Goal: Transaction & Acquisition: Purchase product/service

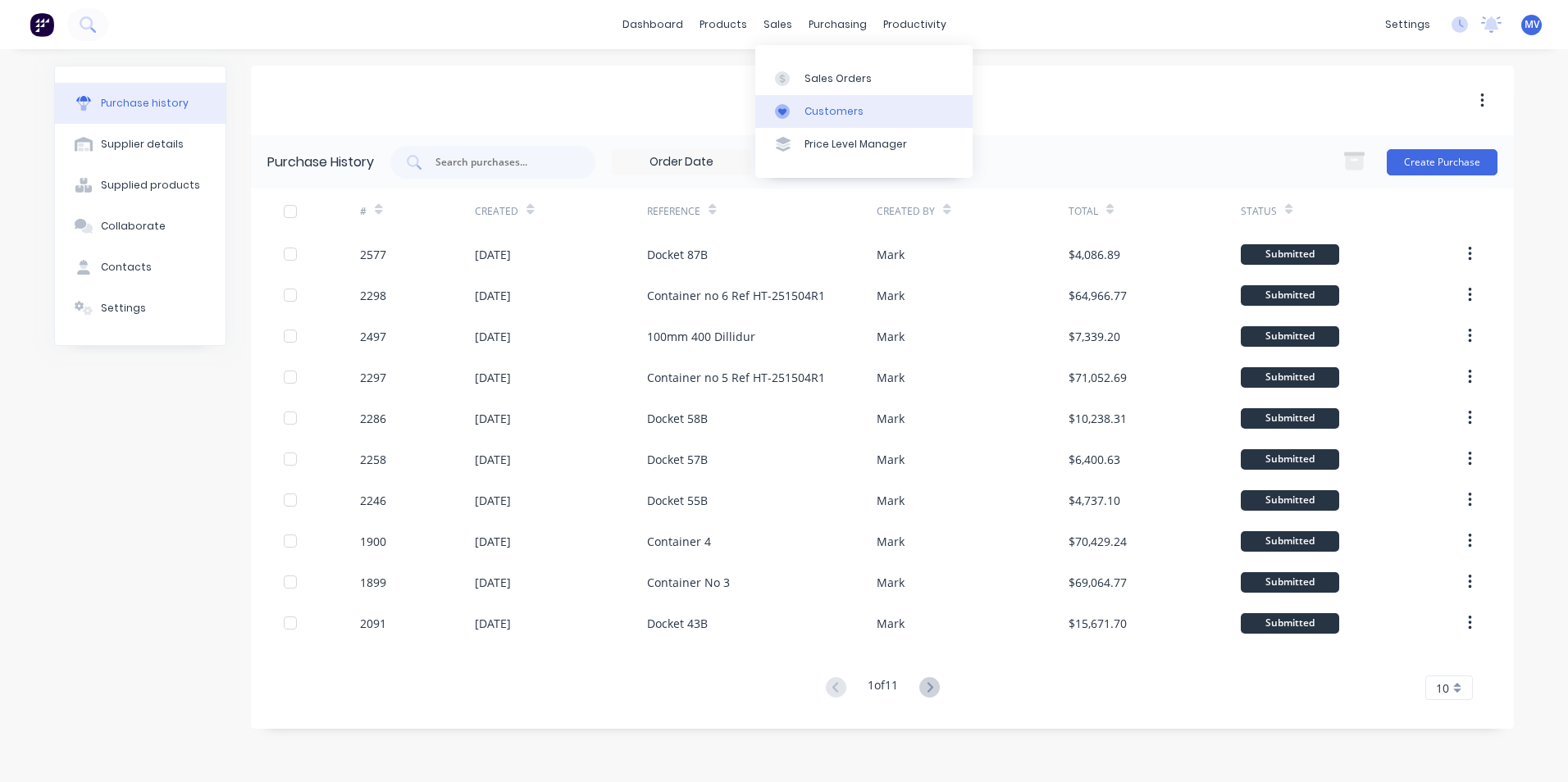
click at [826, 109] on div "Customers" at bounding box center [834, 111] width 59 height 15
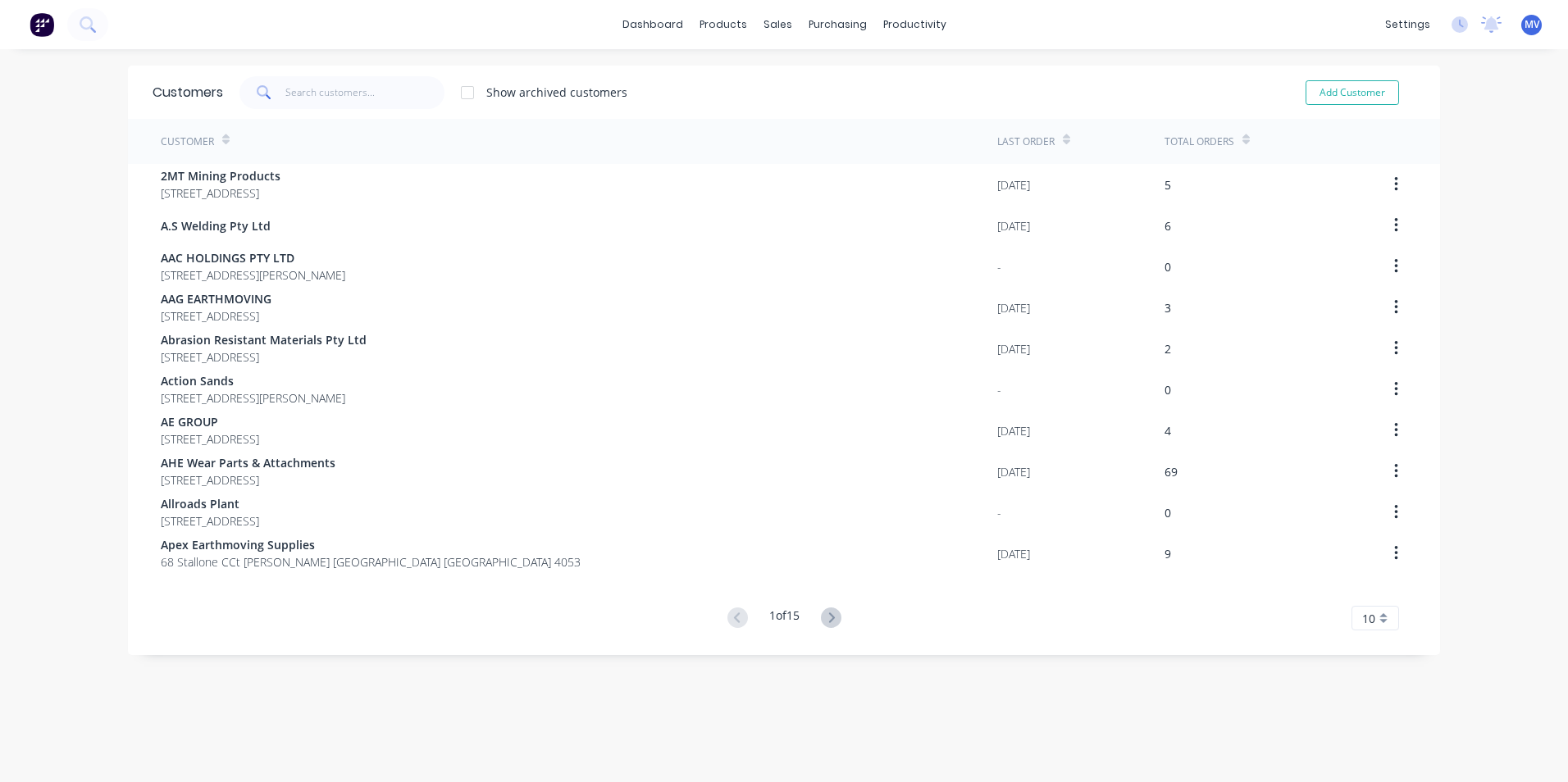
click at [50, 171] on div "dashboard products sales purchasing productivity dashboard products Product Cat…" at bounding box center [784, 391] width 1568 height 782
click at [818, 111] on div "Customers" at bounding box center [828, 111] width 59 height 15
click at [297, 92] on input "text" at bounding box center [365, 93] width 160 height 33
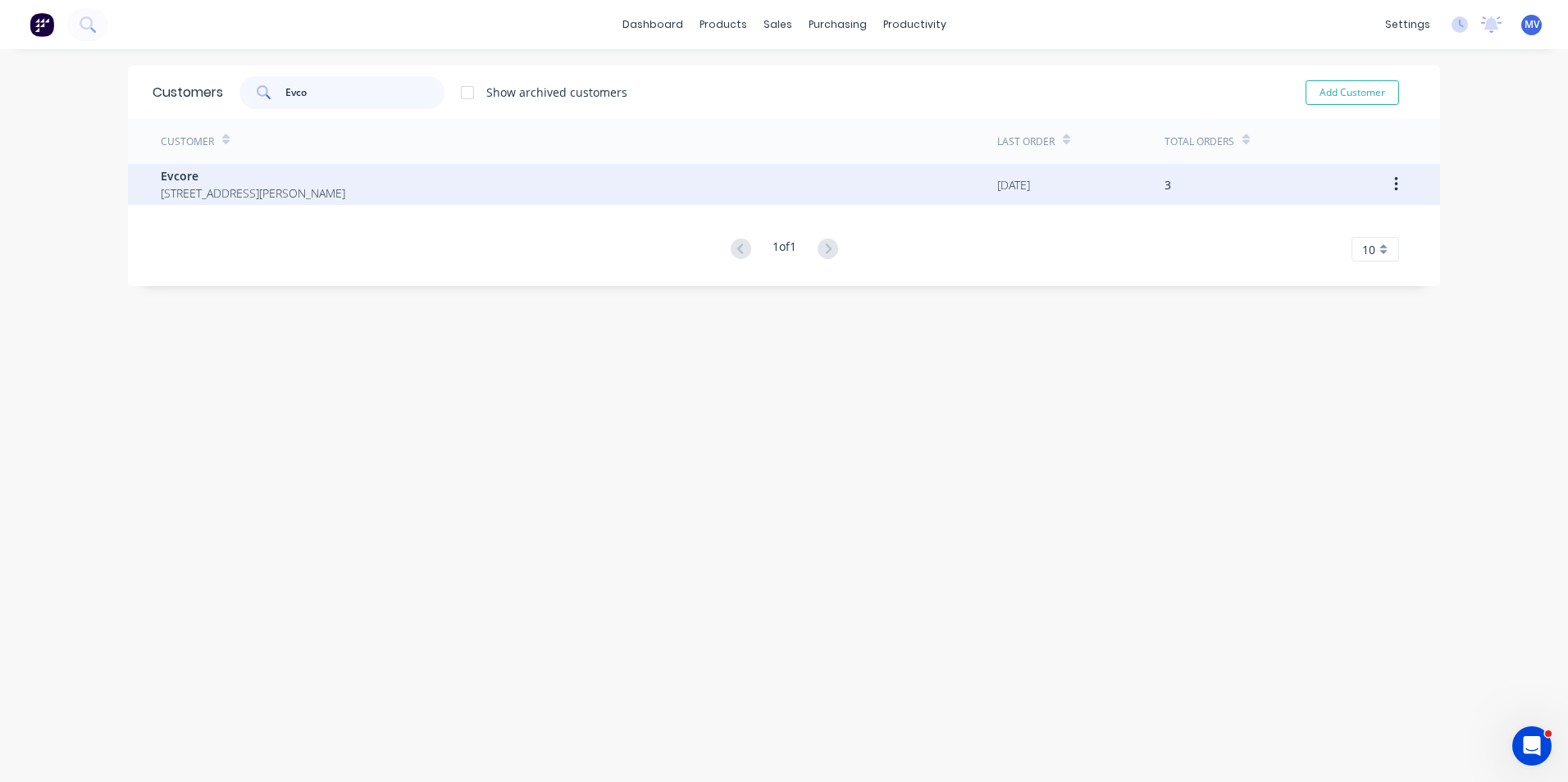
type input "Evco"
click at [195, 186] on span "[STREET_ADDRESS][PERSON_NAME]" at bounding box center [253, 193] width 184 height 17
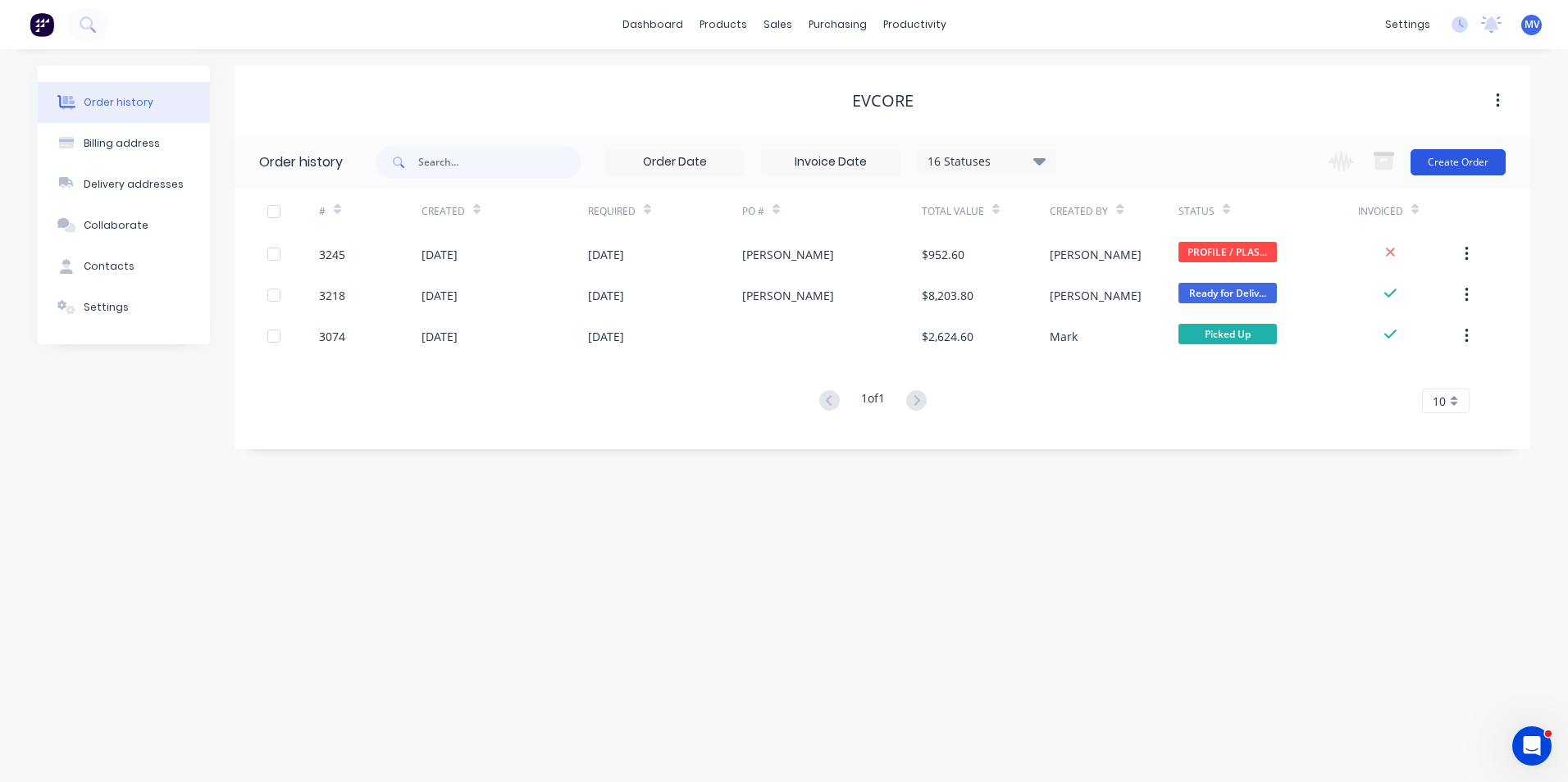
click at [1455, 163] on button "Create Order" at bounding box center [1459, 163] width 95 height 26
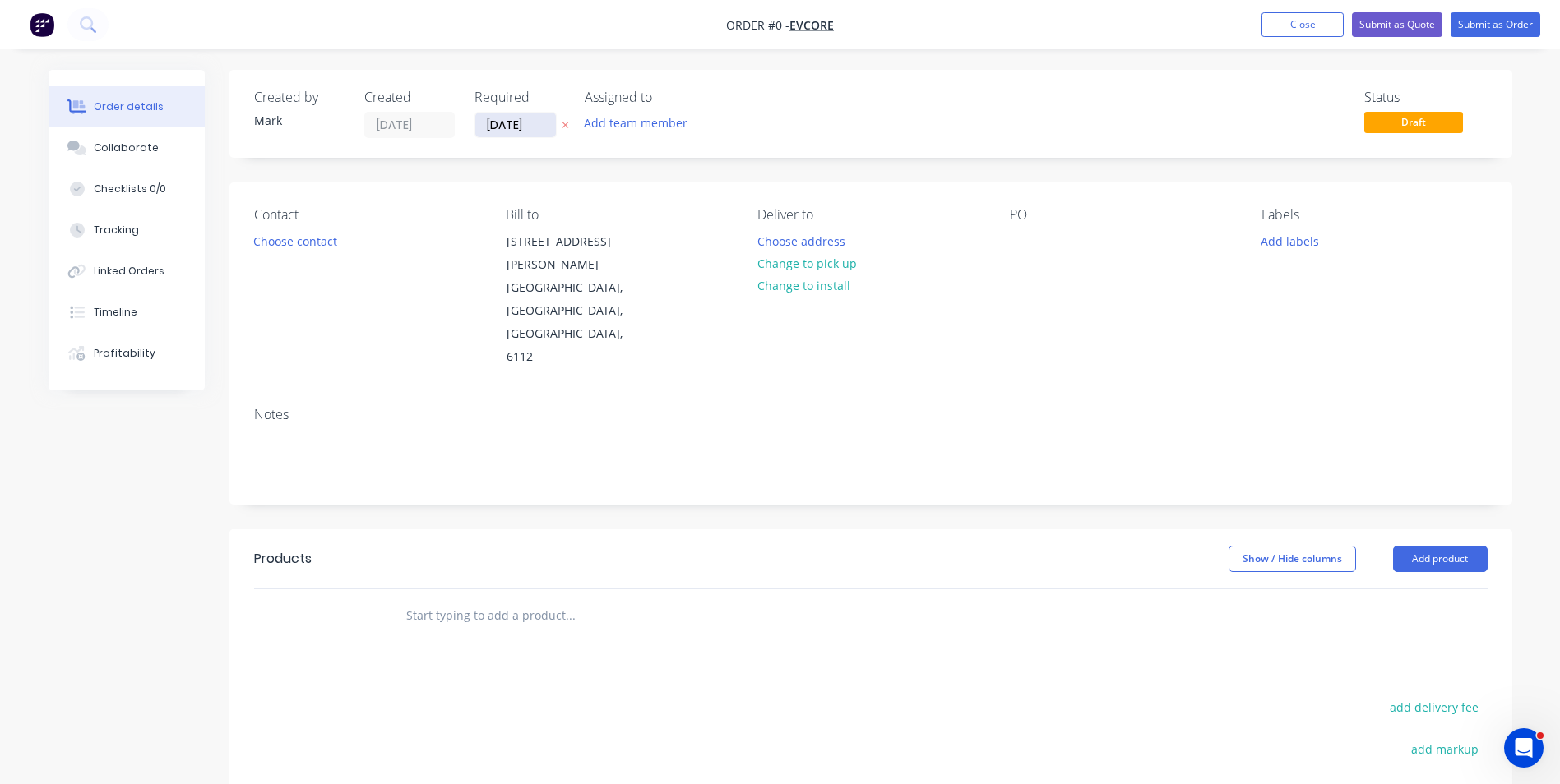
click at [495, 120] on input "03/09/25" at bounding box center [516, 125] width 81 height 24
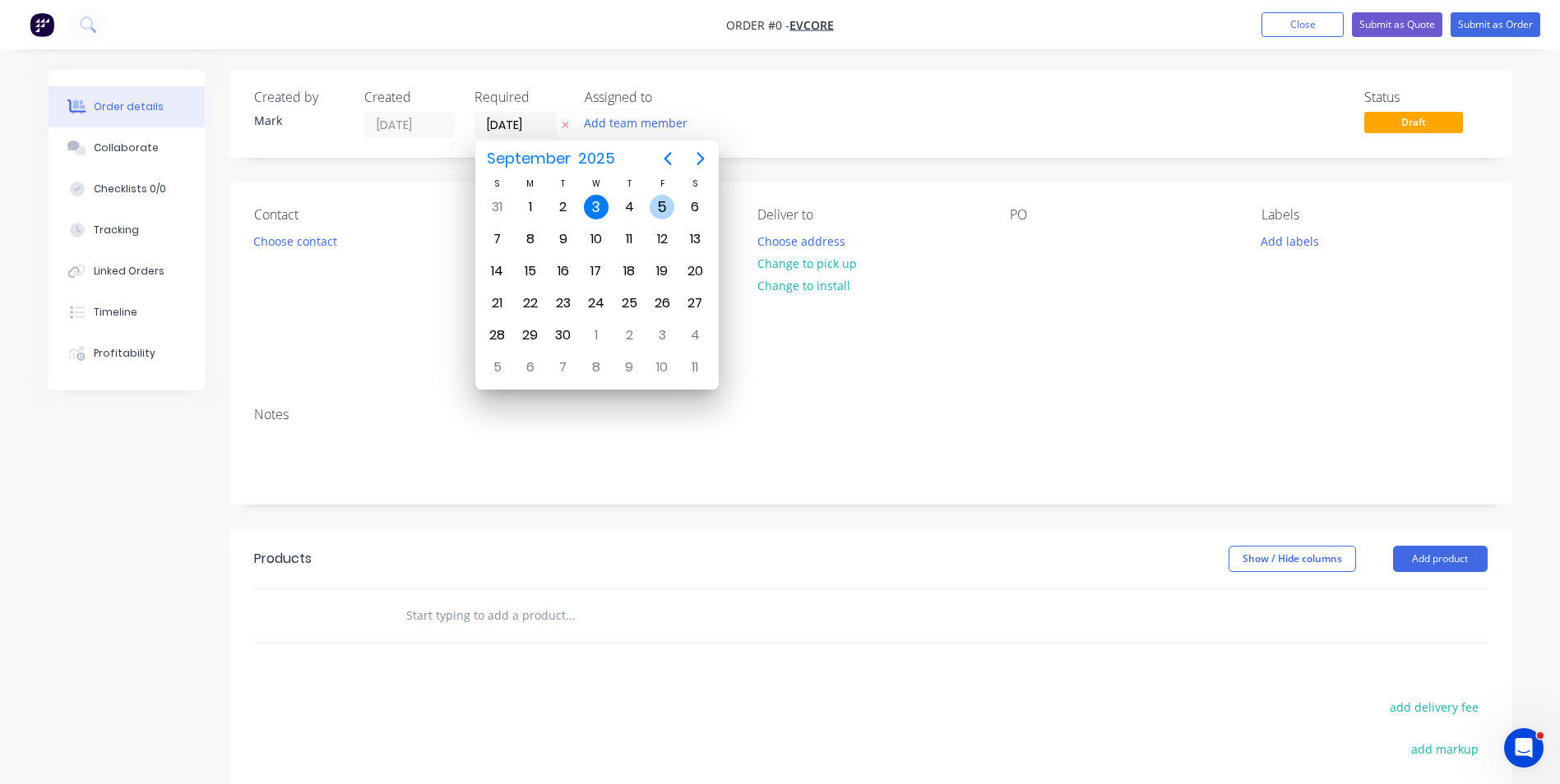
click at [660, 205] on div "5" at bounding box center [662, 207] width 24 height 24
type input "05/09/25"
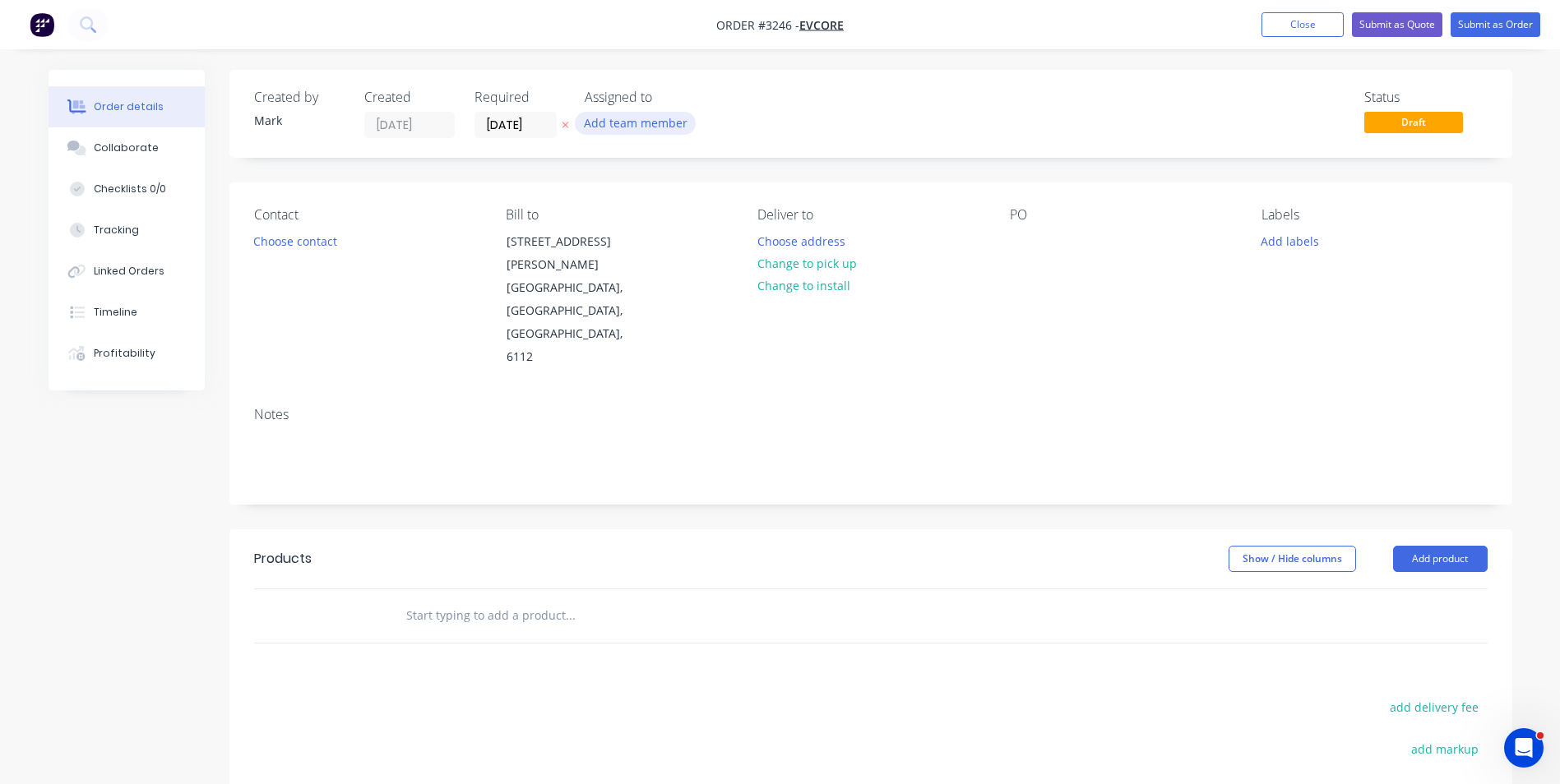
click at [621, 123] on button "Add team member" at bounding box center [635, 123] width 121 height 23
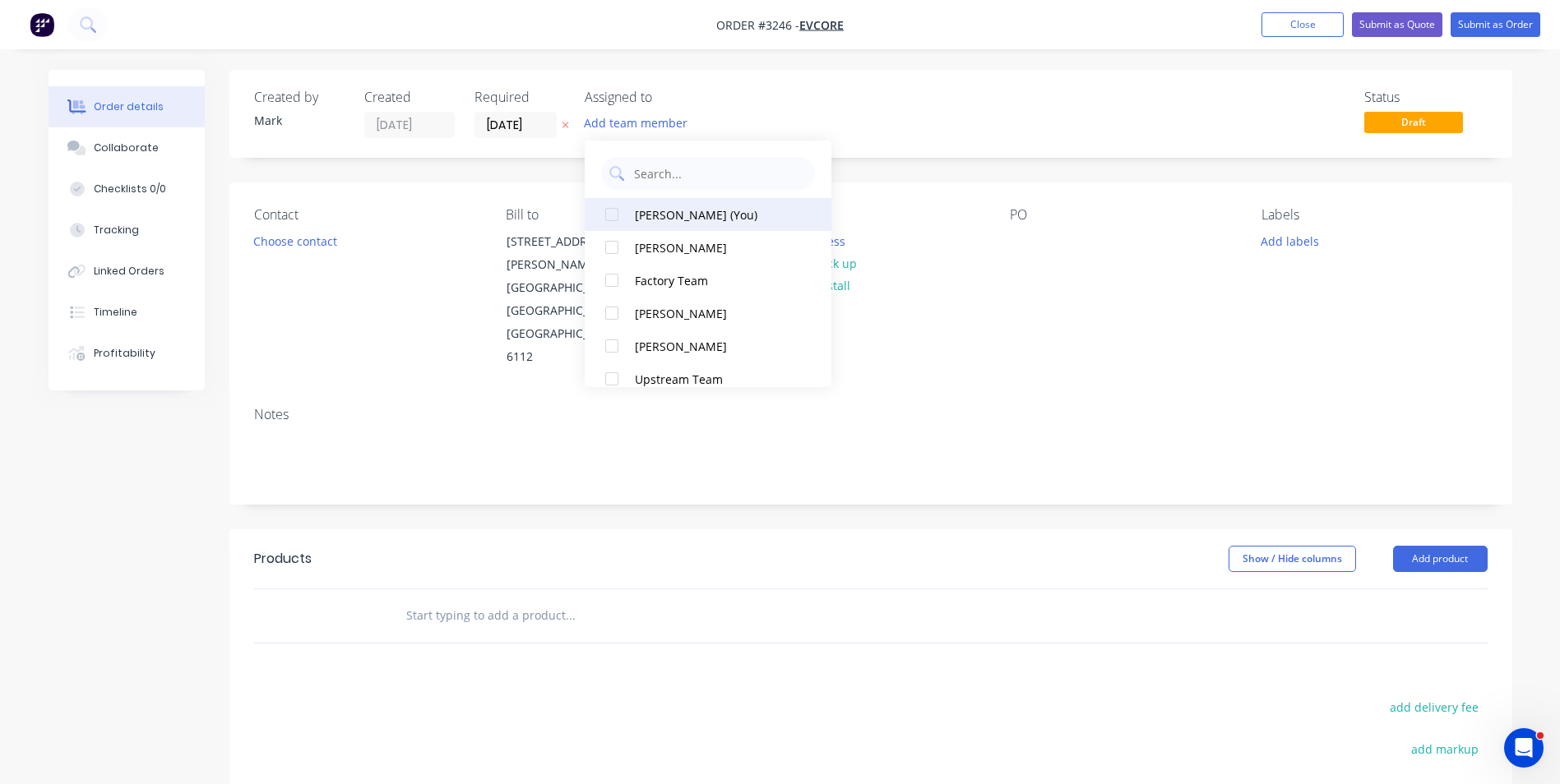
click at [609, 213] on div at bounding box center [612, 214] width 33 height 33
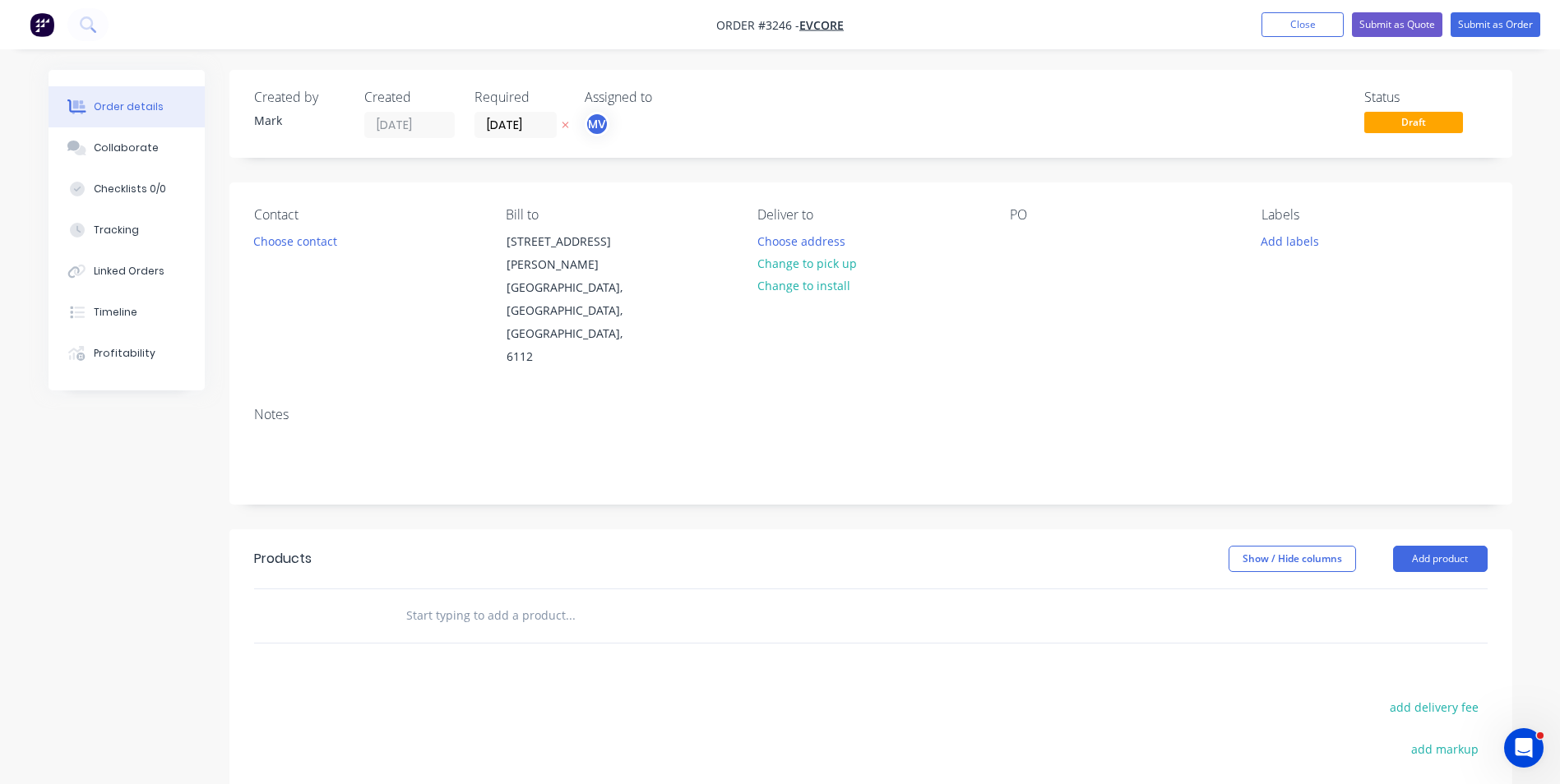
click at [920, 277] on div "Deliver to Choose address Change to pick up Change to install" at bounding box center [870, 288] width 225 height 162
click at [299, 243] on button "Choose contact" at bounding box center [295, 241] width 101 height 23
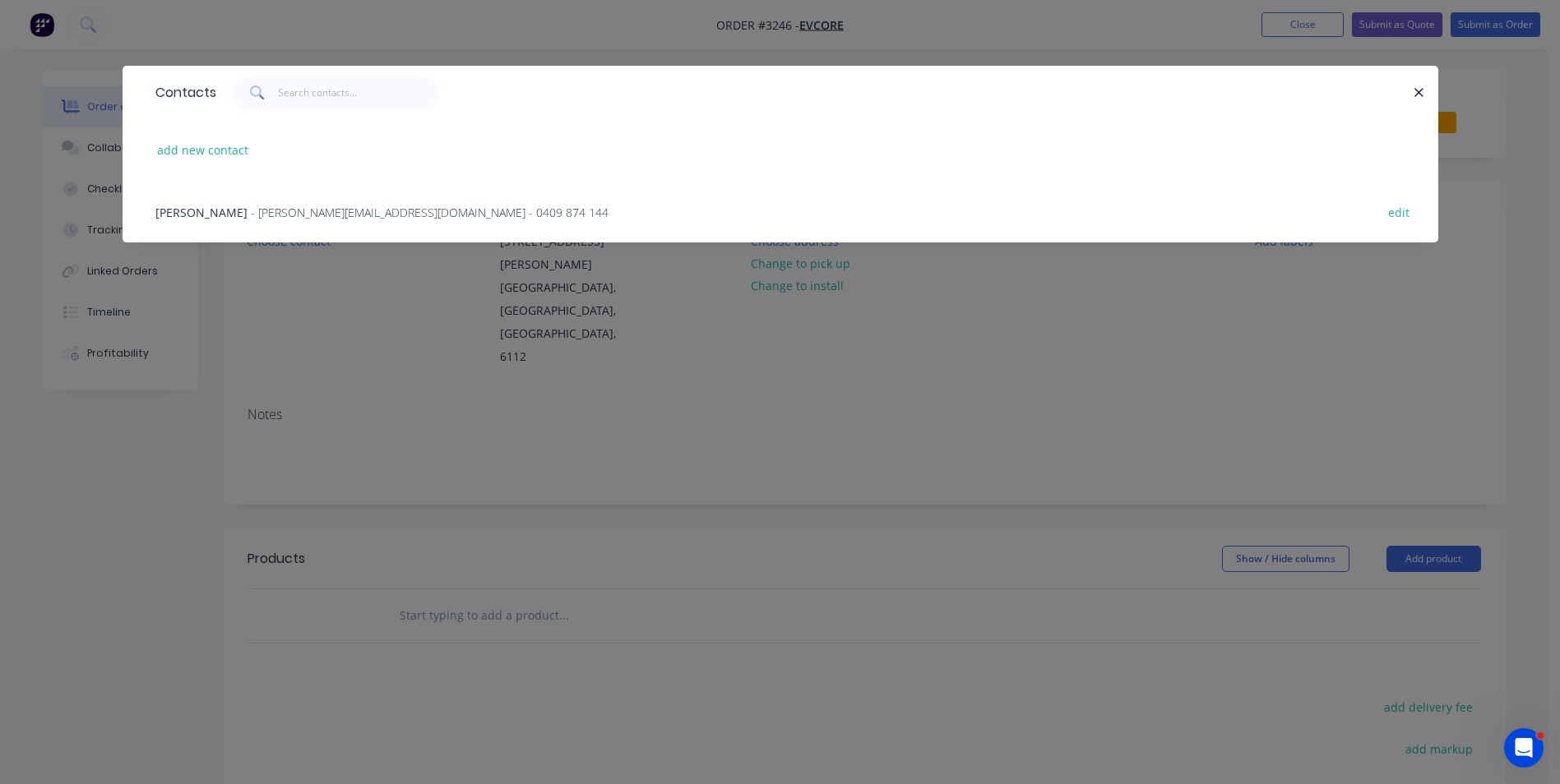
click at [154, 210] on div "Ian Evans - ian@evcore.com.au - 0409 874 144 edit" at bounding box center [780, 212] width 1266 height 62
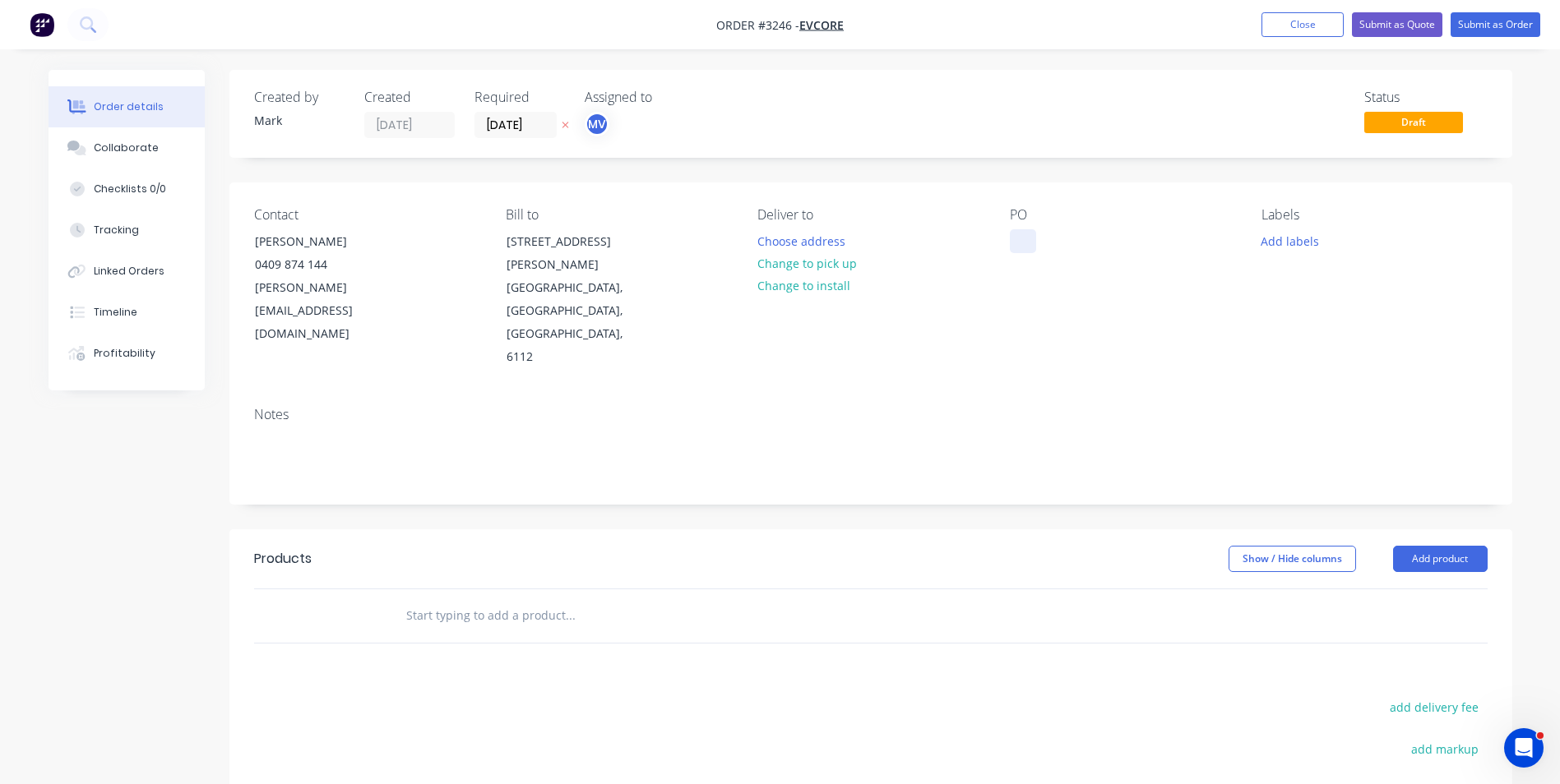
click at [1020, 238] on div at bounding box center [1023, 241] width 26 height 23
click at [1425, 546] on button "Add product" at bounding box center [1440, 559] width 95 height 26
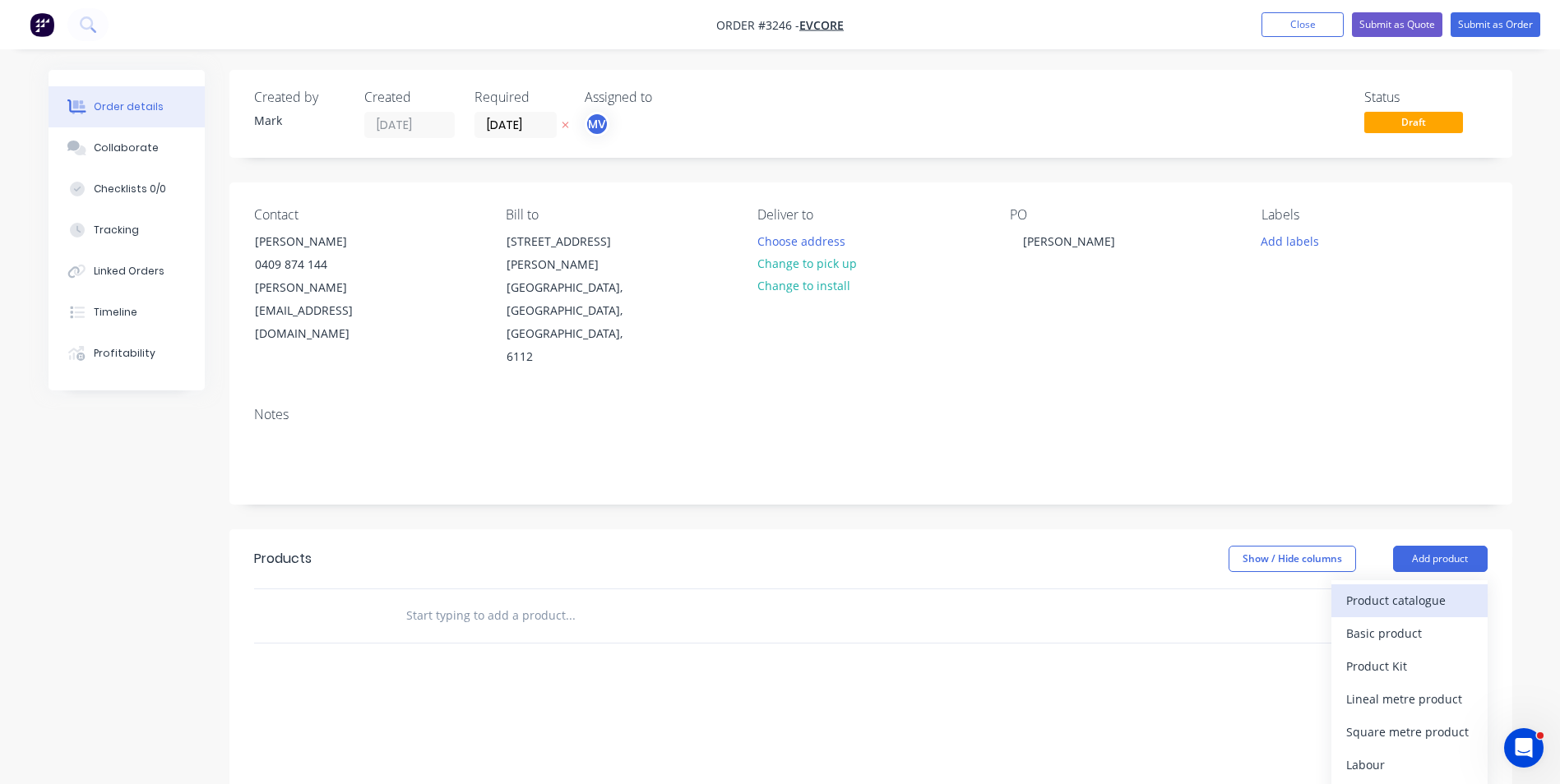
click at [1378, 589] on div "Product catalogue" at bounding box center [1409, 600] width 127 height 23
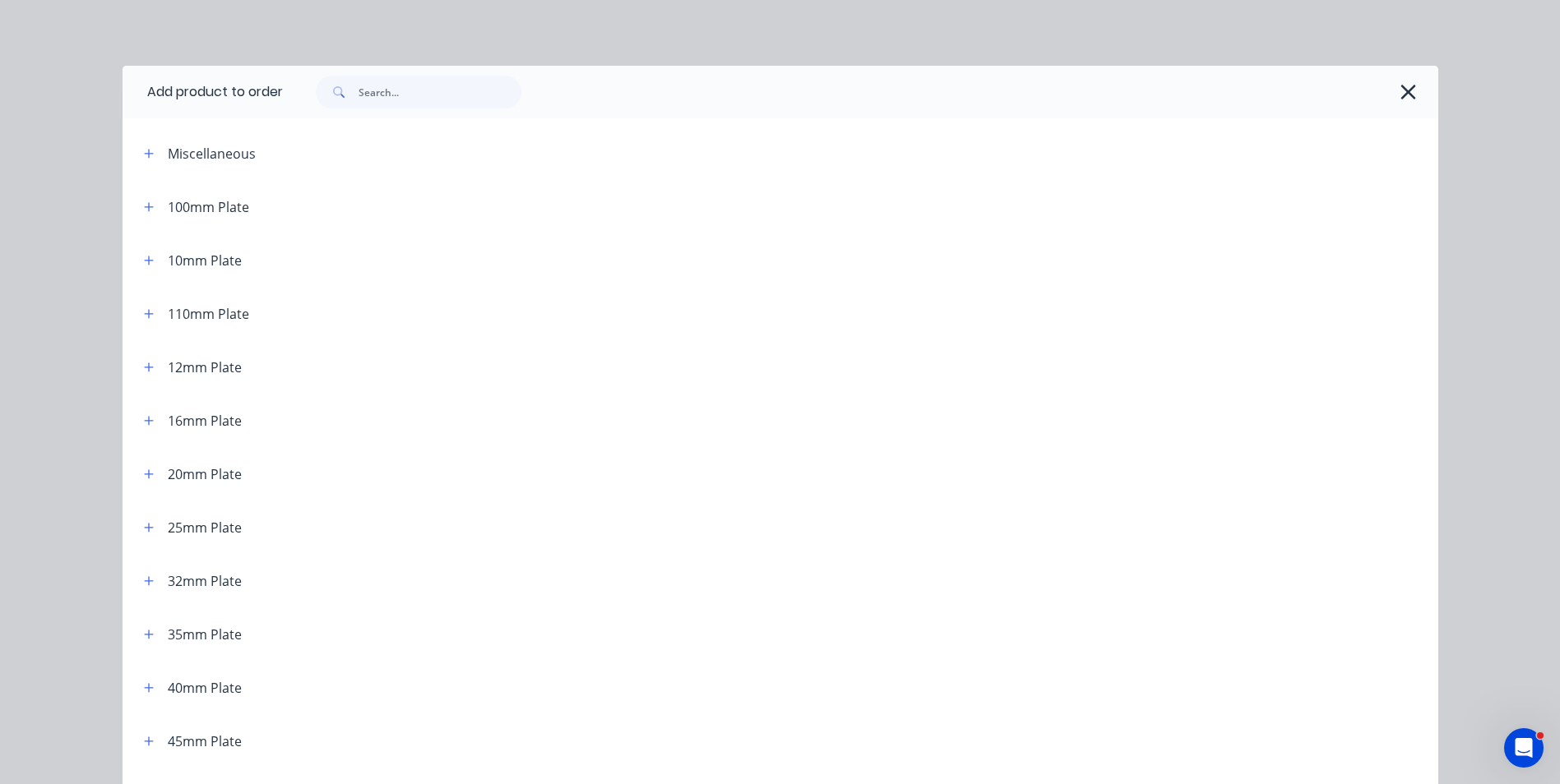
click at [189, 589] on div "32mm Plate" at bounding box center [204, 580] width 74 height 20
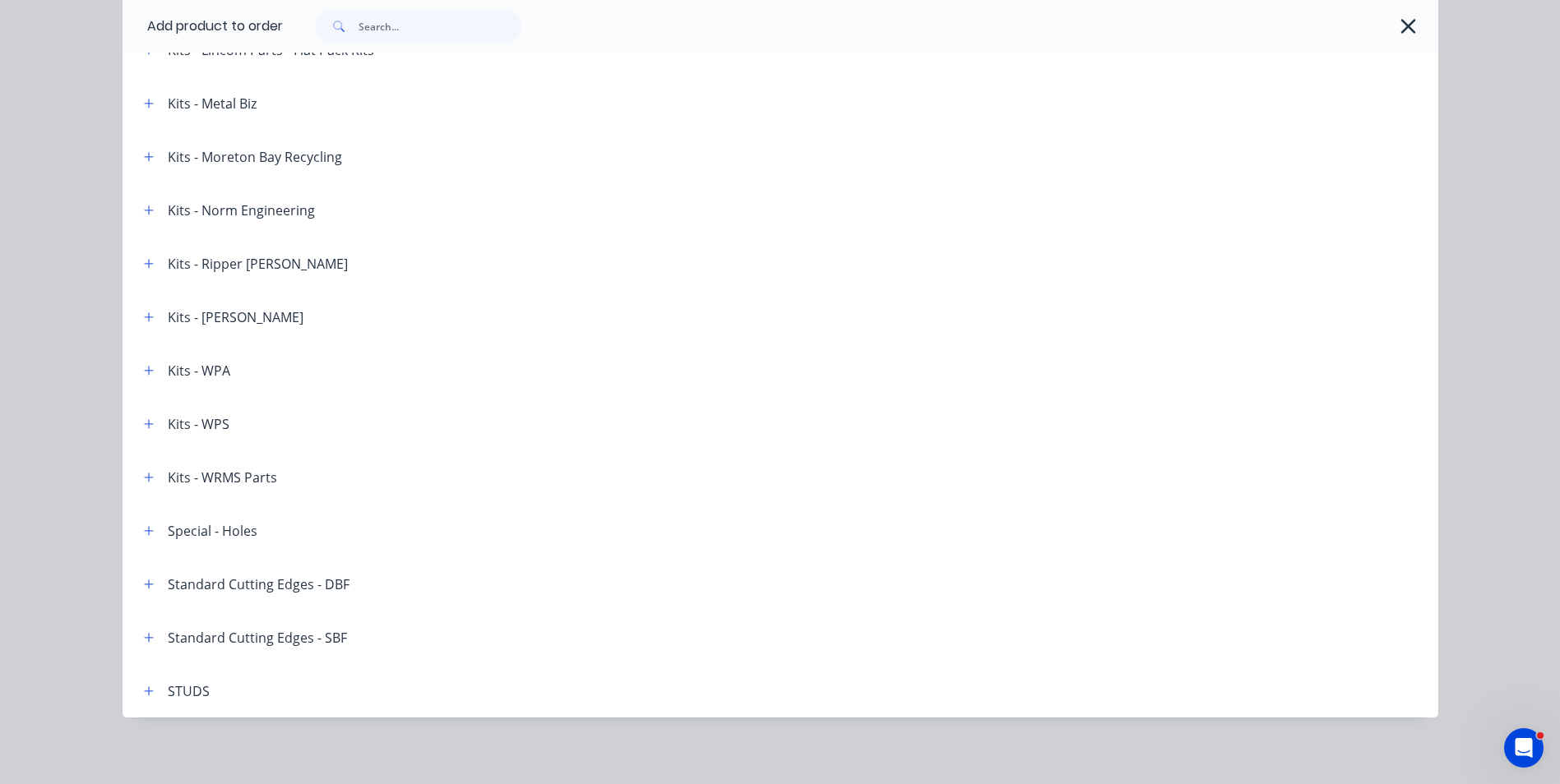
scroll to position [2354, 0]
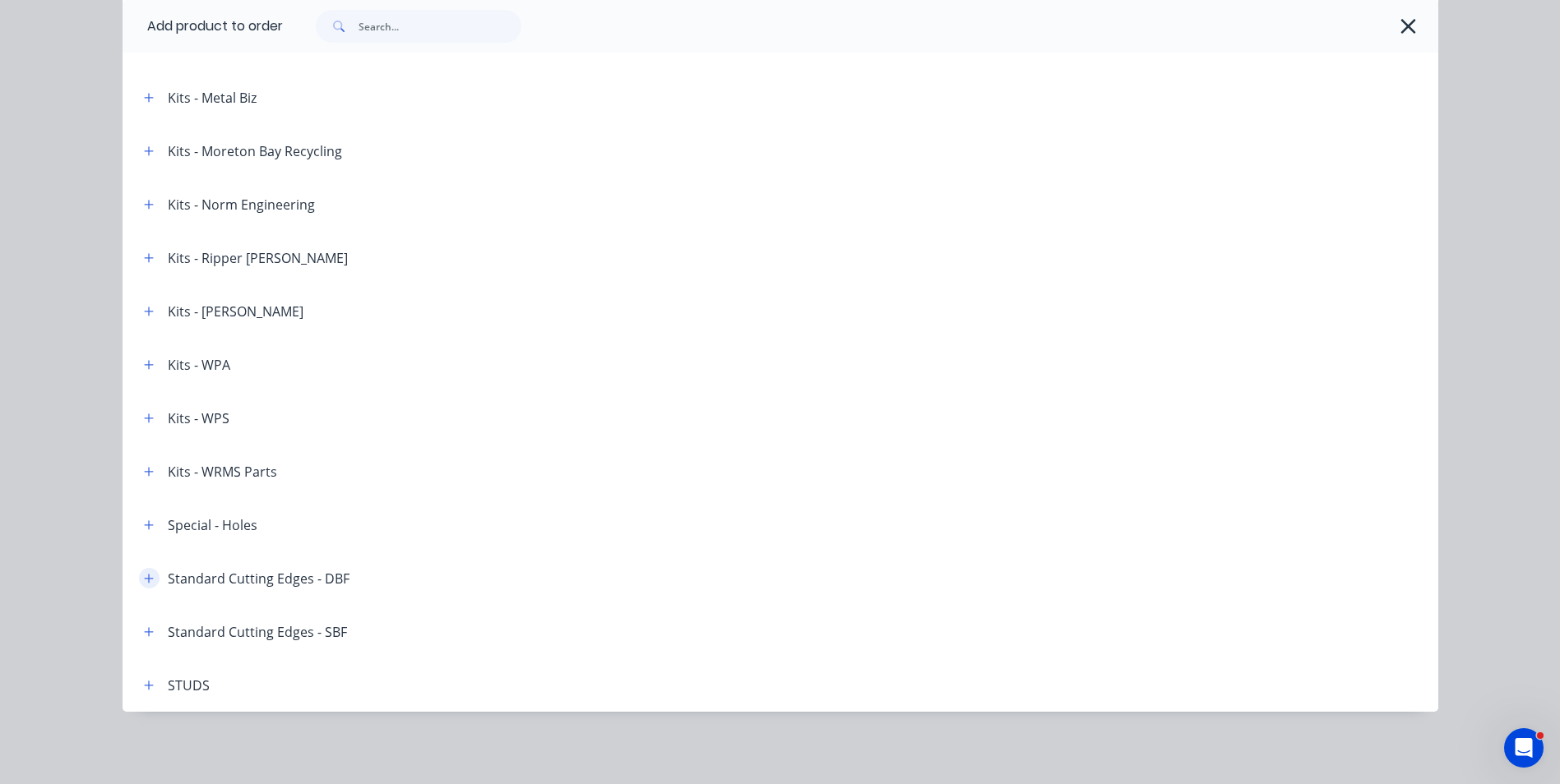
click at [144, 579] on icon "button" at bounding box center [148, 579] width 9 height 9
click at [242, 581] on div "Standard Cutting Edges - DBF" at bounding box center [259, 579] width 182 height 20
click at [144, 578] on icon "button" at bounding box center [148, 579] width 9 height 9
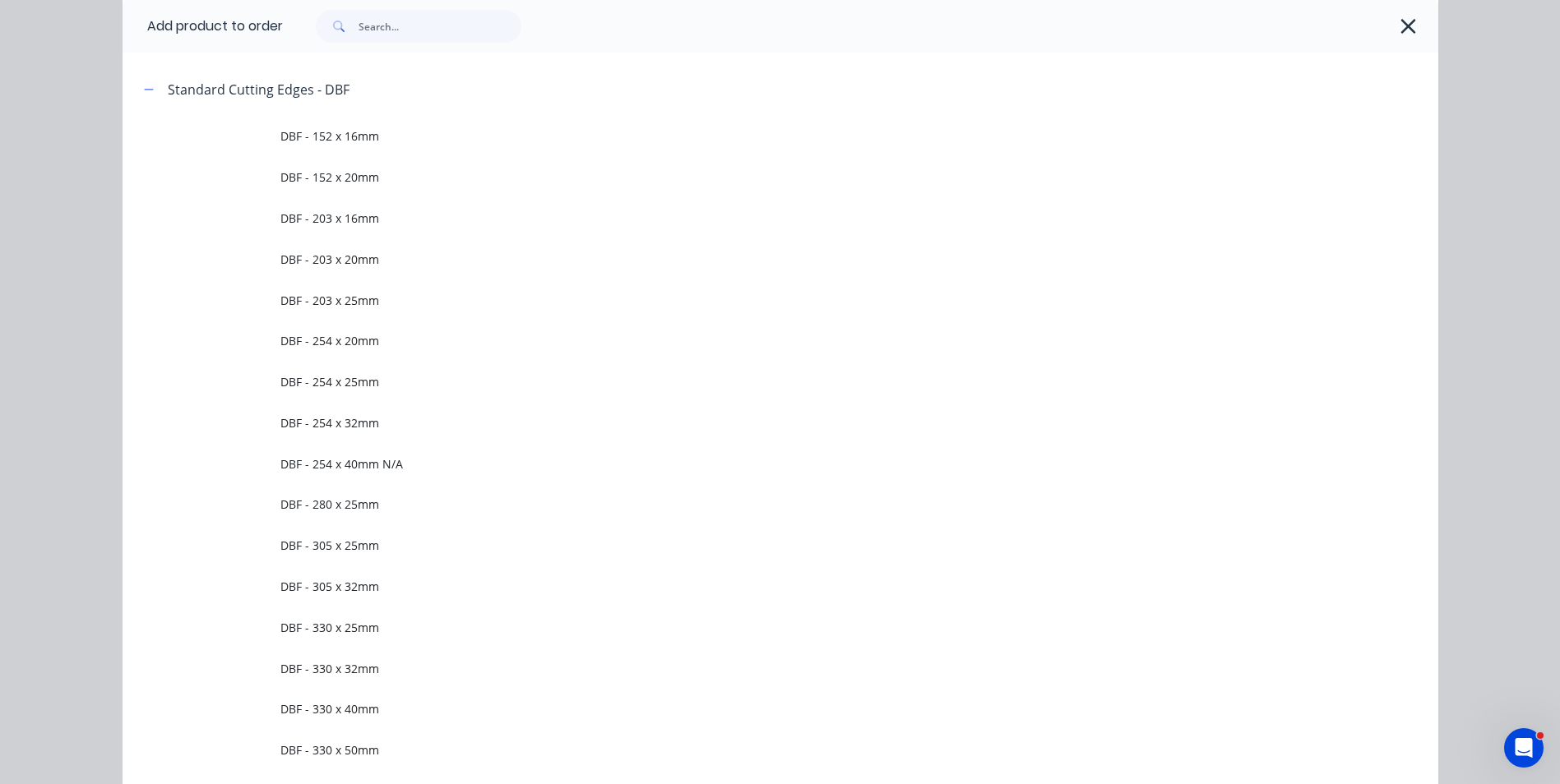
scroll to position [2847, 0]
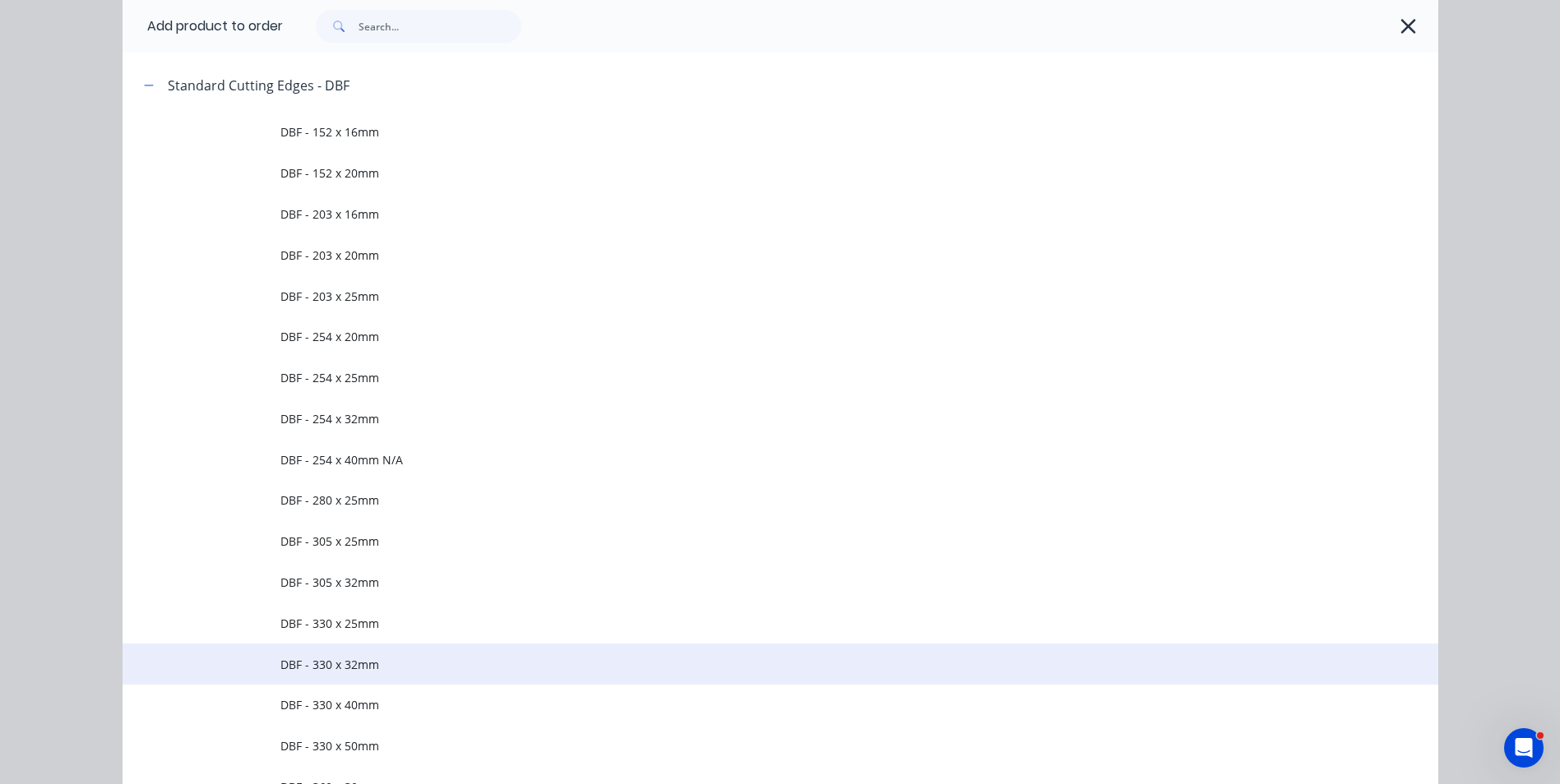
click at [330, 663] on span "DBF - 330 x 32mm" at bounding box center [743, 665] width 926 height 17
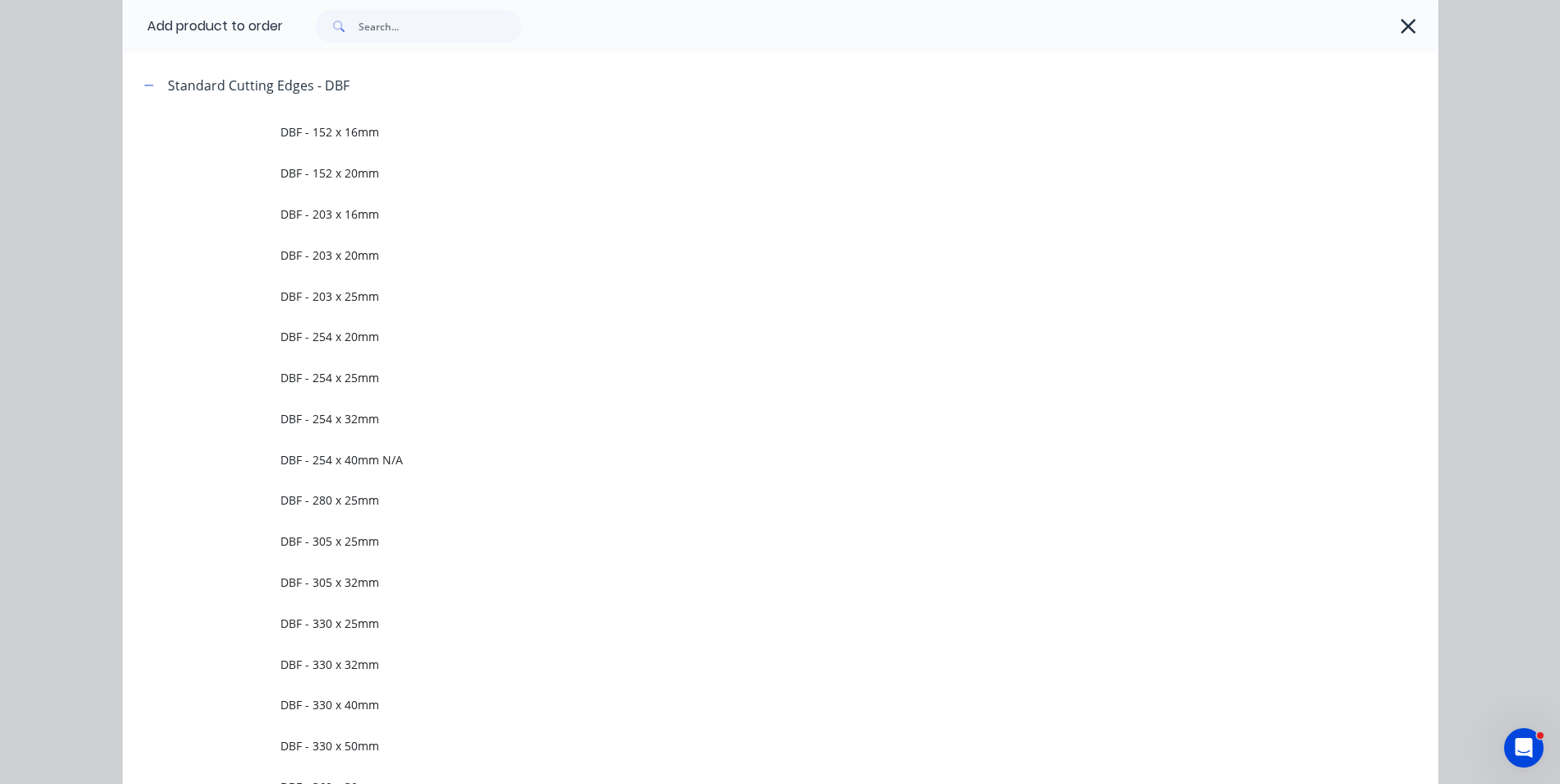
scroll to position [0, 0]
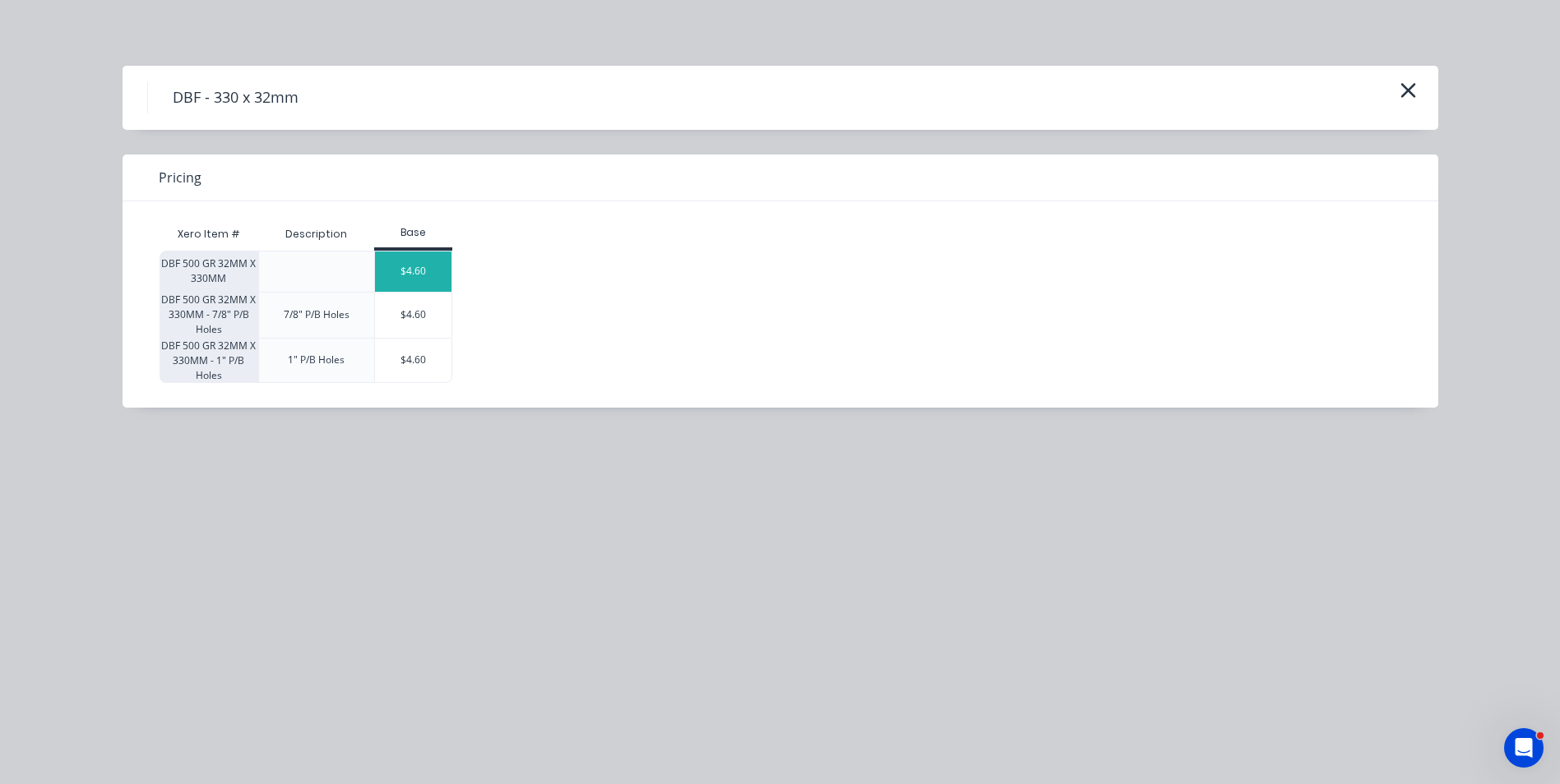
click at [432, 264] on div "$4.60" at bounding box center [414, 271] width 77 height 40
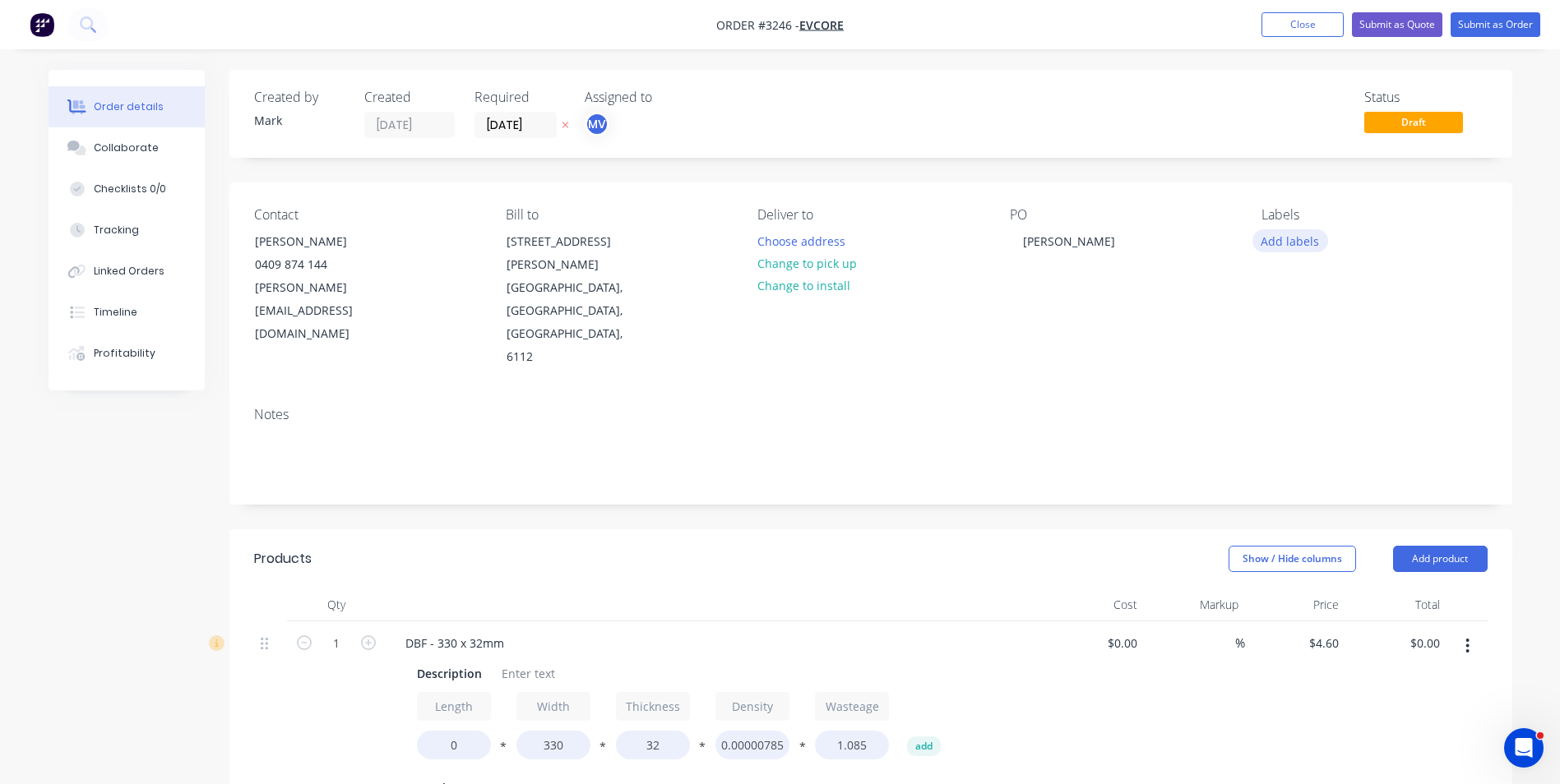
click at [1277, 243] on button "Add labels" at bounding box center [1290, 241] width 76 height 23
click at [1131, 305] on div "Contact Ian Evans 0409 874 144 ian@evcore.com.au Bill to 8 Alex Wood Drive Forr…" at bounding box center [871, 288] width 1283 height 211
click at [1294, 240] on button "Add labels" at bounding box center [1290, 241] width 76 height 23
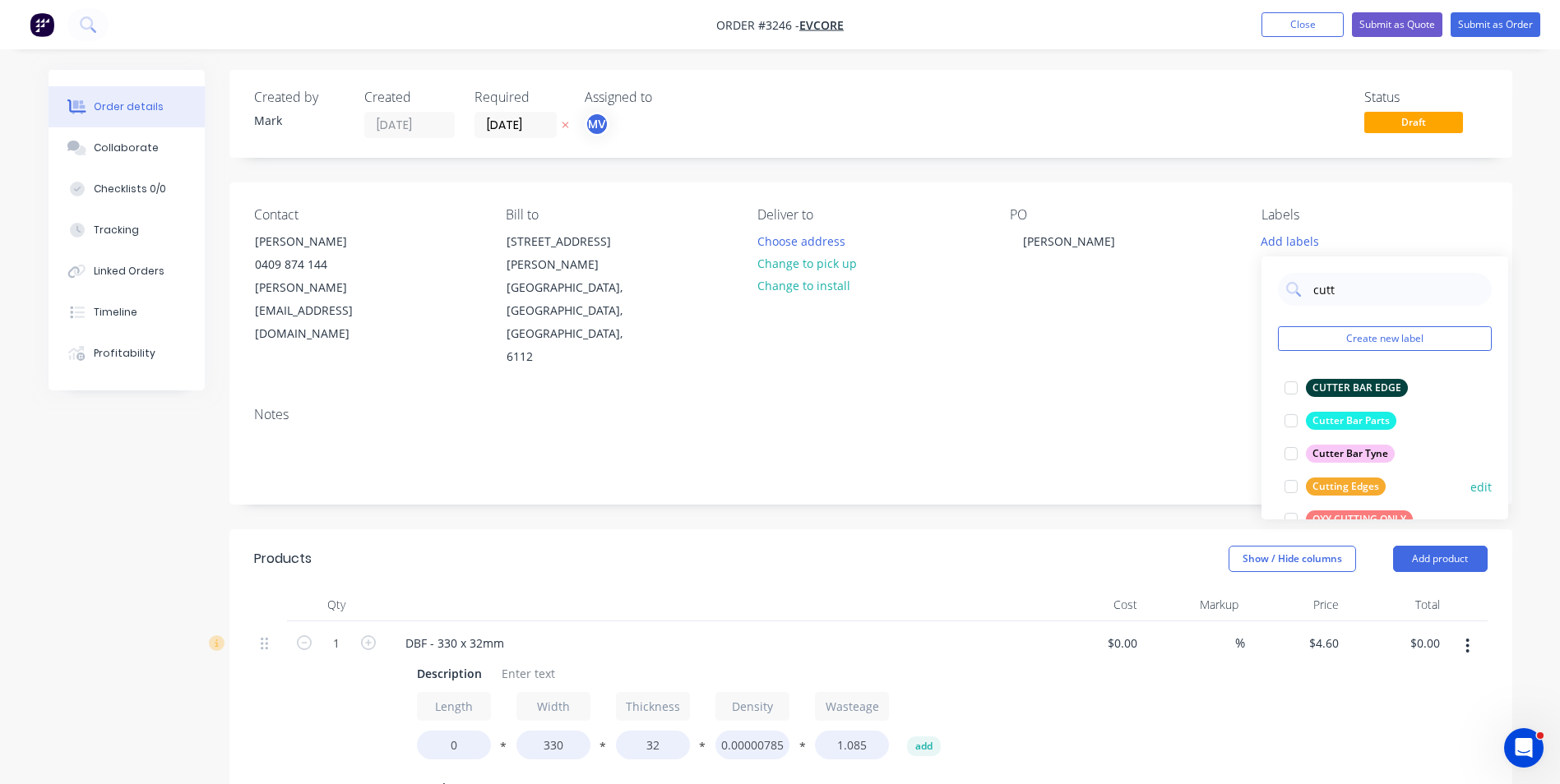
type input "cutt"
click at [1340, 486] on div "Cutting Edges" at bounding box center [1345, 486] width 80 height 18
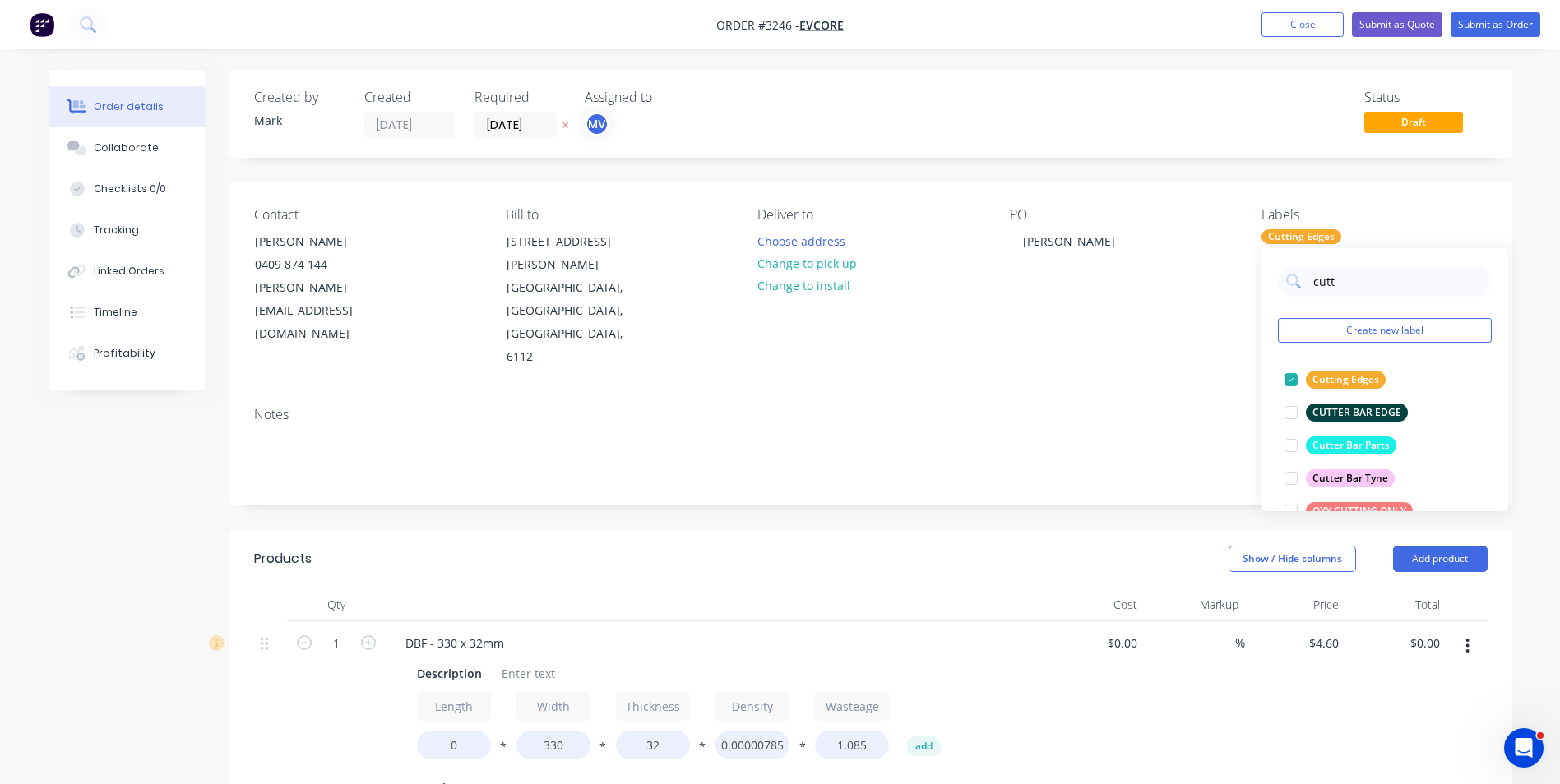
click at [1357, 677] on div "$0.00 $0.00" at bounding box center [1396, 716] width 101 height 190
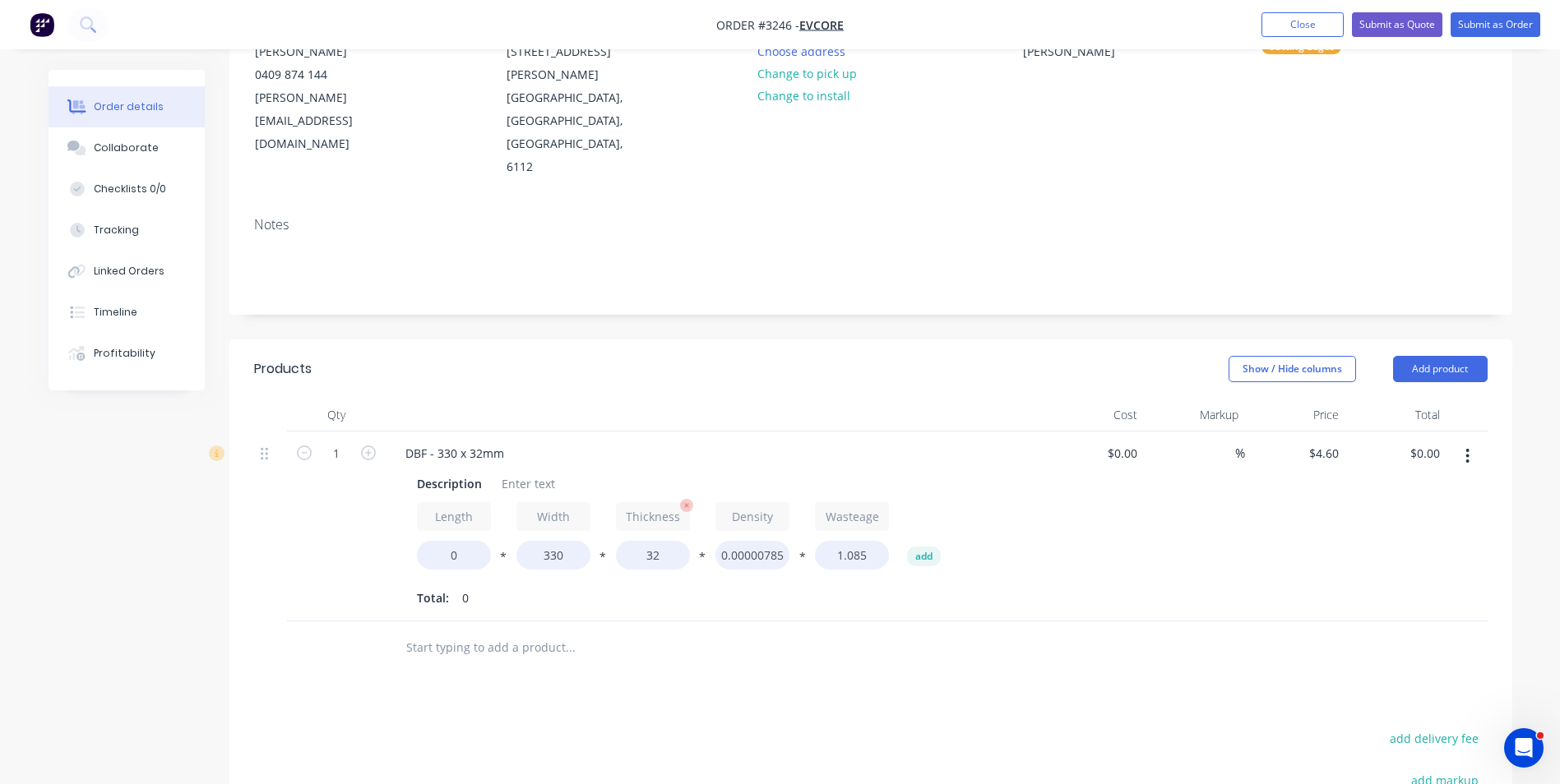
scroll to position [247, 0]
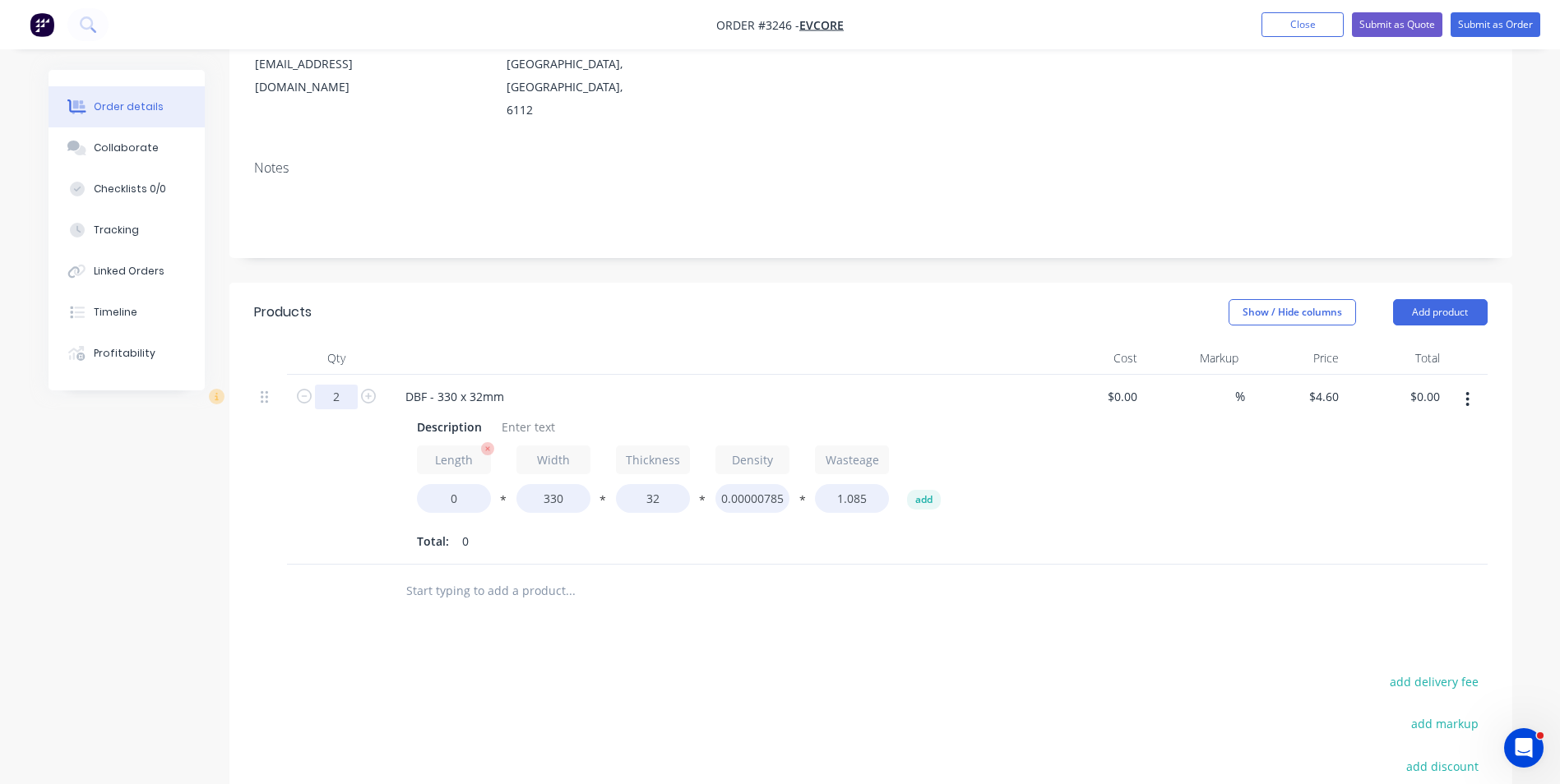
type input "2"
drag, startPoint x: 449, startPoint y: 424, endPoint x: 464, endPoint y: 430, distance: 16.2
click at [464, 484] on input "0" at bounding box center [453, 498] width 74 height 29
type input "1006"
type input "$828.00"
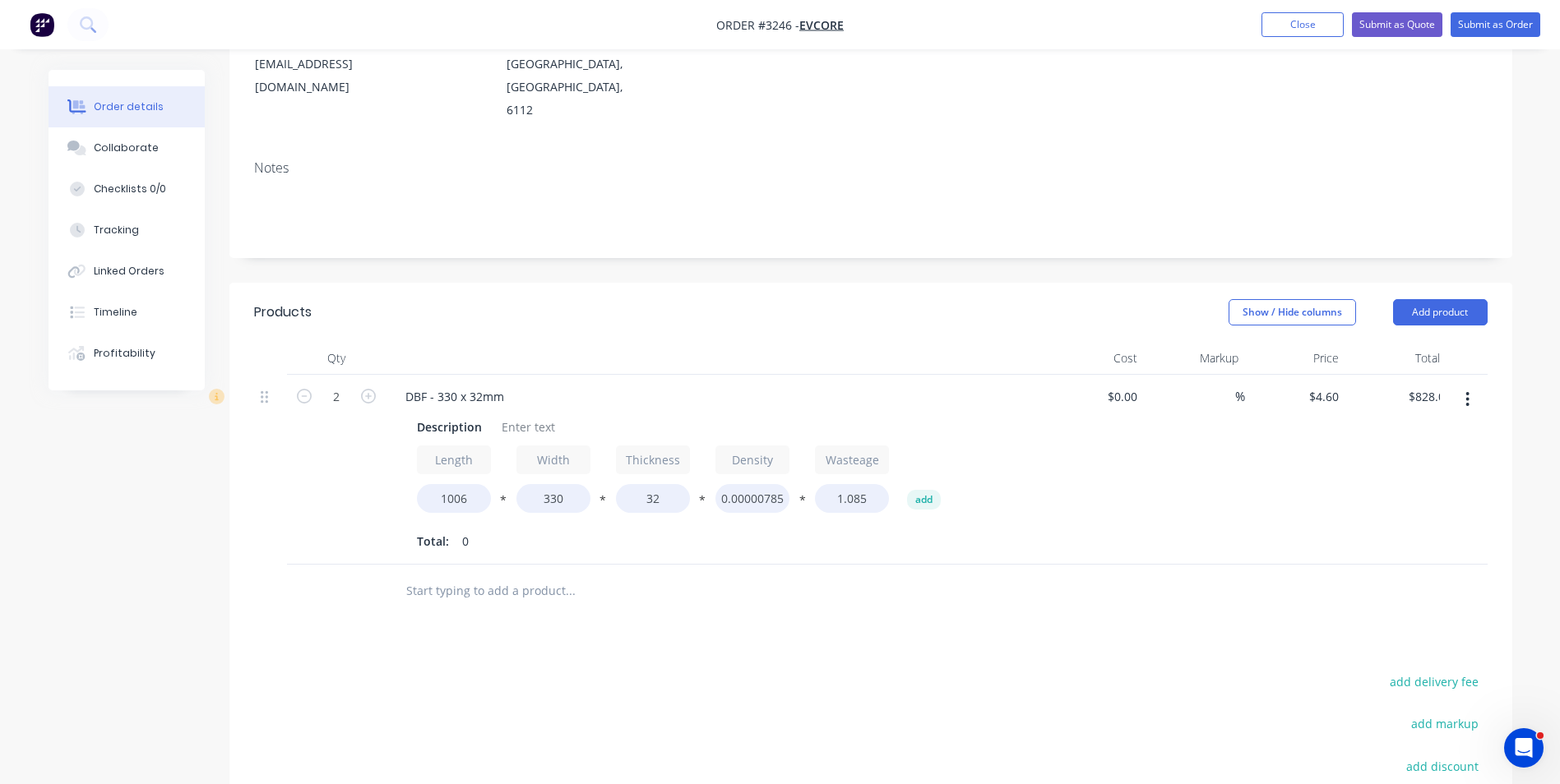
click at [659, 564] on div "Products Show / Hide columns Add product Qty Cost Markup Price Total 2 DBF - 33…" at bounding box center [871, 648] width 1283 height 731
click at [1447, 299] on button "Add product" at bounding box center [1440, 312] width 95 height 26
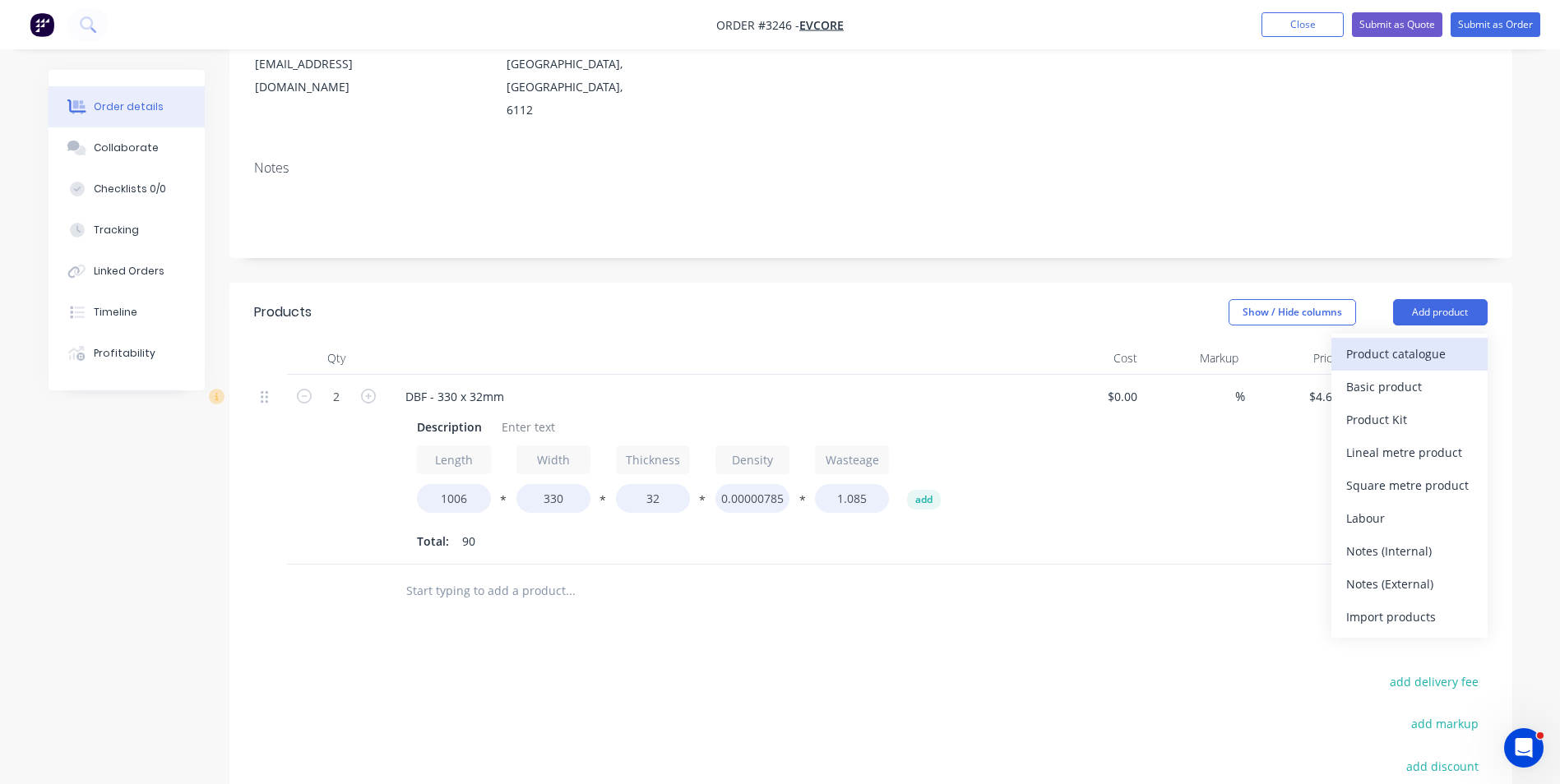
click at [1412, 342] on div "Product catalogue" at bounding box center [1409, 354] width 127 height 23
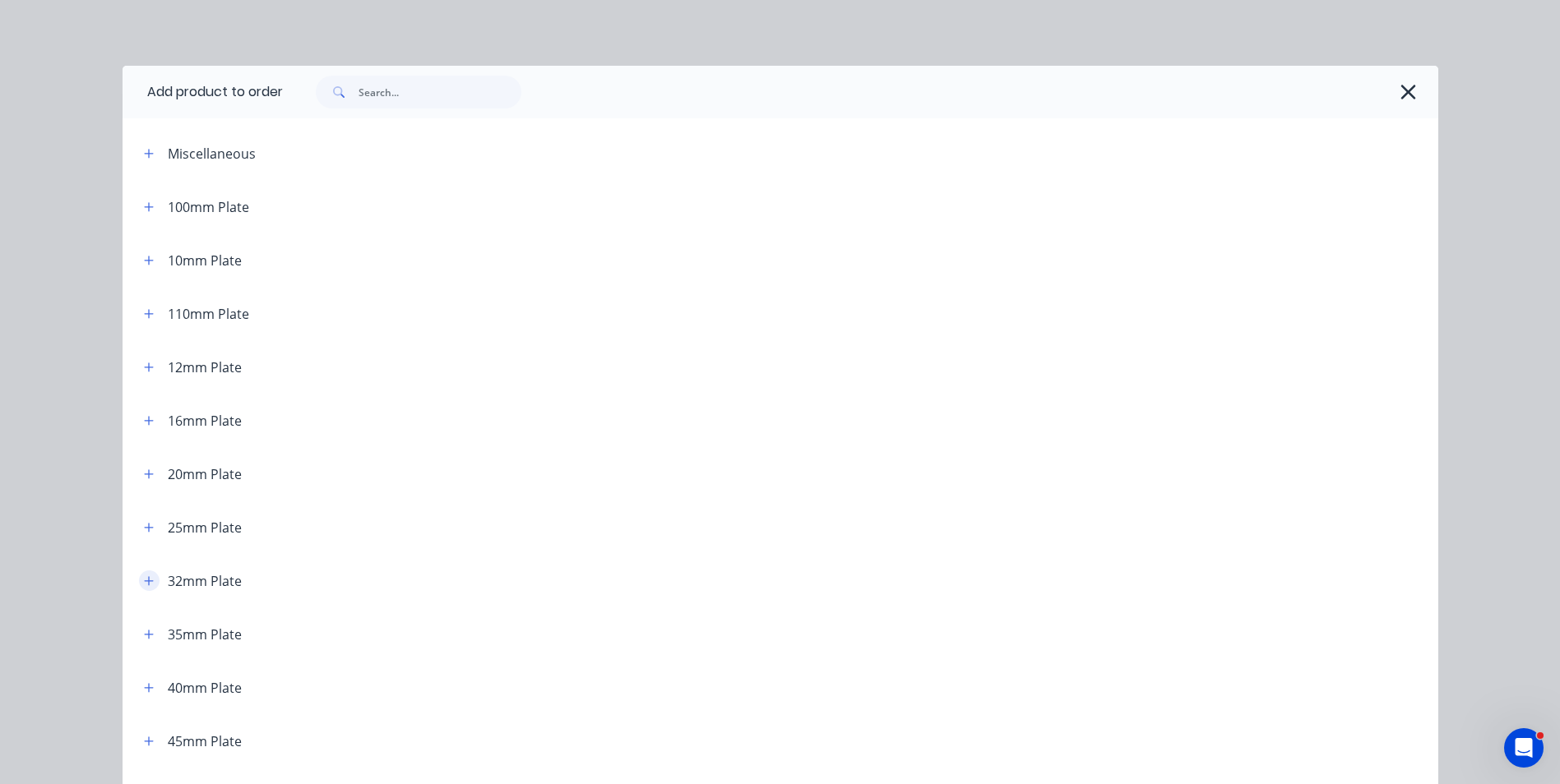
click at [144, 579] on icon "button" at bounding box center [148, 581] width 10 height 11
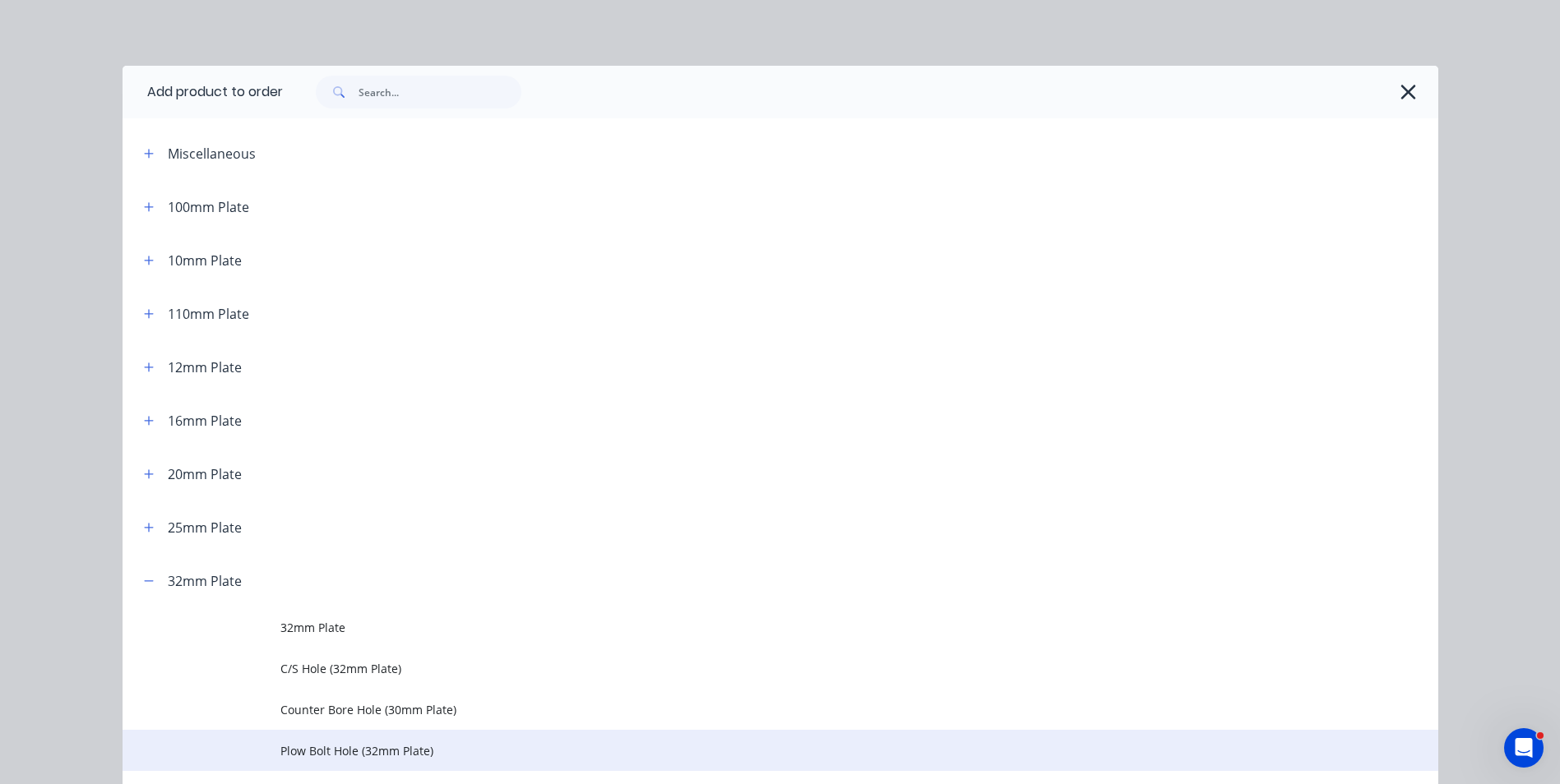
click at [339, 749] on span "Plow Bolt Hole (32mm Plate)" at bounding box center [743, 751] width 926 height 17
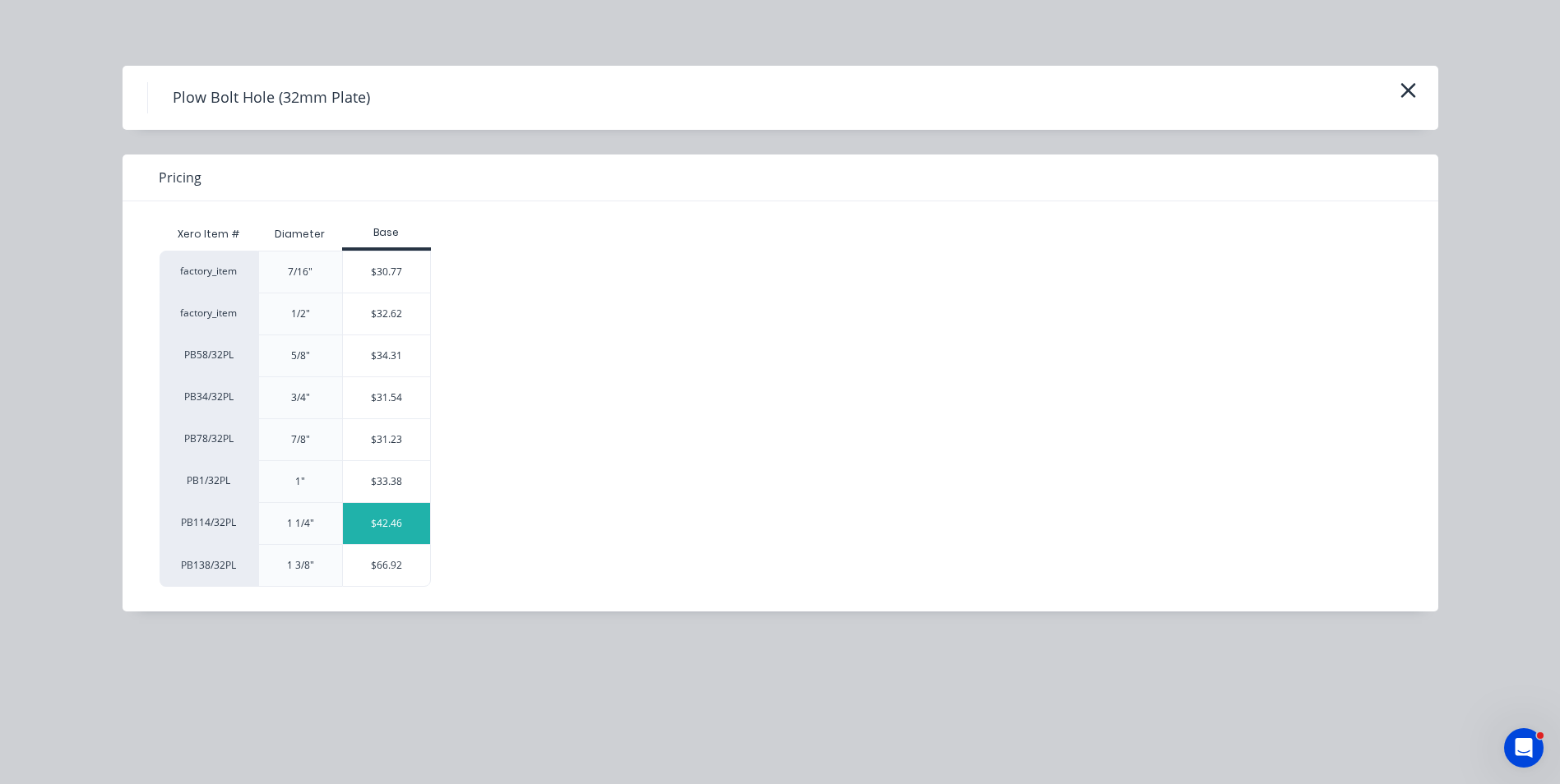
click at [411, 518] on div "$42.46" at bounding box center [387, 524] width 88 height 41
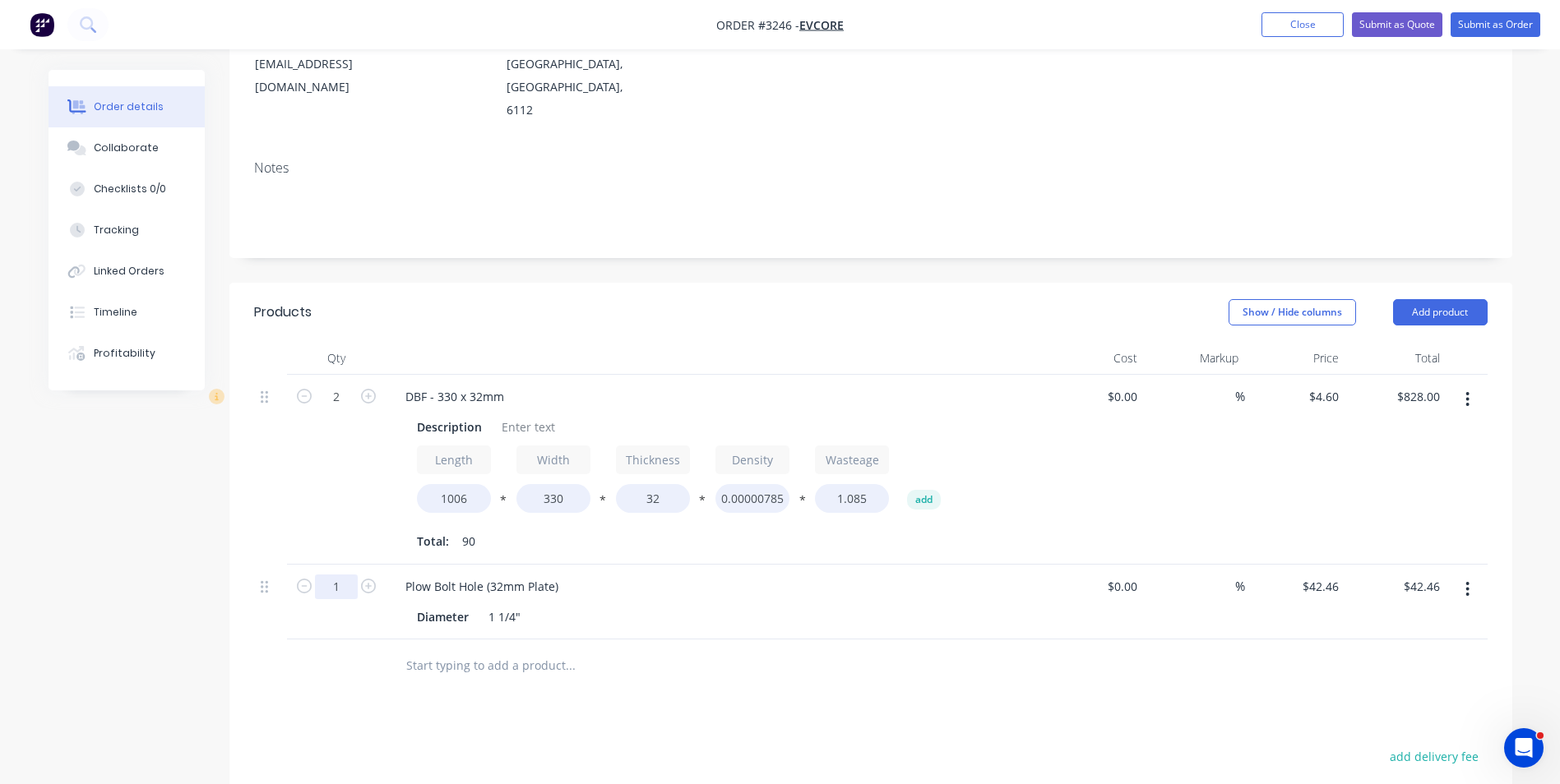
click at [329, 410] on input "1" at bounding box center [337, 397] width 43 height 24
type input "8"
type input "$339.68"
click at [430, 415] on div "Description" at bounding box center [448, 427] width 78 height 23
drag, startPoint x: 414, startPoint y: 356, endPoint x: 480, endPoint y: 360, distance: 66.1
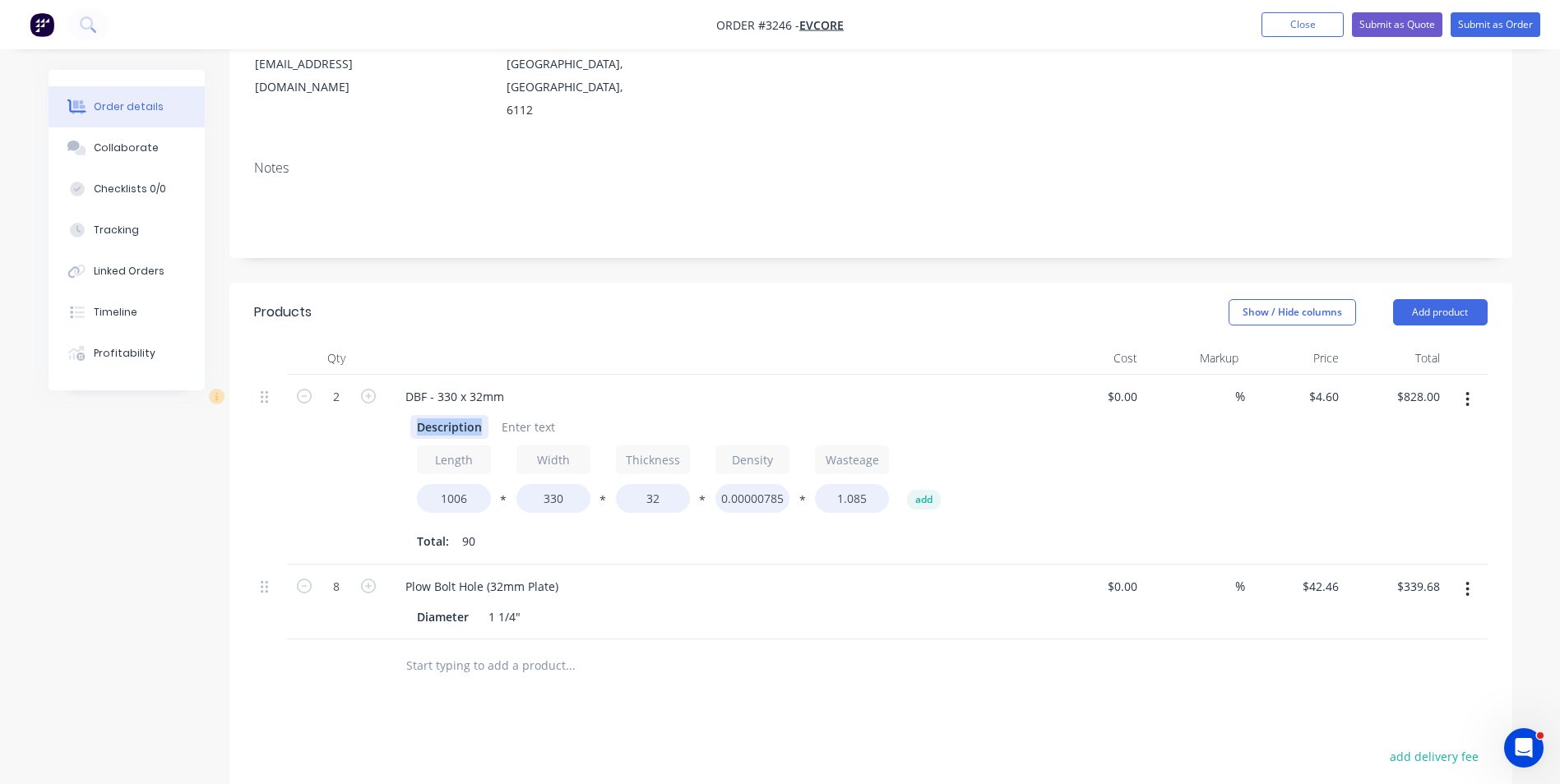
click at [480, 415] on div "Description" at bounding box center [448, 427] width 78 height 23
click at [517, 415] on div "2 off Centre Edges" at bounding box center [468, 427] width 116 height 23
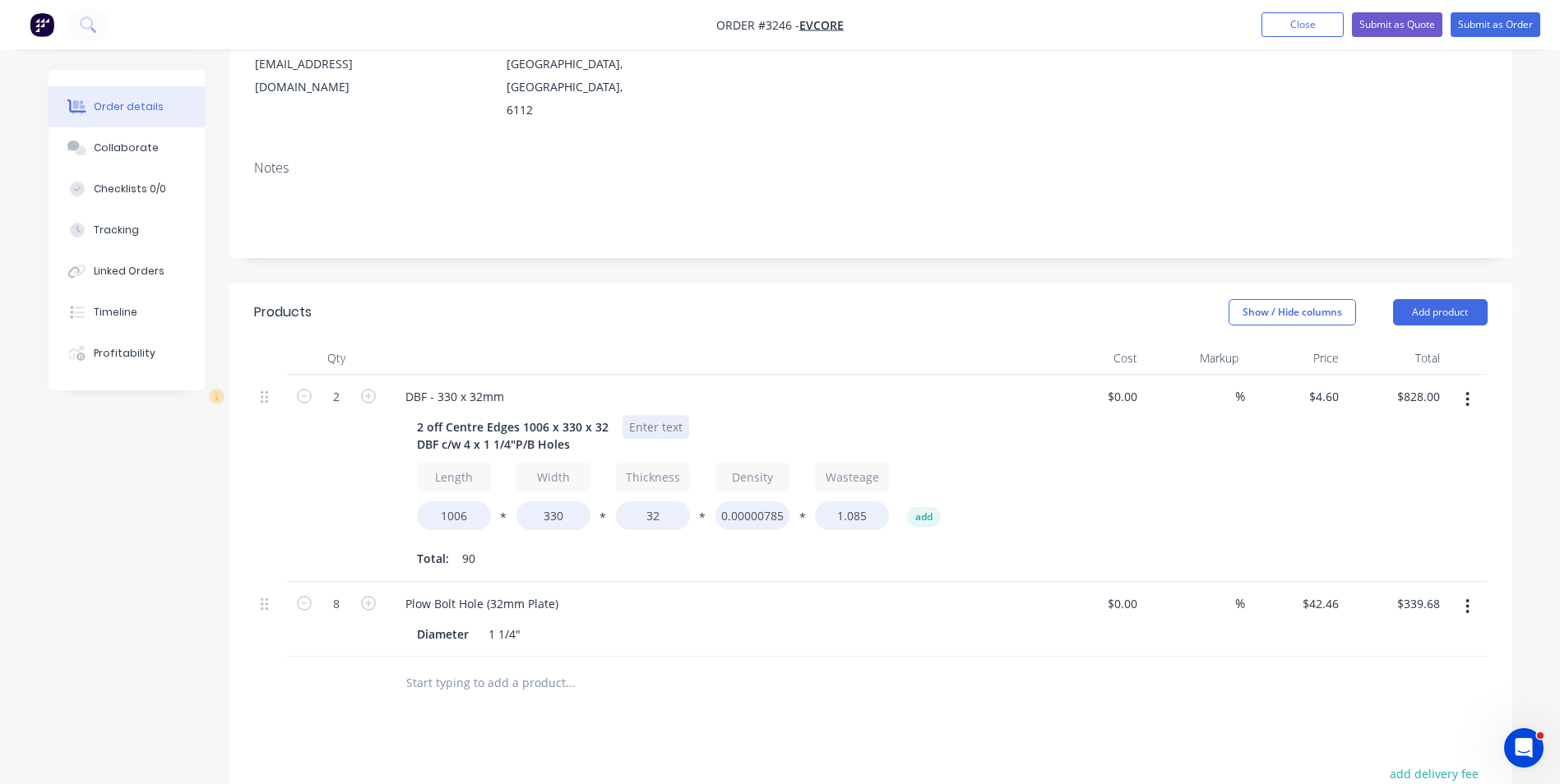
click at [663, 415] on div at bounding box center [656, 427] width 67 height 23
click at [1036, 375] on div "DBF - 330 x 32mm 2 off Centre Edges 1006 x 330 x 32 DBF c/w 4 x 1 1/4"P/B Holes…" at bounding box center [714, 478] width 658 height 207
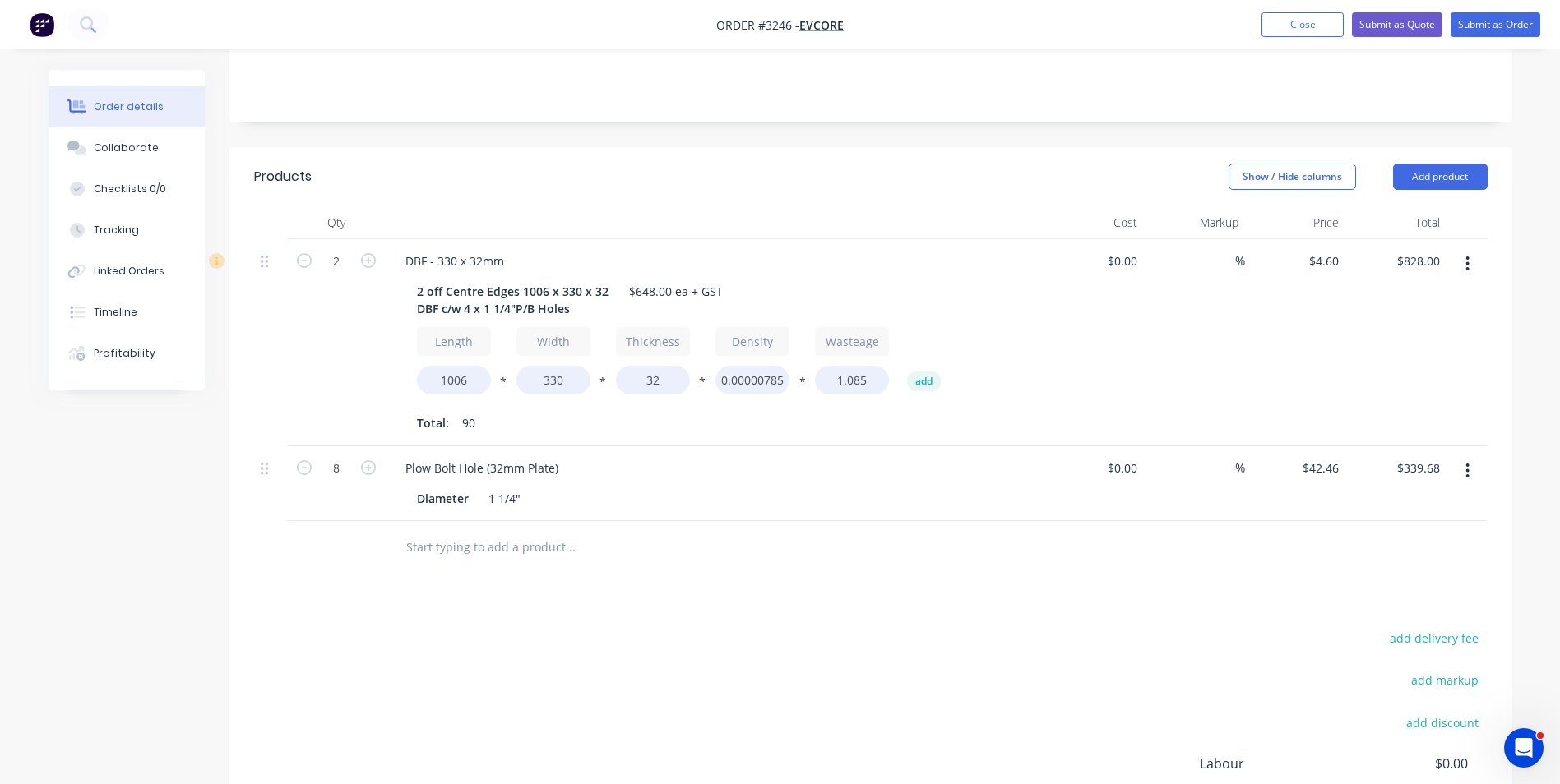
scroll to position [411, 0]
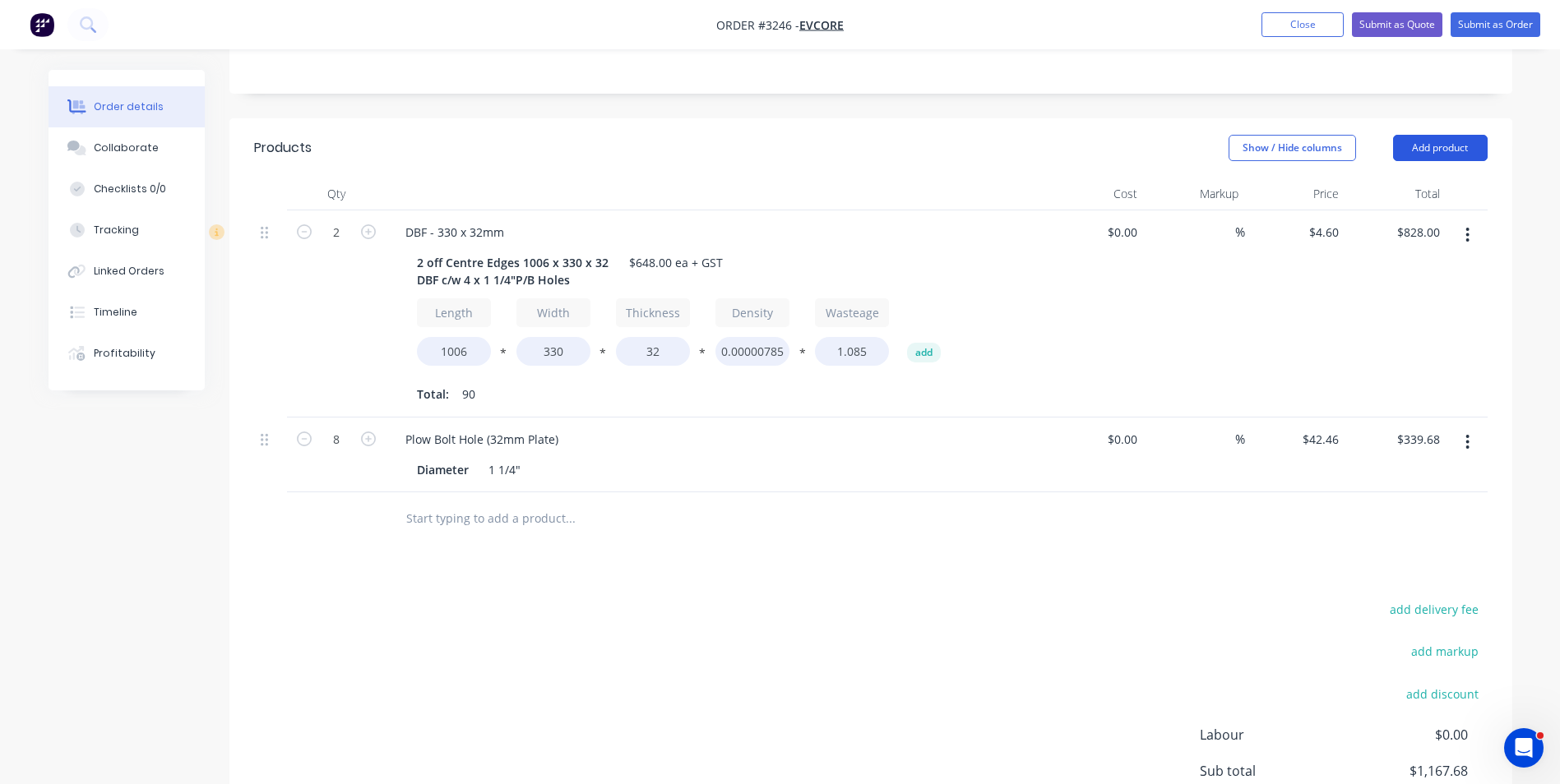
click at [1443, 135] on button "Add product" at bounding box center [1440, 148] width 95 height 26
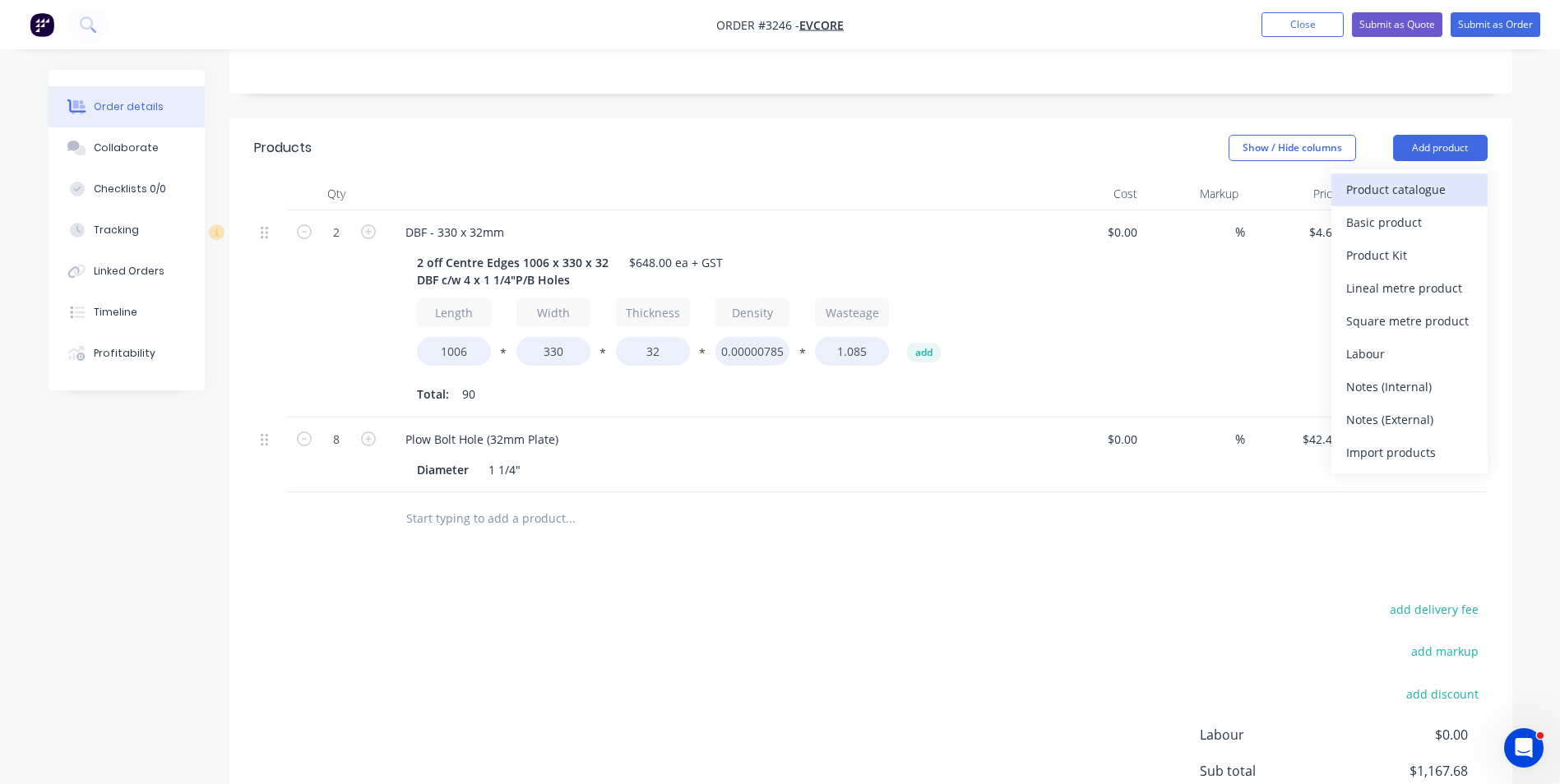
click at [1393, 177] on div "Product catalogue" at bounding box center [1409, 188] width 127 height 23
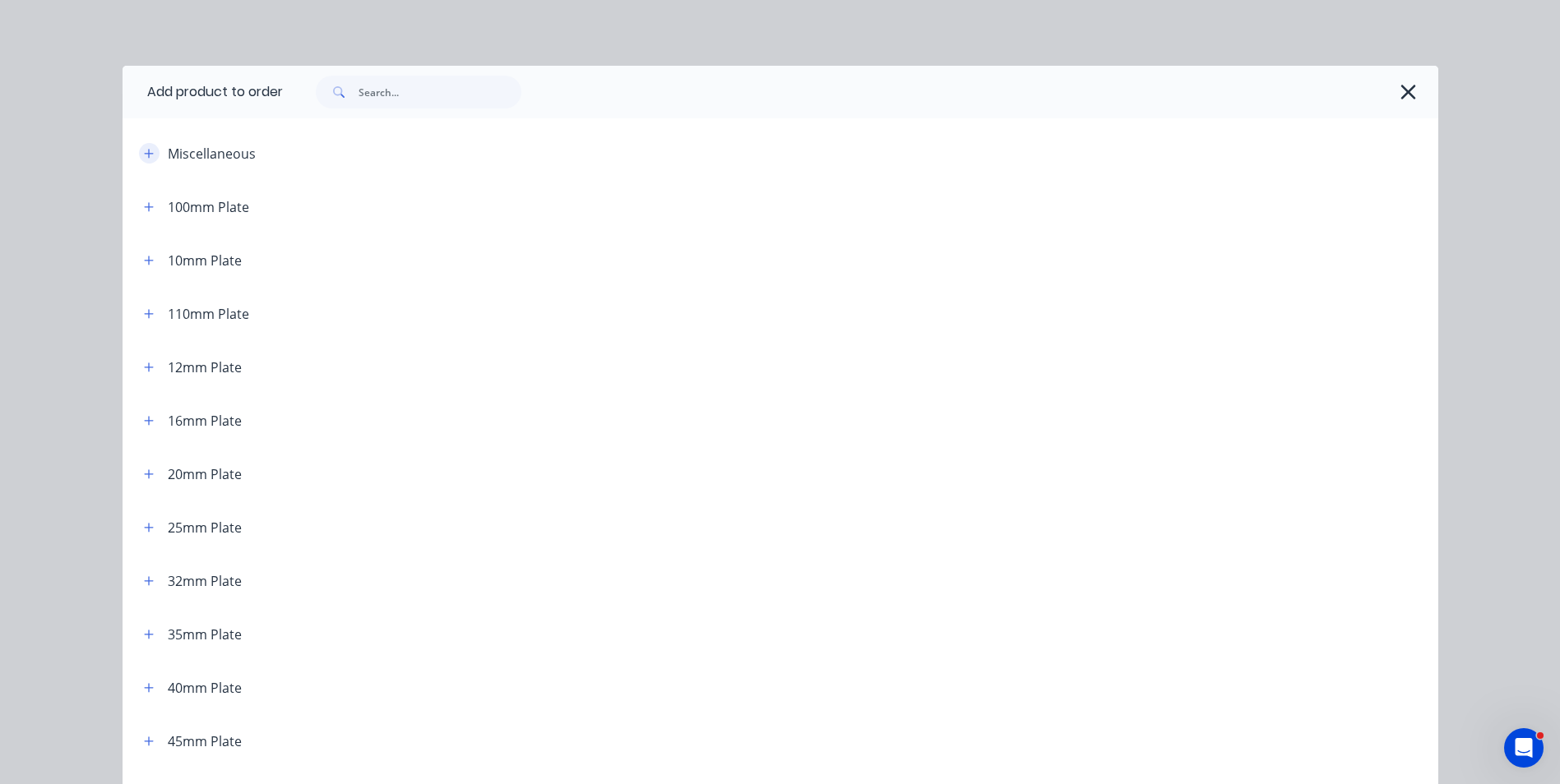
click at [146, 153] on icon "button" at bounding box center [148, 154] width 9 height 9
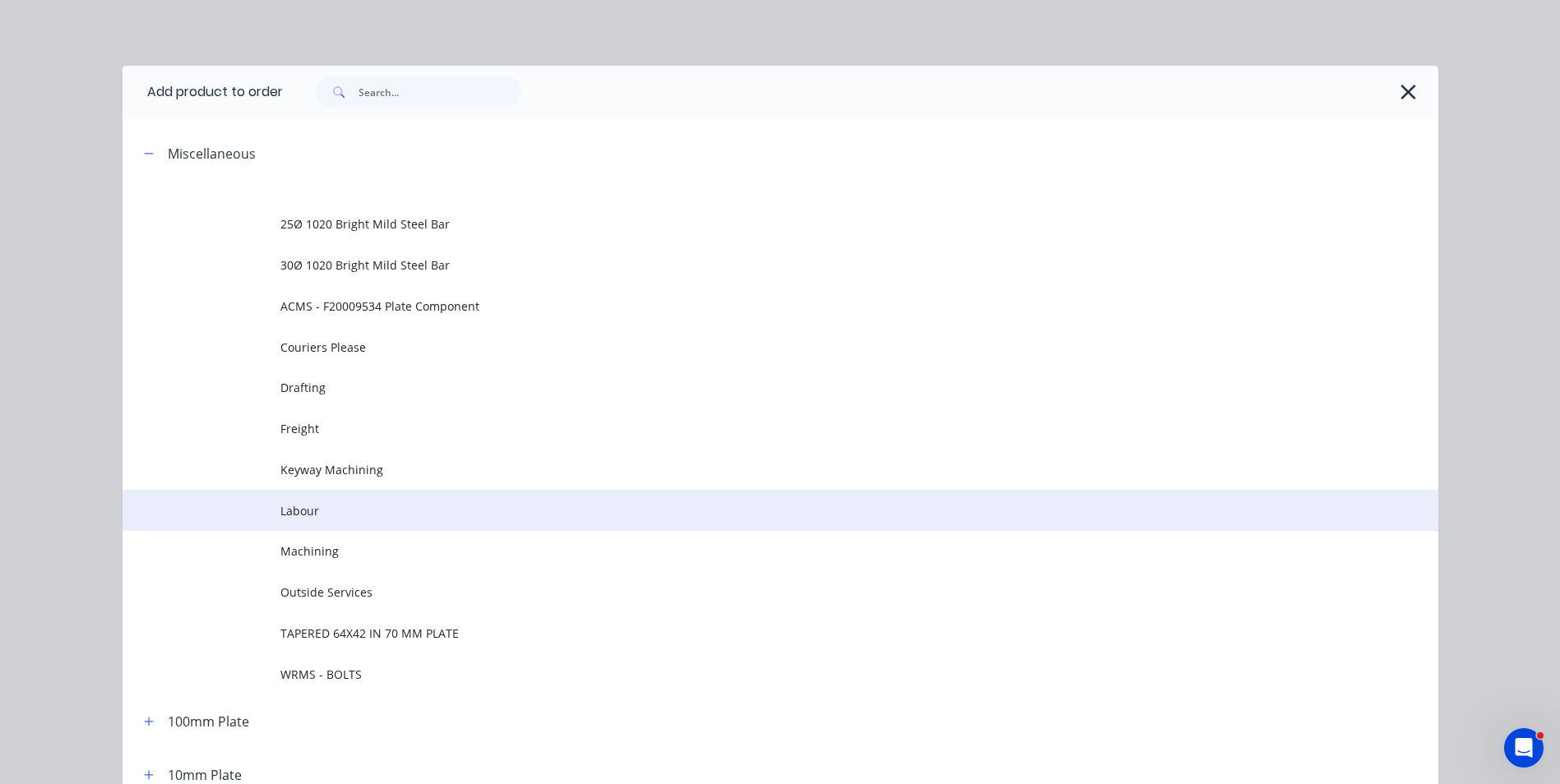
click at [337, 516] on span "Labour" at bounding box center [743, 511] width 926 height 17
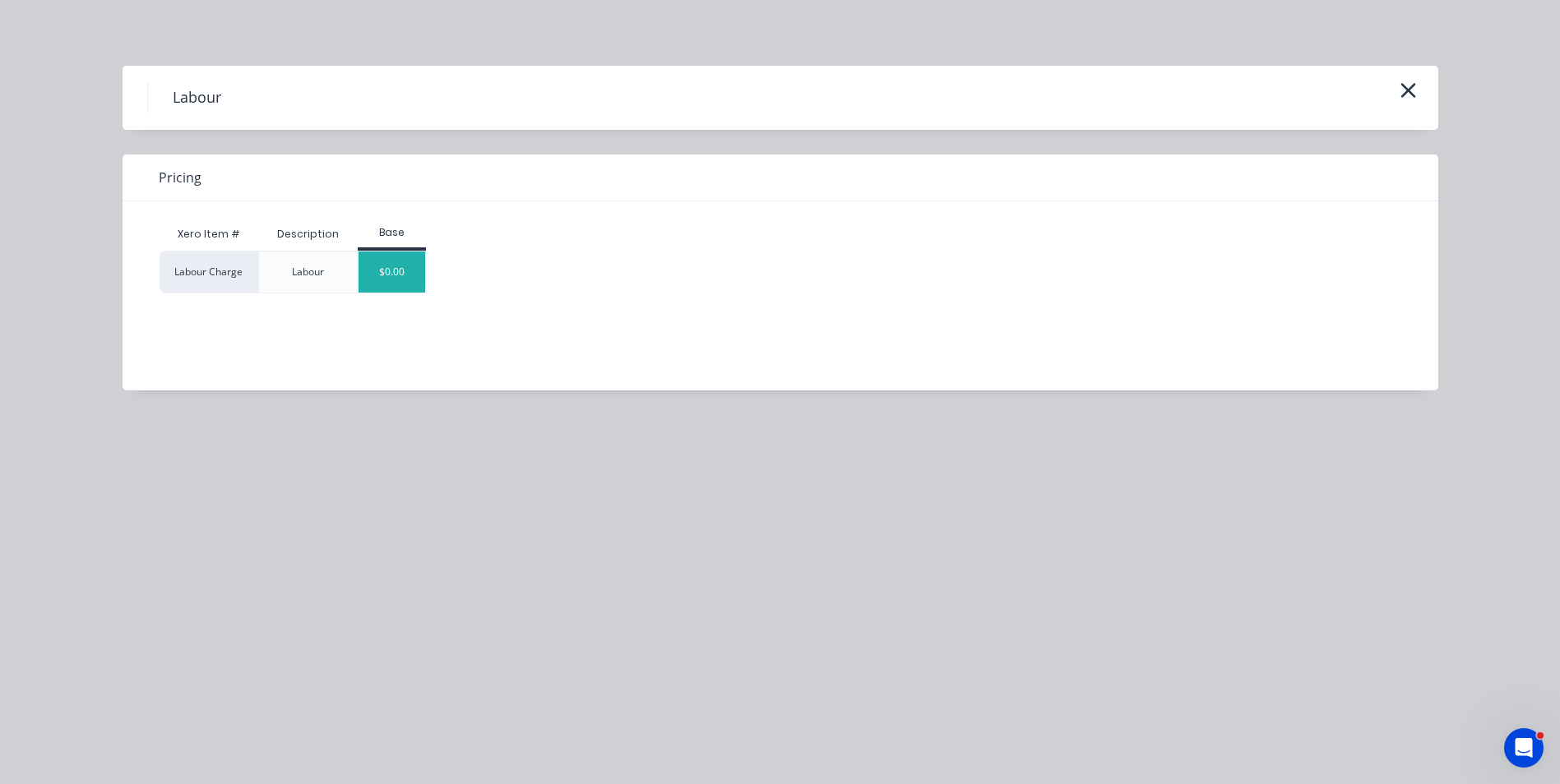
click at [408, 278] on div "$0.00" at bounding box center [391, 272] width 67 height 41
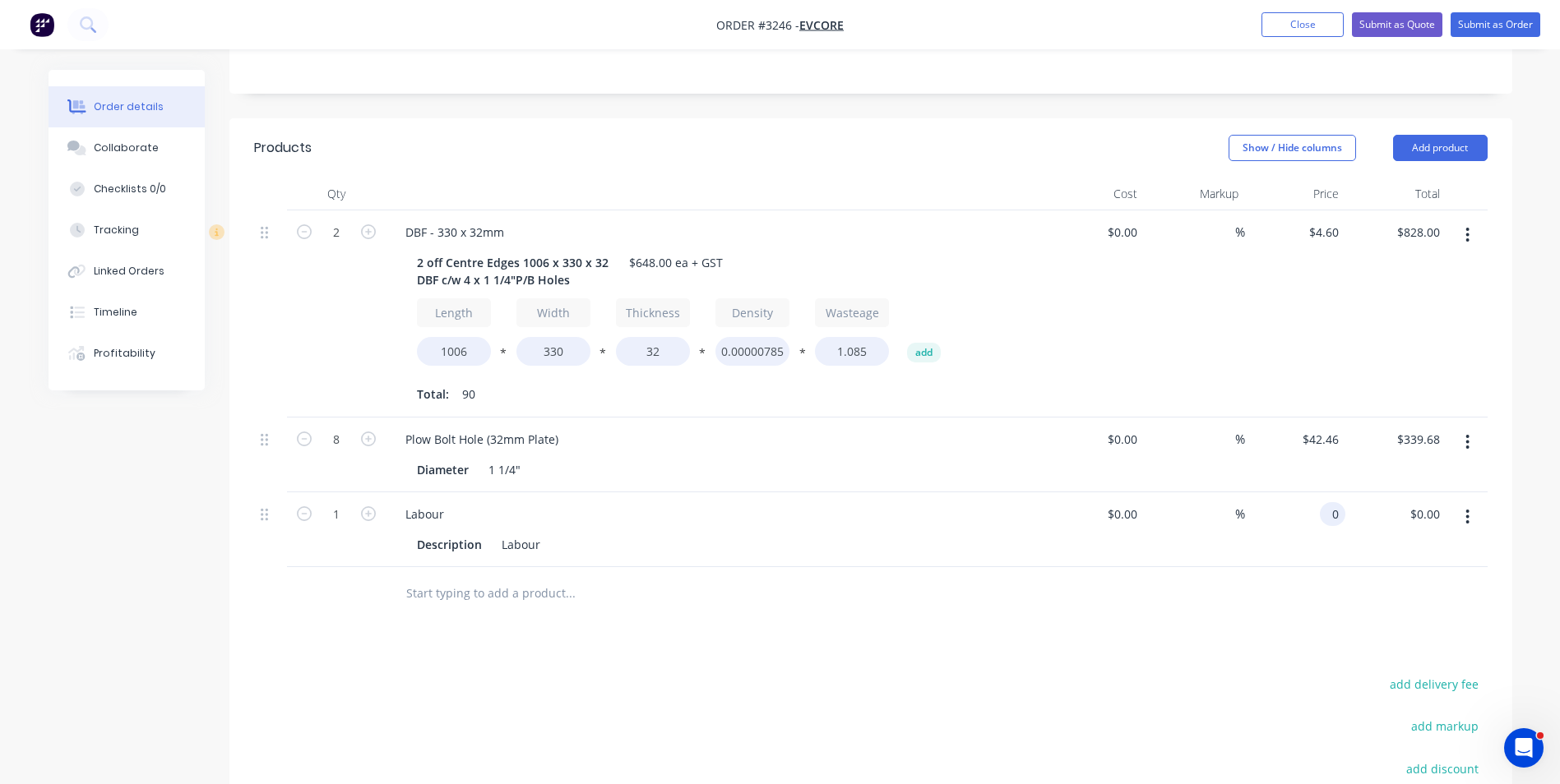
drag, startPoint x: 1314, startPoint y: 445, endPoint x: 1361, endPoint y: 444, distance: 47.0
click at [1361, 492] on div "1 Labour Description Labour $0.00 $0.00 % 0 0 $0.00 $0.00" at bounding box center [871, 530] width 1234 height 75
type input "$128.32"
click at [1261, 555] on div "Products Show / Hide columns Add product Qty Cost Markup Price Total 2 DBF - 33…" at bounding box center [871, 566] width 1283 height 897
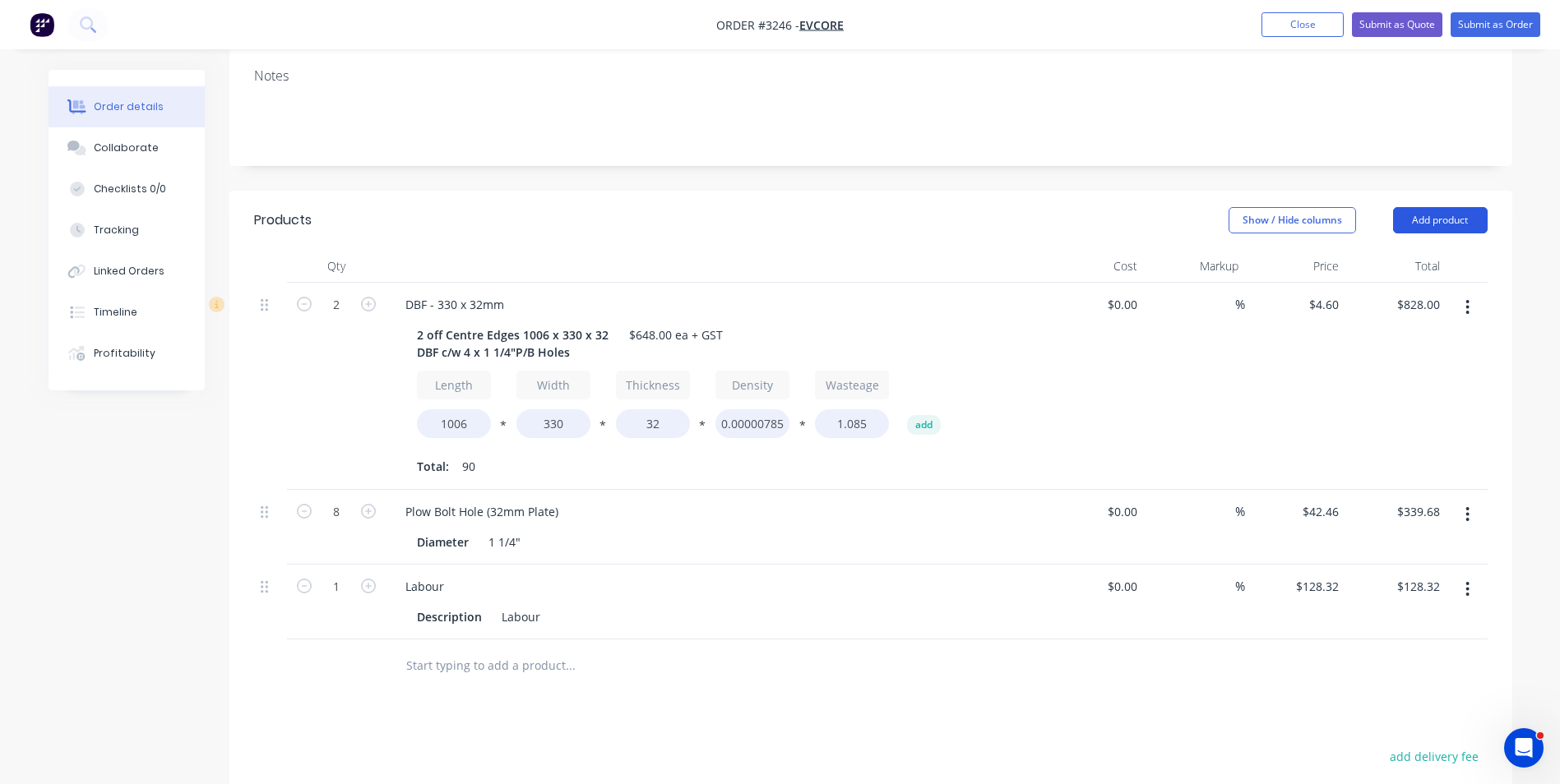
scroll to position [351, 0]
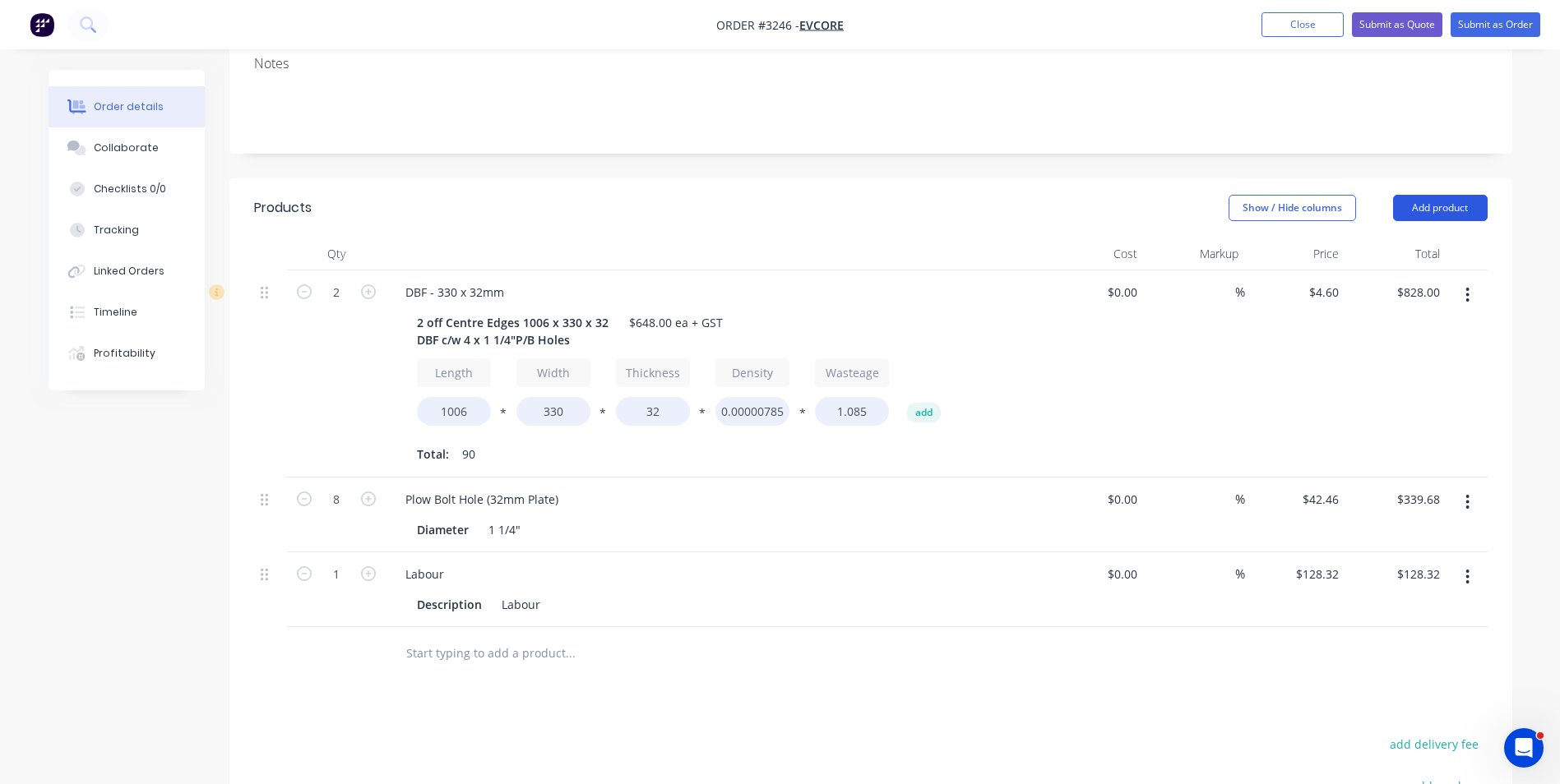
click at [1467, 195] on button "Add product" at bounding box center [1440, 208] width 95 height 26
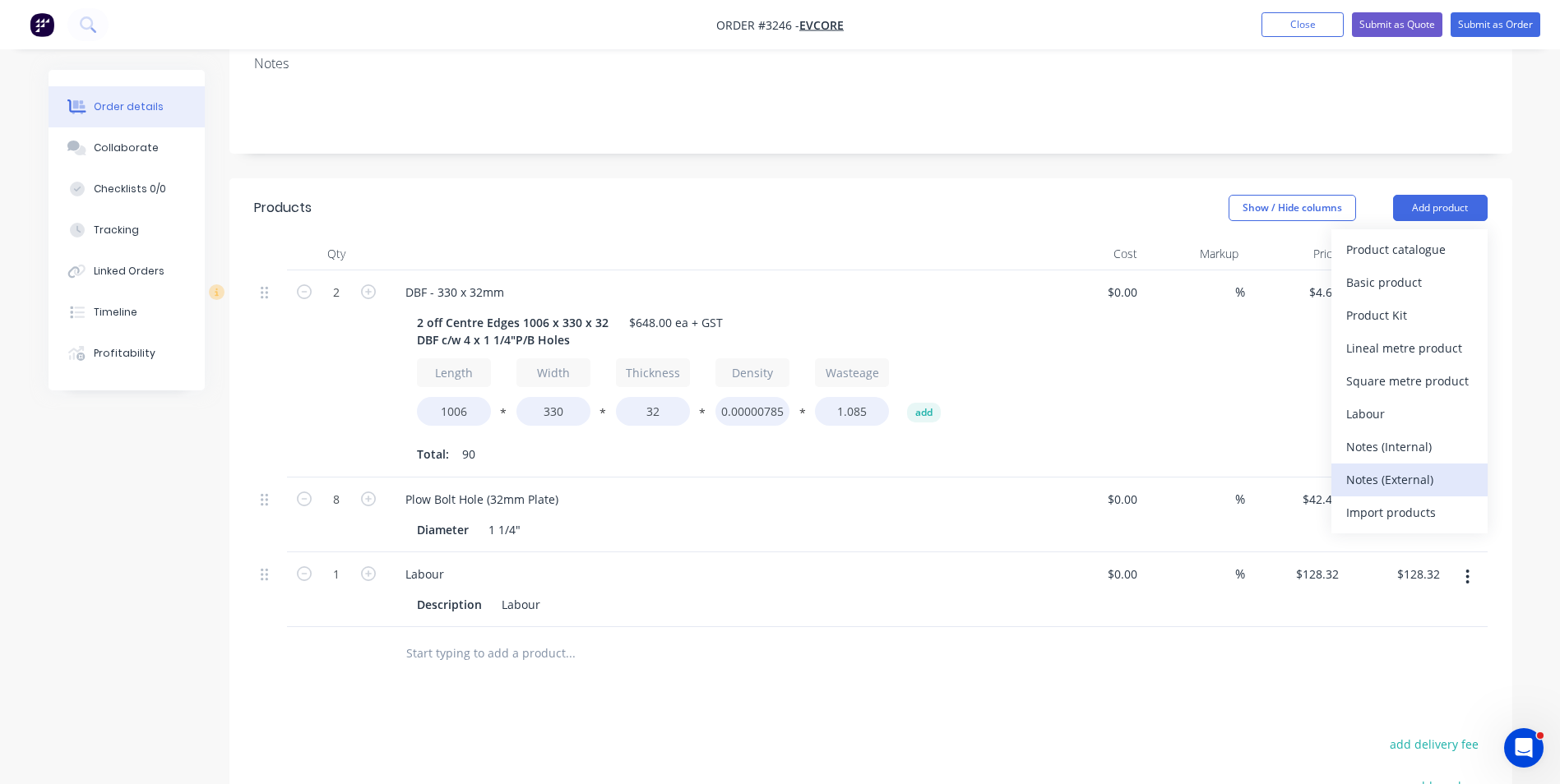
click at [1411, 468] on div "Notes (External)" at bounding box center [1409, 479] width 127 height 23
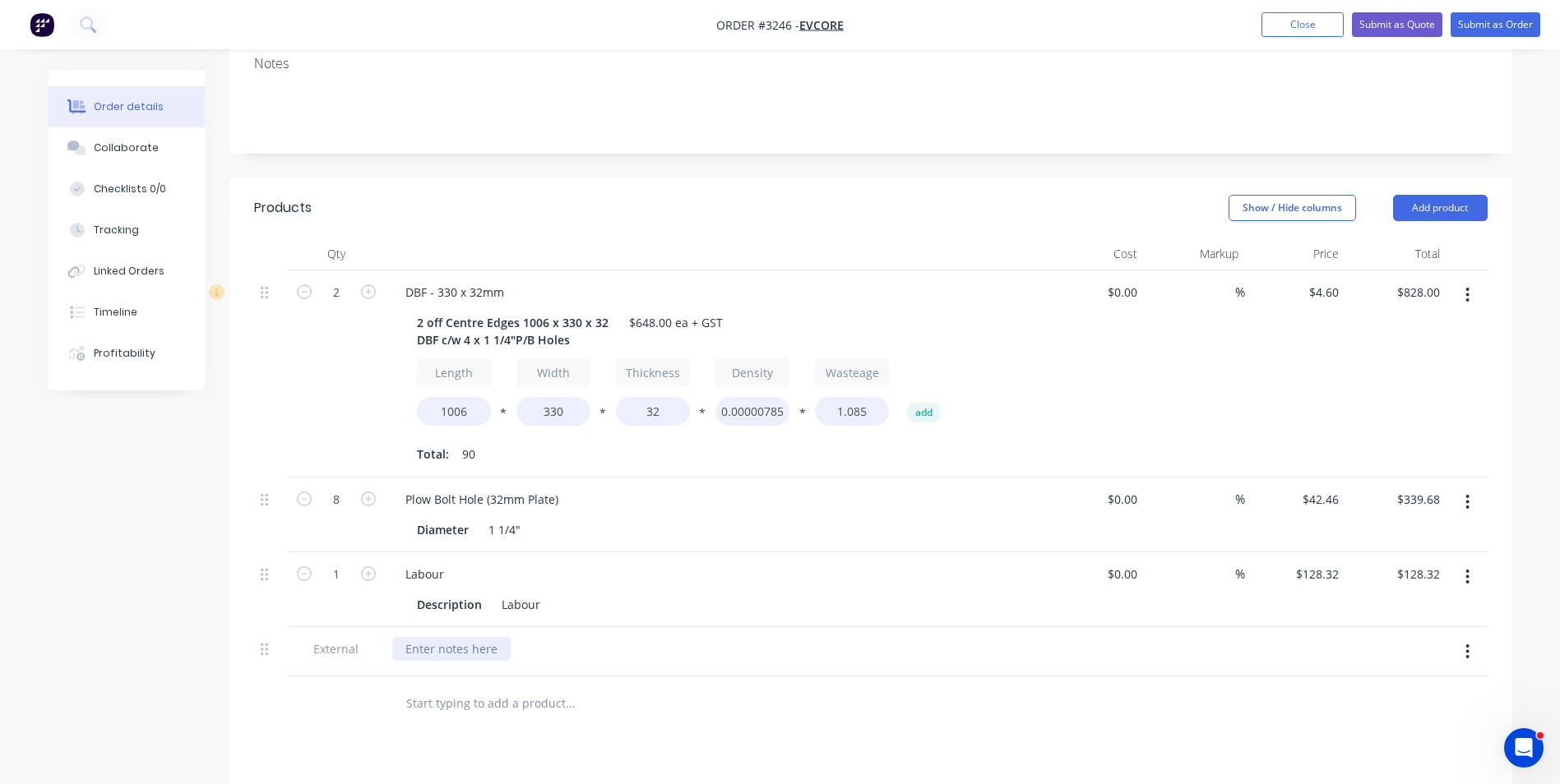
click at [416, 637] on div at bounding box center [451, 648] width 118 height 23
click at [1022, 693] on div "Products Show / Hide columns Add product Qty Cost Markup Price Total 2 DBF - 33…" at bounding box center [871, 652] width 1283 height 947
click at [1466, 195] on button "Add product" at bounding box center [1440, 208] width 95 height 26
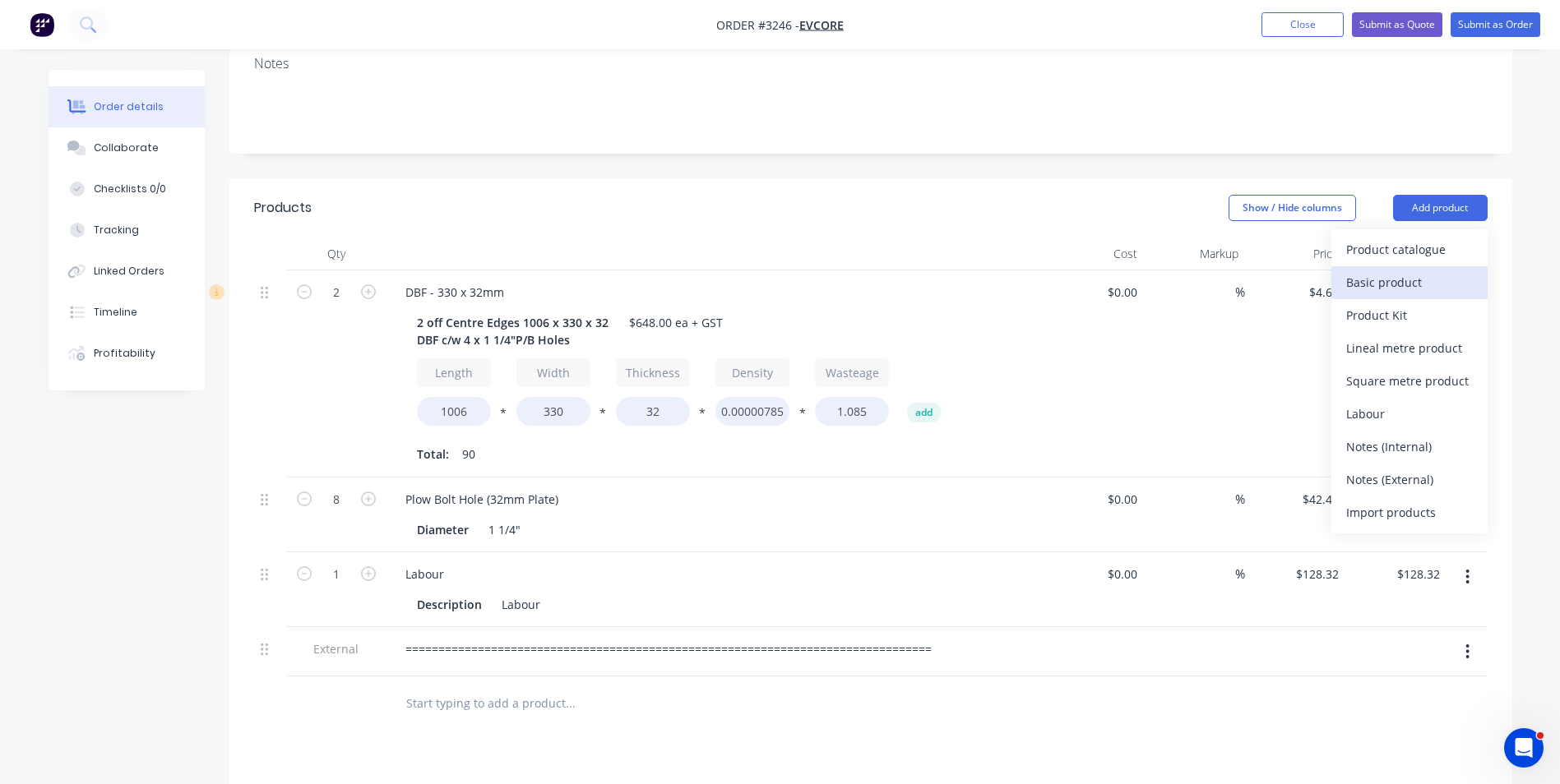
click at [1429, 270] on div "Basic product" at bounding box center [1409, 281] width 127 height 23
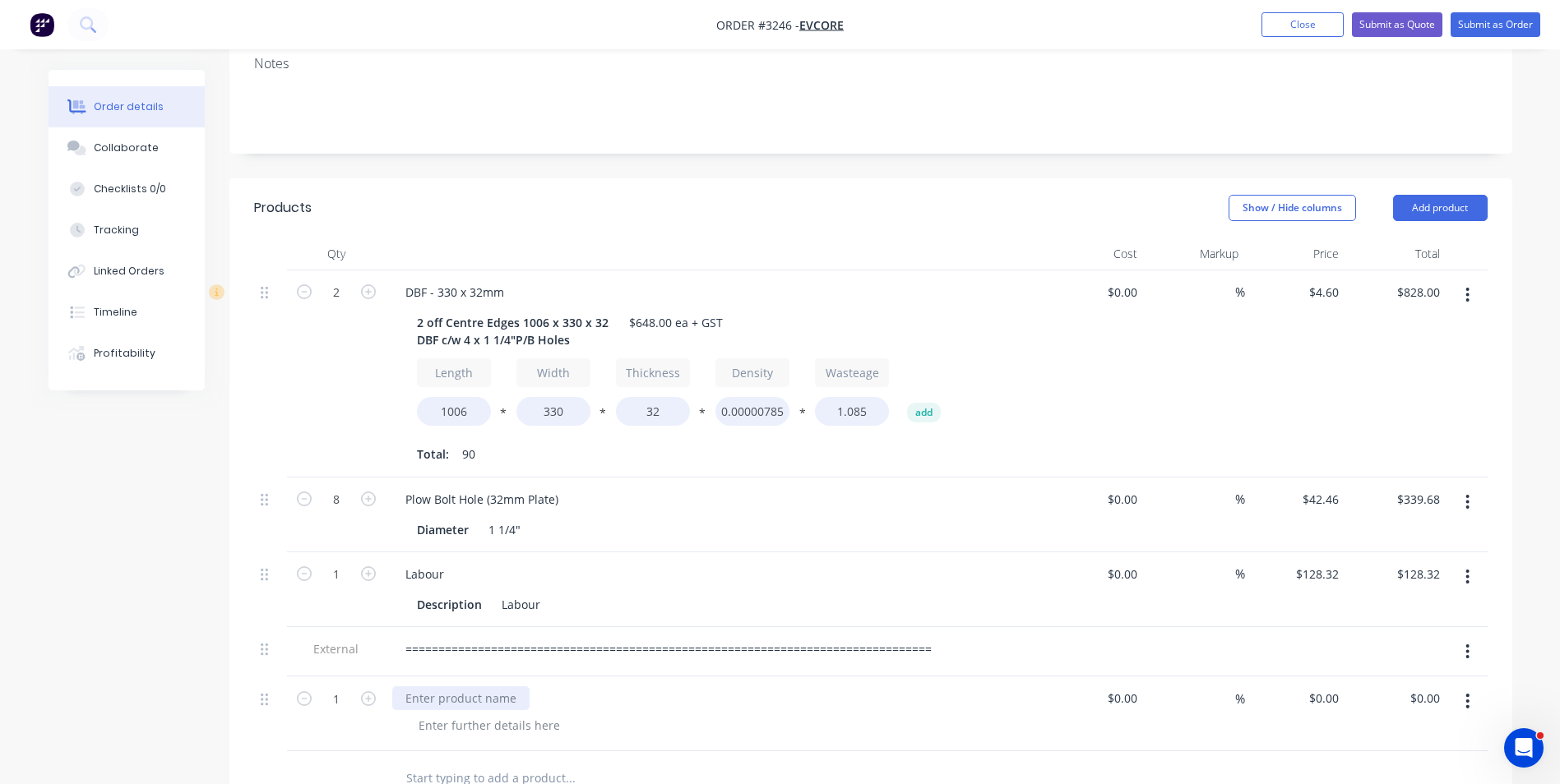
click at [427, 686] on div at bounding box center [461, 698] width 137 height 23
click at [495, 686] on div "Trim End edges, fill" at bounding box center [458, 698] width 131 height 23
click at [532, 686] on div "Trim End edges, weld-fill" at bounding box center [473, 698] width 162 height 23
click at [541, 686] on div "Trim End edges, weld-fill" at bounding box center [473, 698] width 162 height 23
drag, startPoint x: 435, startPoint y: 626, endPoint x: 425, endPoint y: 710, distance: 84.6
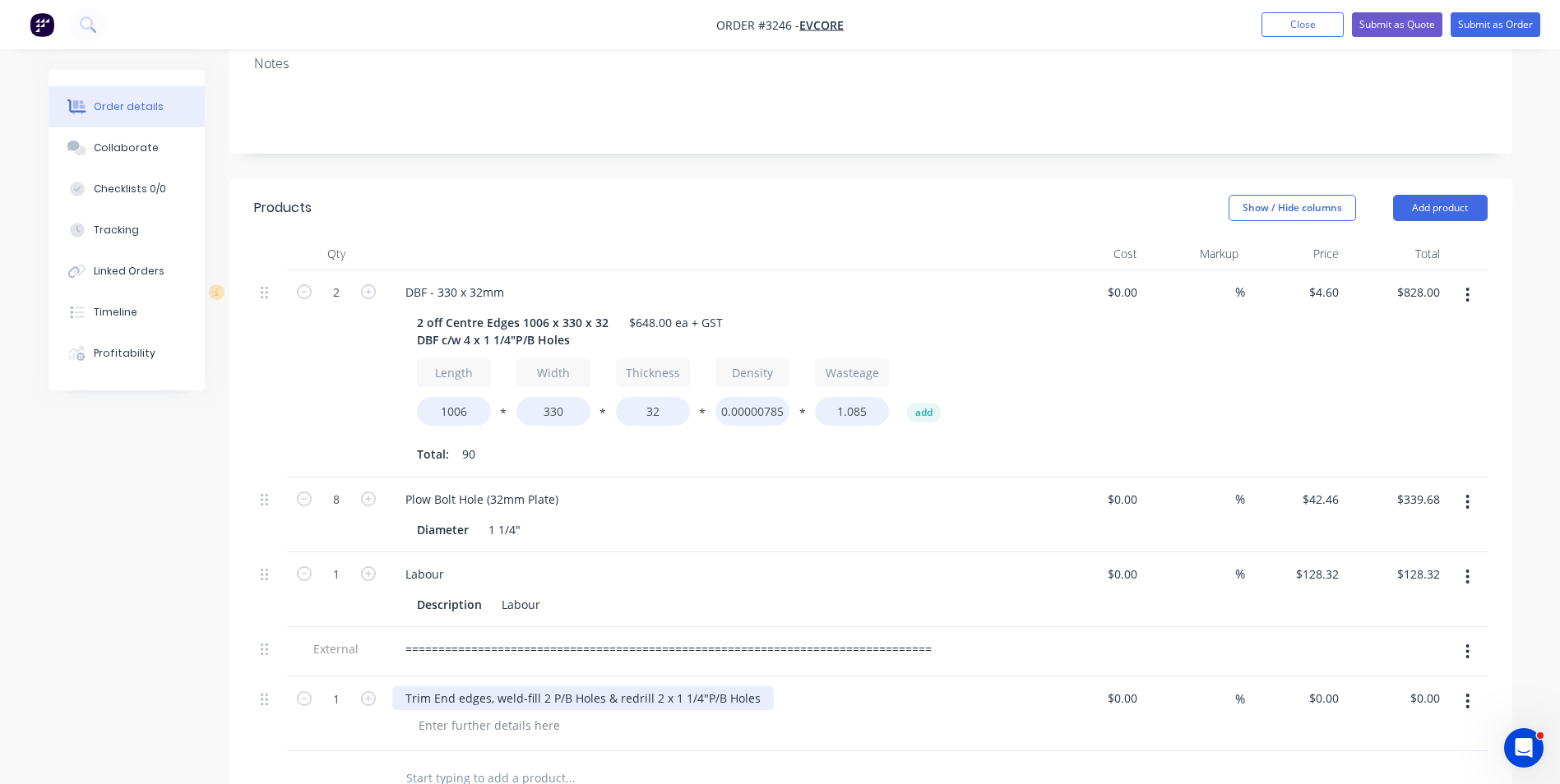
click at [435, 686] on div "Trim End edges, weld-fill 2 P/B Holes & redrill 2 x 1 1/4"P/B Holes" at bounding box center [583, 698] width 382 height 23
click at [404, 686] on div "Trim 2 End edges, weld-fill 2 P/B Holes & redrill 2 x 1 1/4"P/B Holes" at bounding box center [587, 698] width 391 height 23
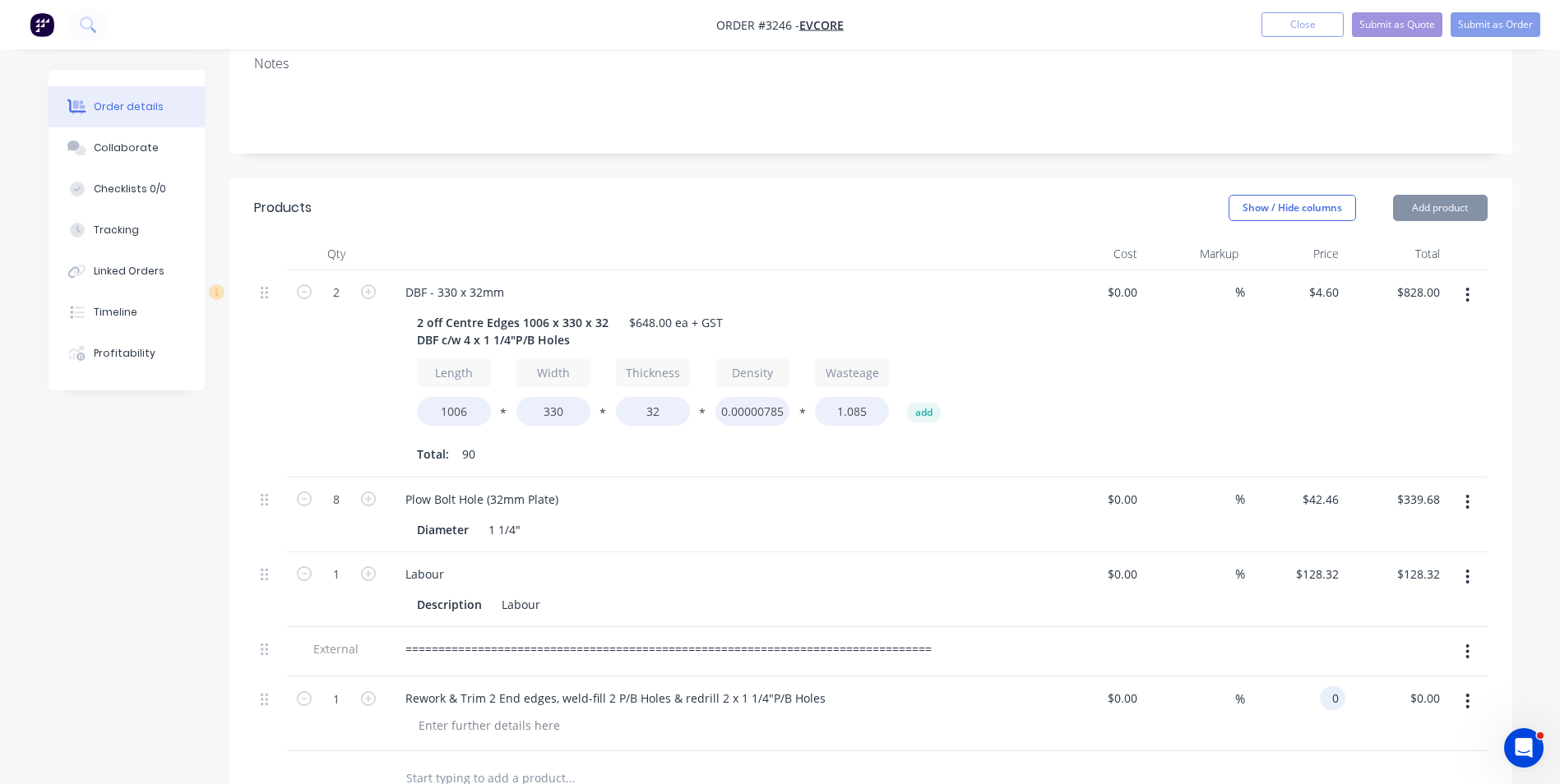
drag, startPoint x: 1317, startPoint y: 629, endPoint x: 1342, endPoint y: 627, distance: 25.1
click at [1342, 686] on input "0" at bounding box center [1336, 698] width 19 height 23
type input "$100.00"
click at [1357, 677] on div "$100.00 $100.00" at bounding box center [1396, 715] width 101 height 75
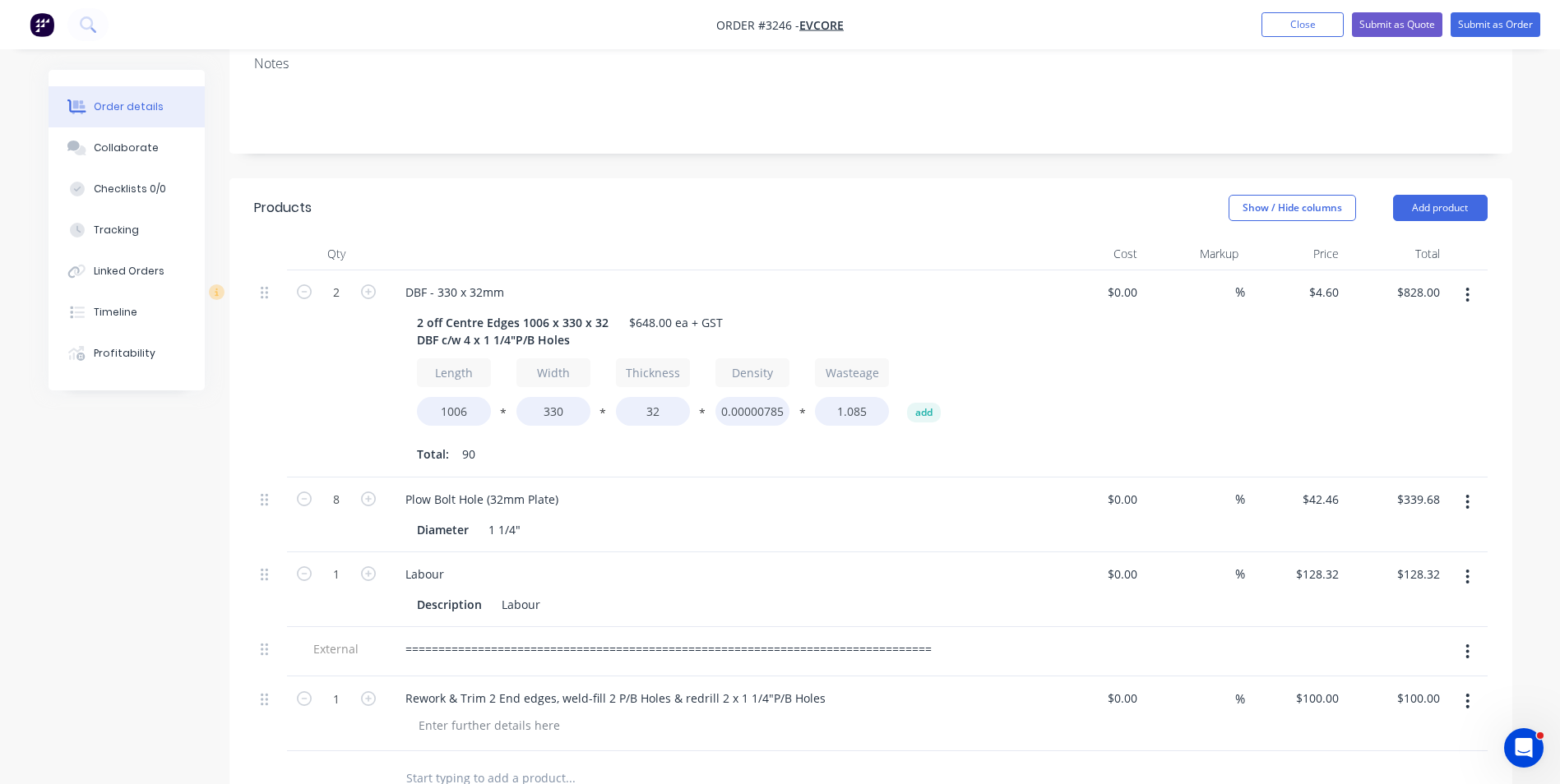
click at [837, 686] on div "Rework & Trim 2 End edges, weld-fill 2 P/B Holes & redrill 2 x 1 1/4"P/B Holes" at bounding box center [714, 698] width 644 height 23
click at [821, 686] on div "Rework & Trim 2 End edges, weld-fill 2 P/B Holes & redrill 2 x 1 1/4"P/B Holes" at bounding box center [615, 698] width 447 height 23
click at [824, 686] on div "Rework & Trim 2 End edges, weld-fill 2 P/B Holes & redrill 2 x 1 1/4"P/B Holes …" at bounding box center [654, 698] width 524 height 23
drag, startPoint x: 826, startPoint y: 630, endPoint x: 848, endPoint y: 696, distance: 69.6
click at [826, 686] on div "Rework & Trim 2 End edges, weld-fill 2 P/B Holes & redrill 2 x 1 1/4"P/B Holes …" at bounding box center [656, 698] width 528 height 23
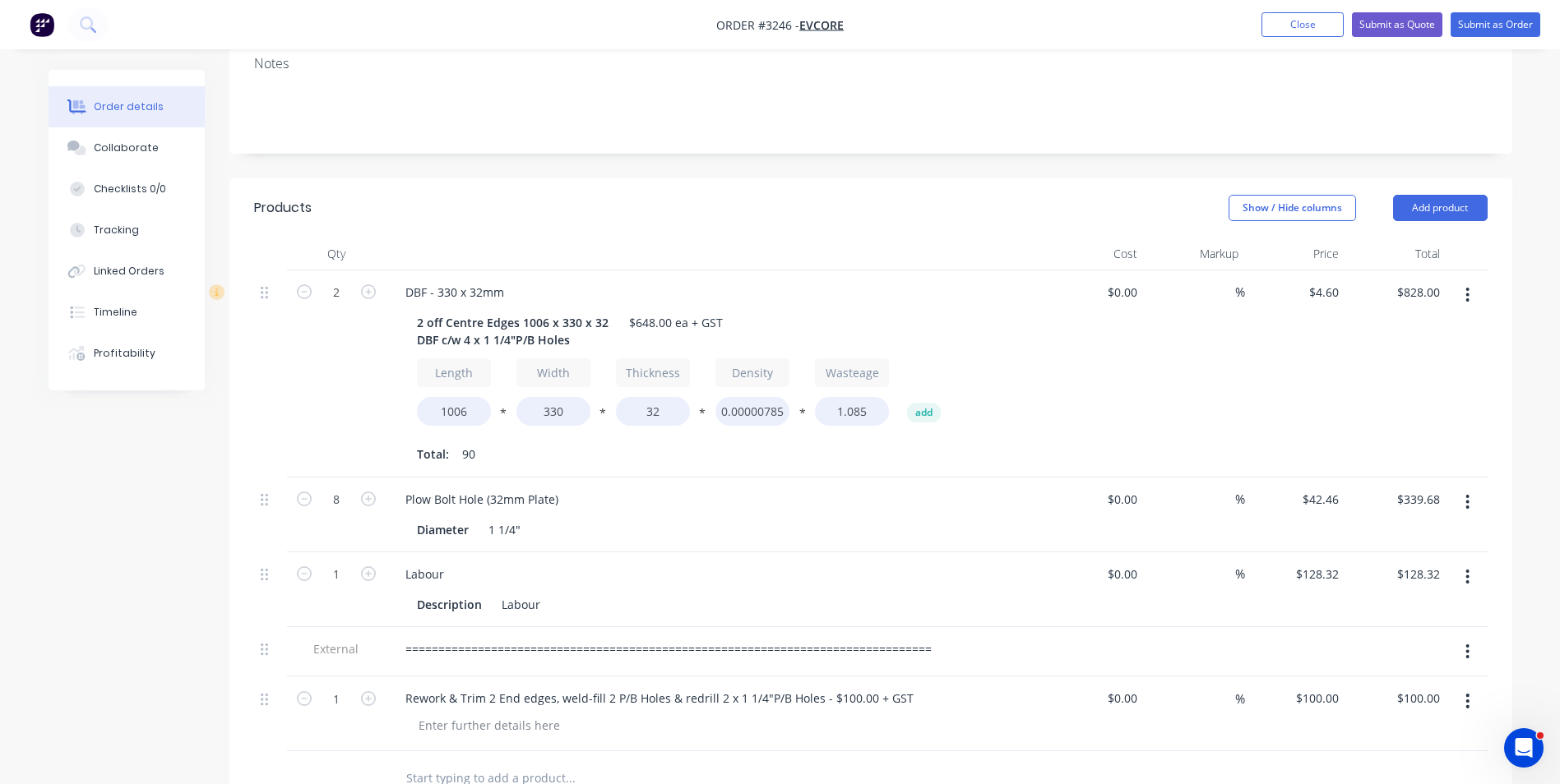
click at [963, 761] on div at bounding box center [681, 777] width 579 height 33
click at [1498, 22] on button "Submit as Order" at bounding box center [1495, 24] width 90 height 24
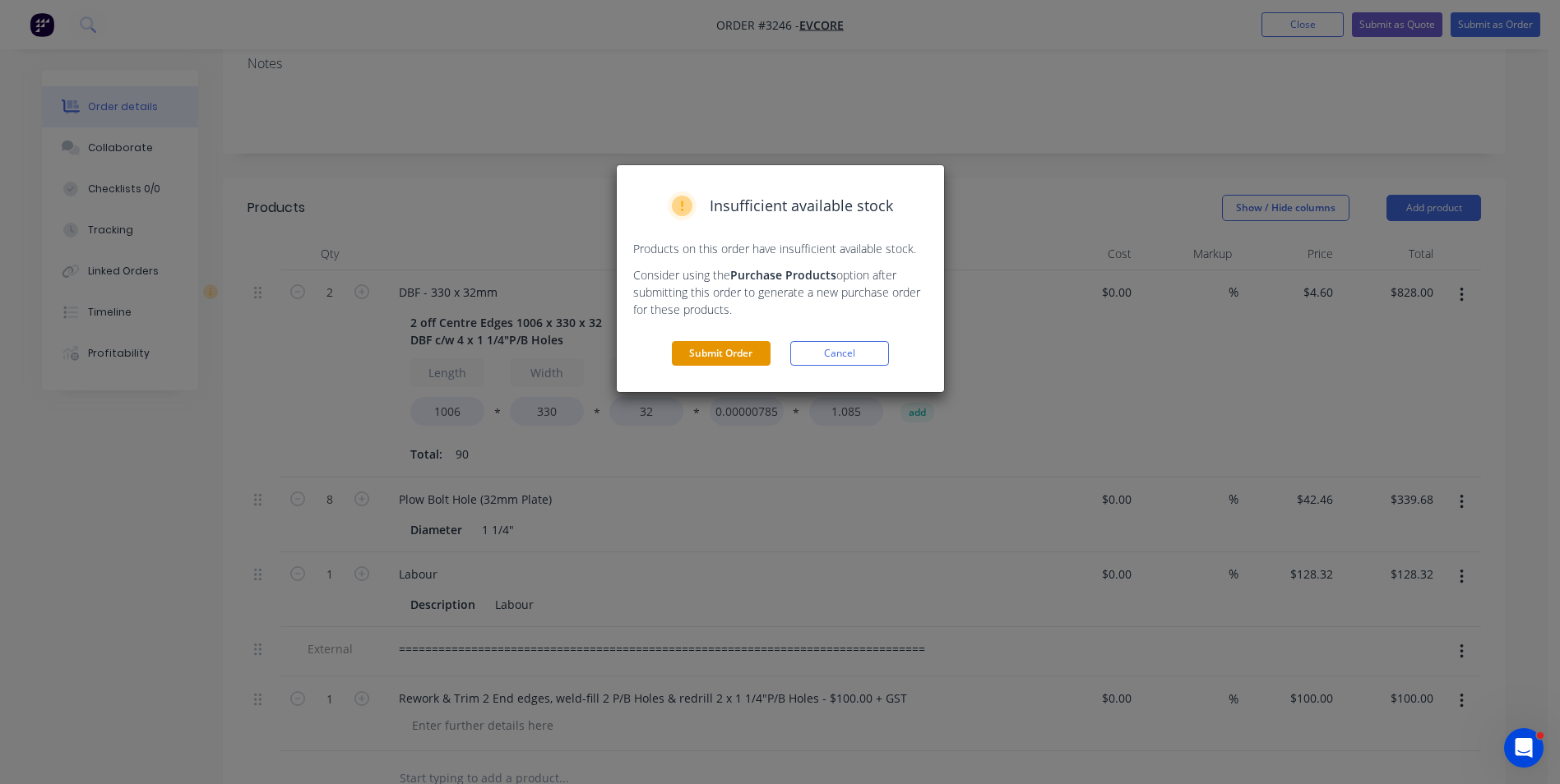
click at [722, 350] on button "Submit Order" at bounding box center [720, 354] width 98 height 24
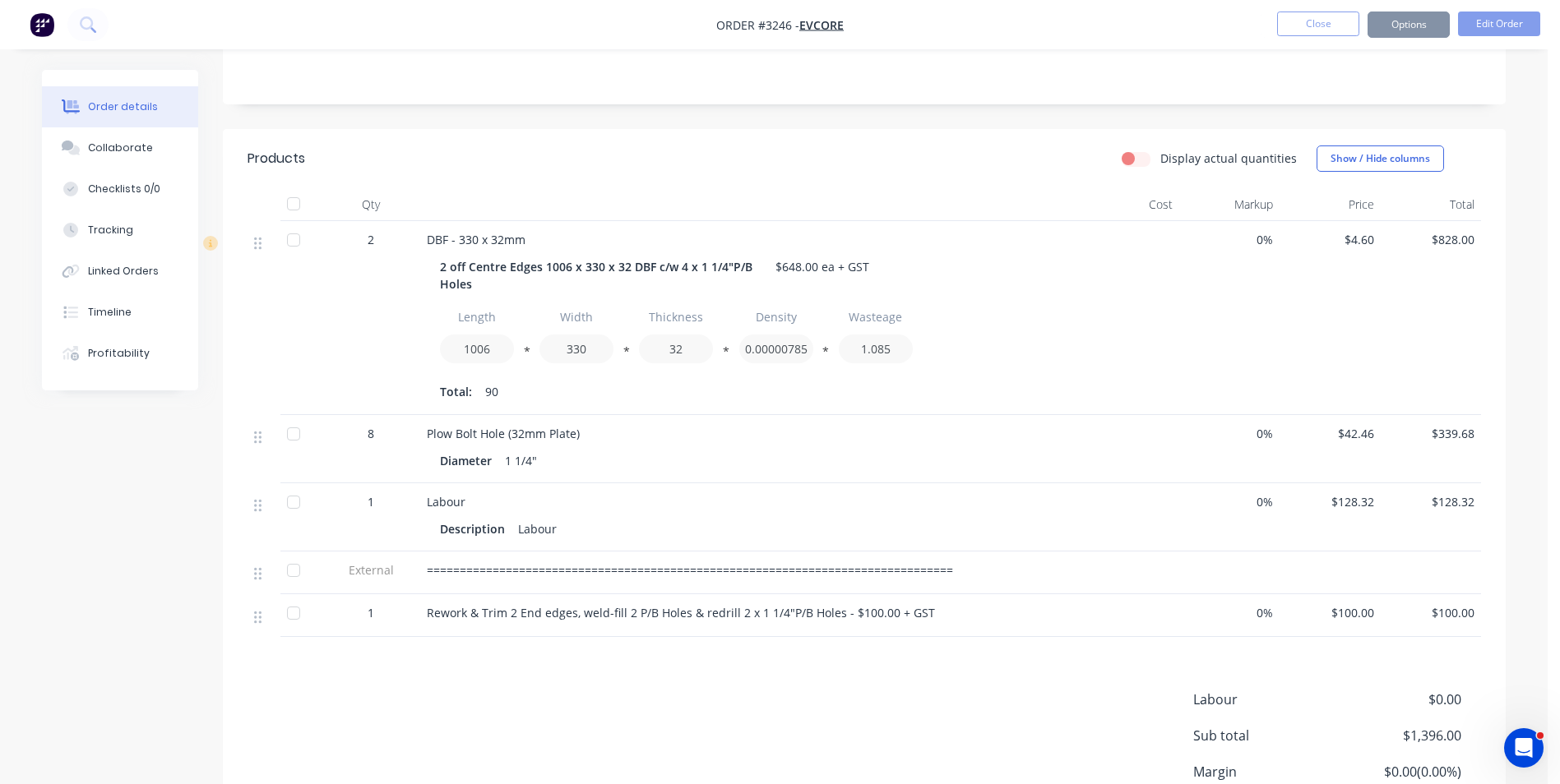
scroll to position [349, 0]
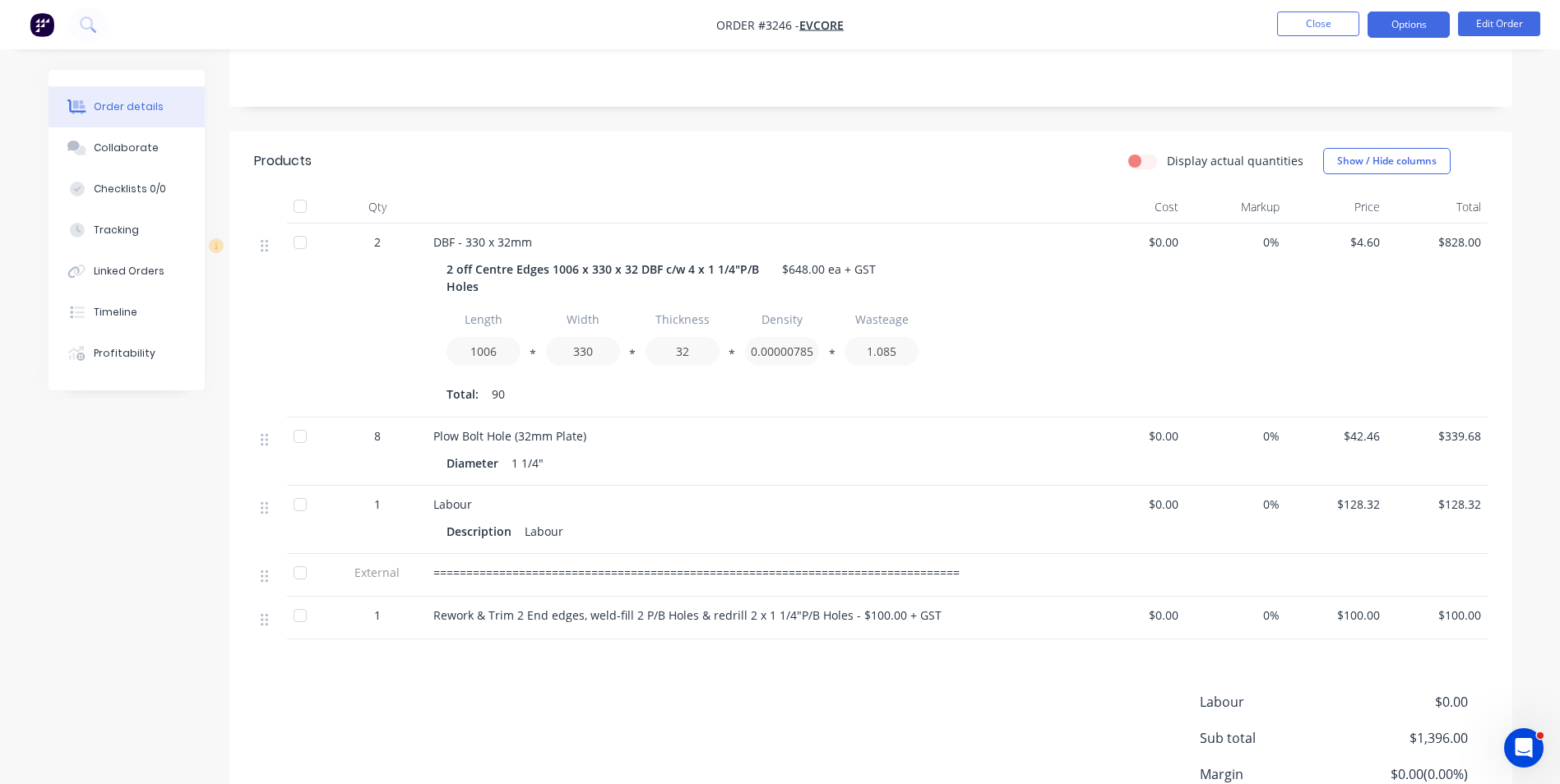
click at [1403, 25] on button "Options" at bounding box center [1409, 24] width 83 height 26
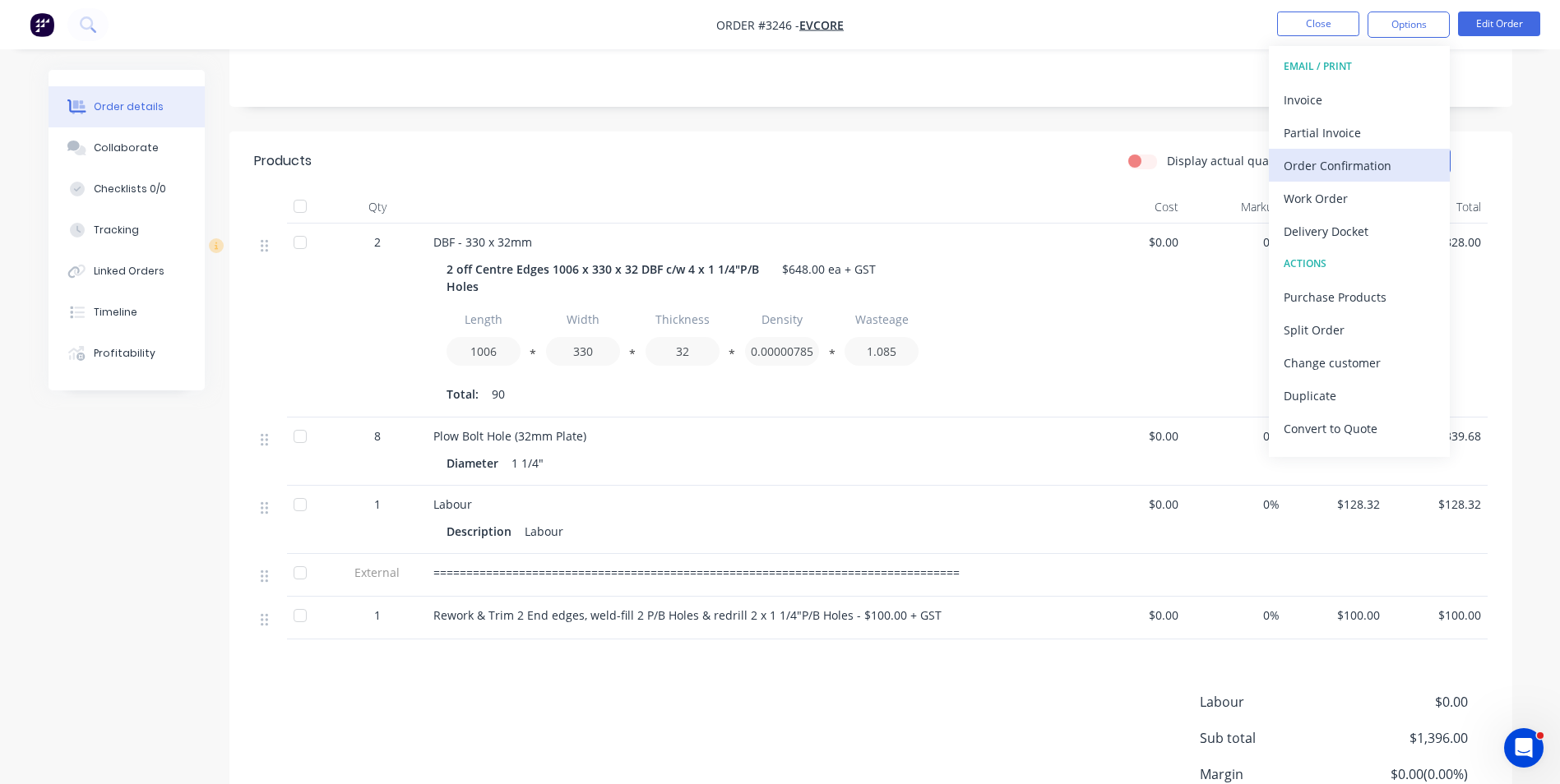
click at [1314, 158] on div "Order Confirmation" at bounding box center [1359, 165] width 151 height 23
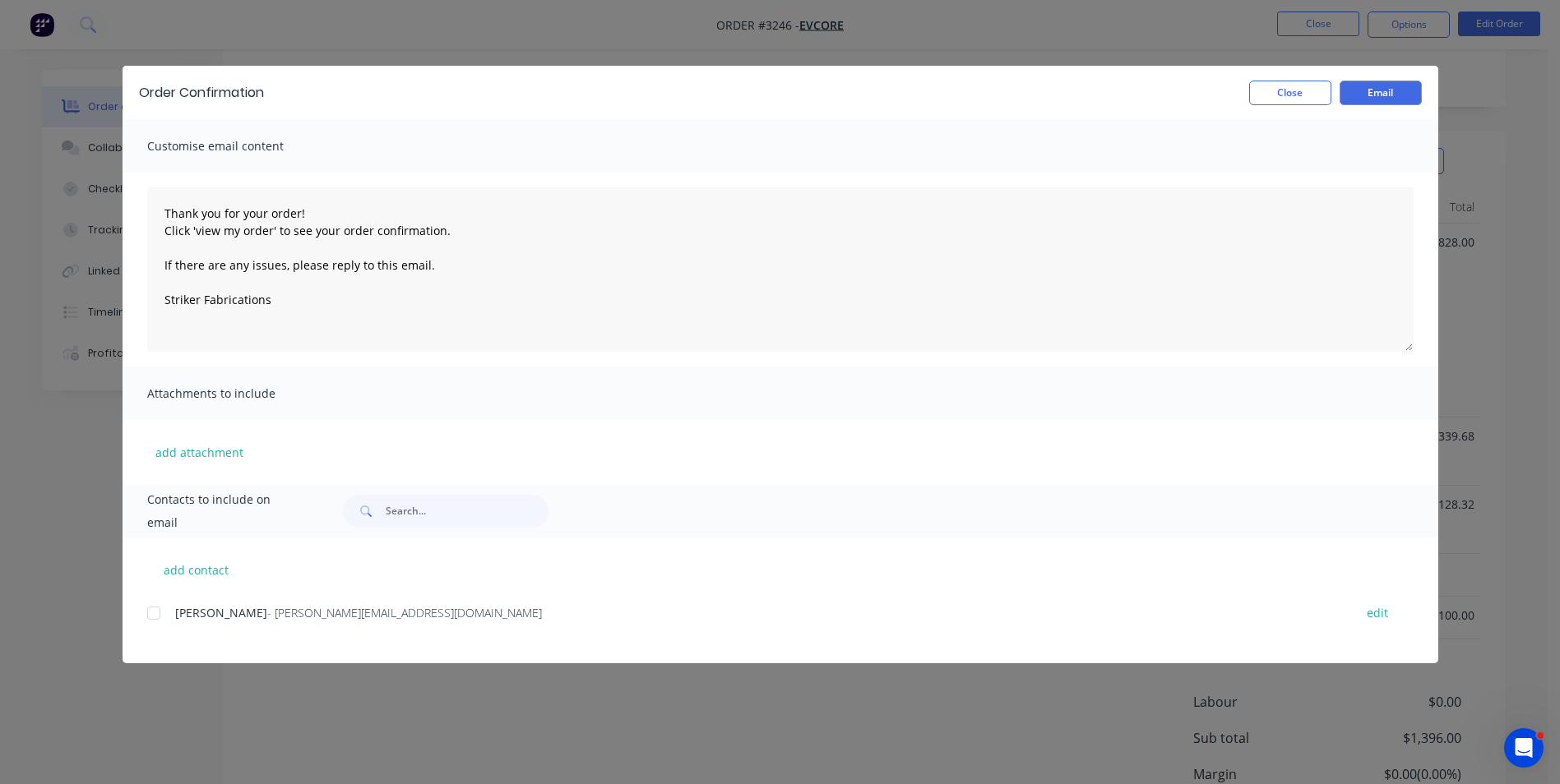
click at [154, 617] on div at bounding box center [153, 612] width 33 height 33
type textarea "Thank you for your order! Click 'view my order' to see your order confirmation.…"
click at [1375, 87] on button "Email" at bounding box center [1381, 93] width 83 height 24
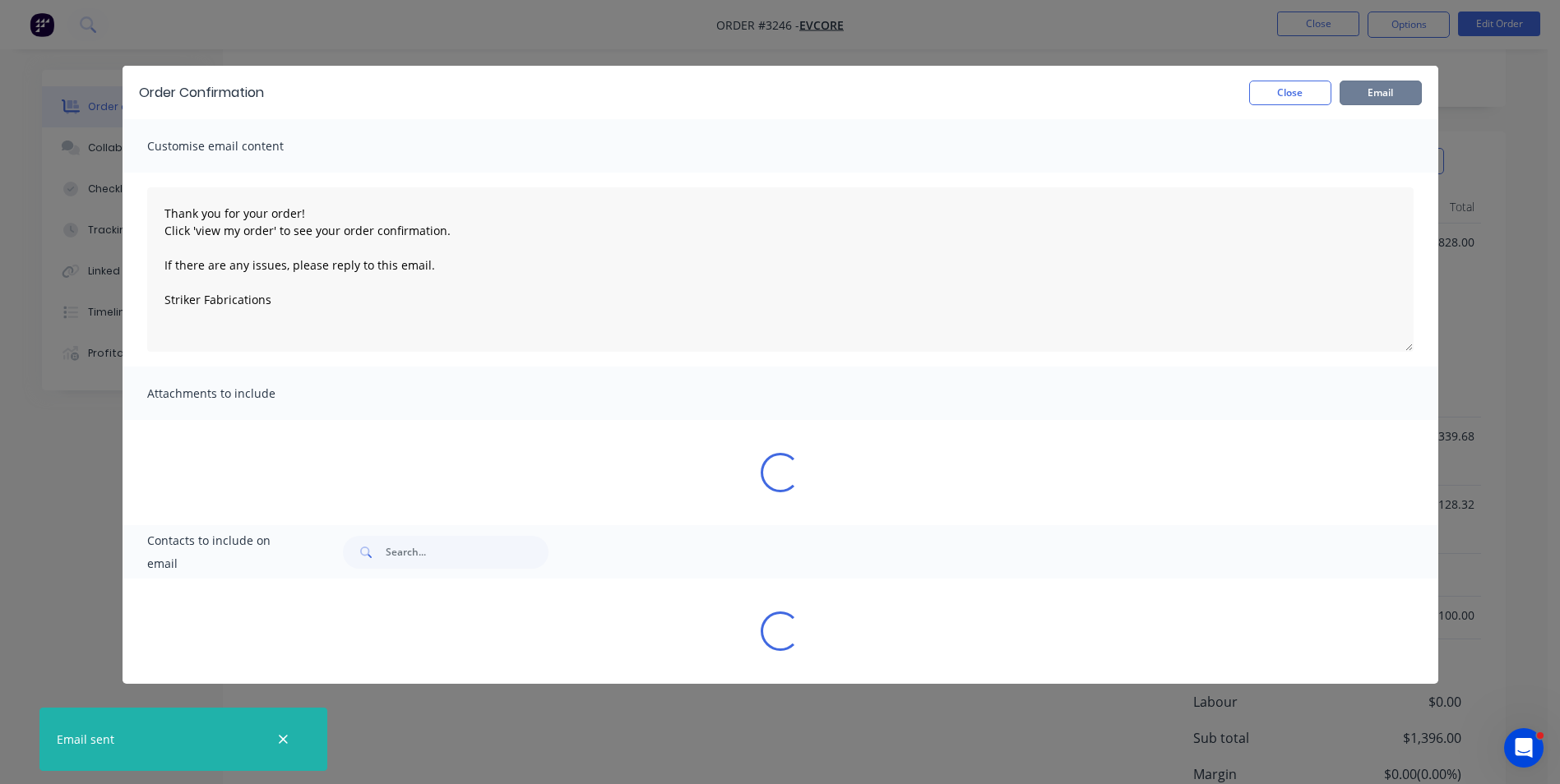
type textarea "Thank you for your order! Click 'view my order' to see your order confirmation.…"
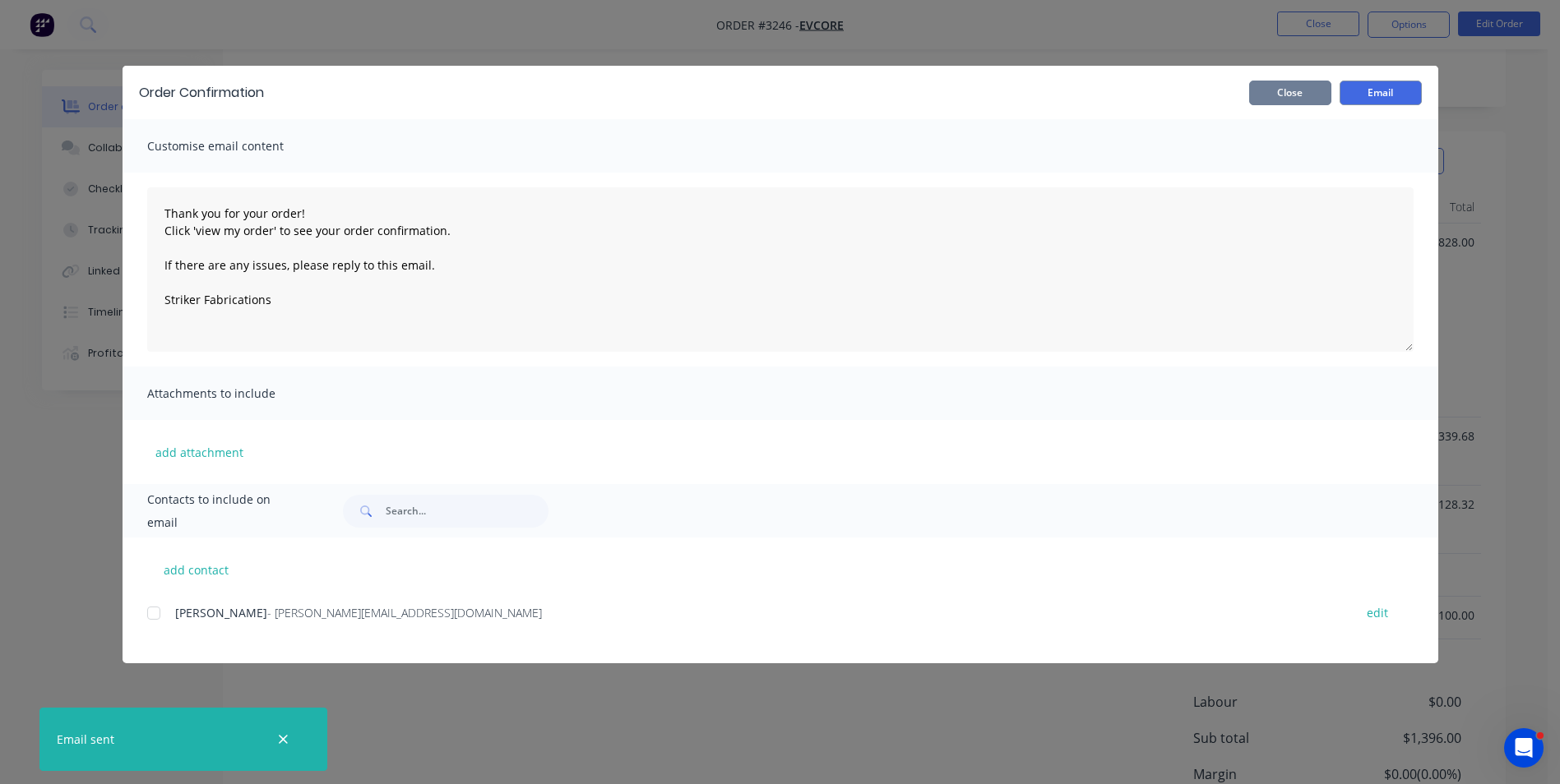
click at [1303, 90] on button "Close" at bounding box center [1291, 93] width 83 height 24
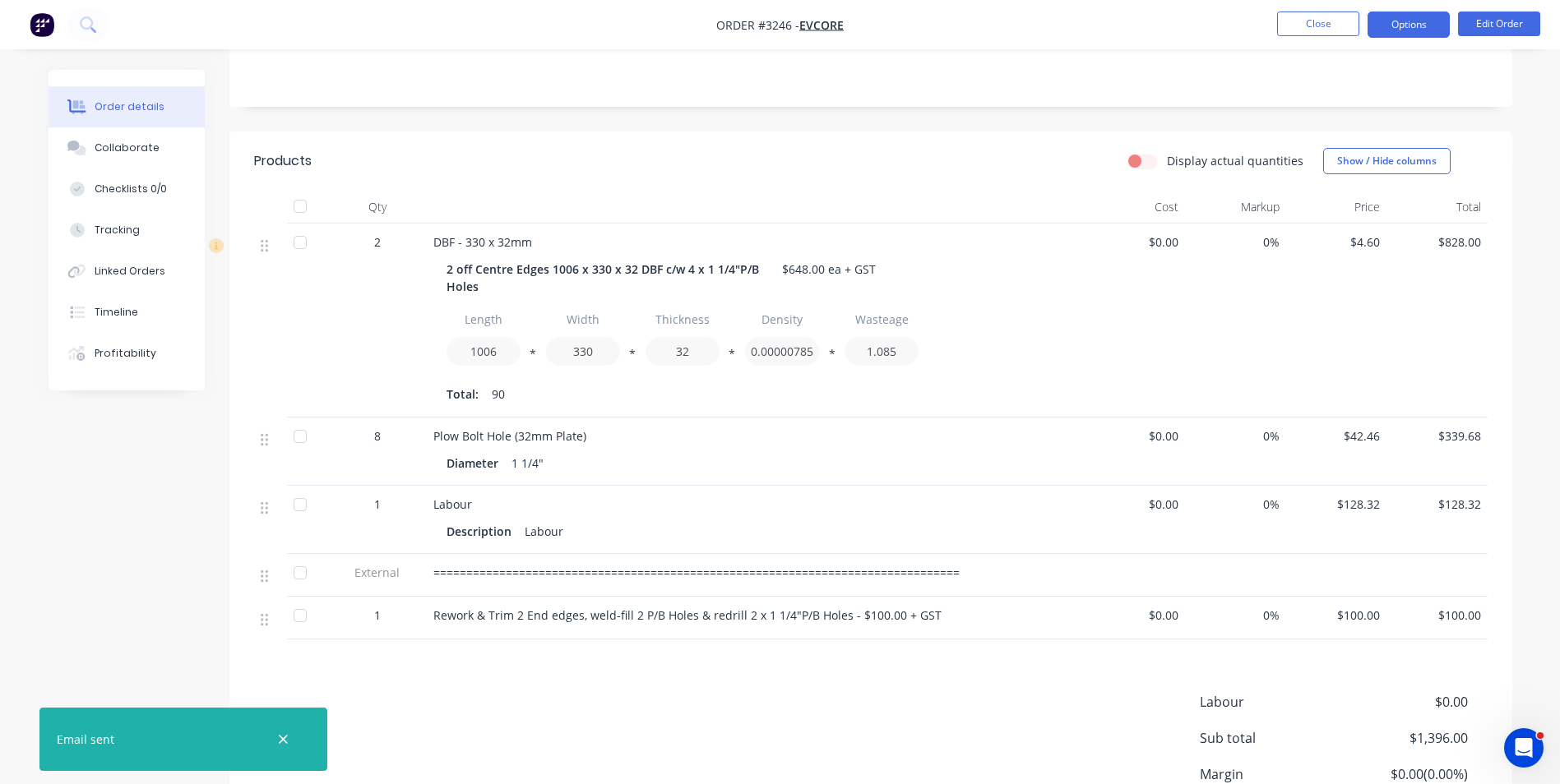
click at [1406, 17] on button "Options" at bounding box center [1409, 24] width 83 height 26
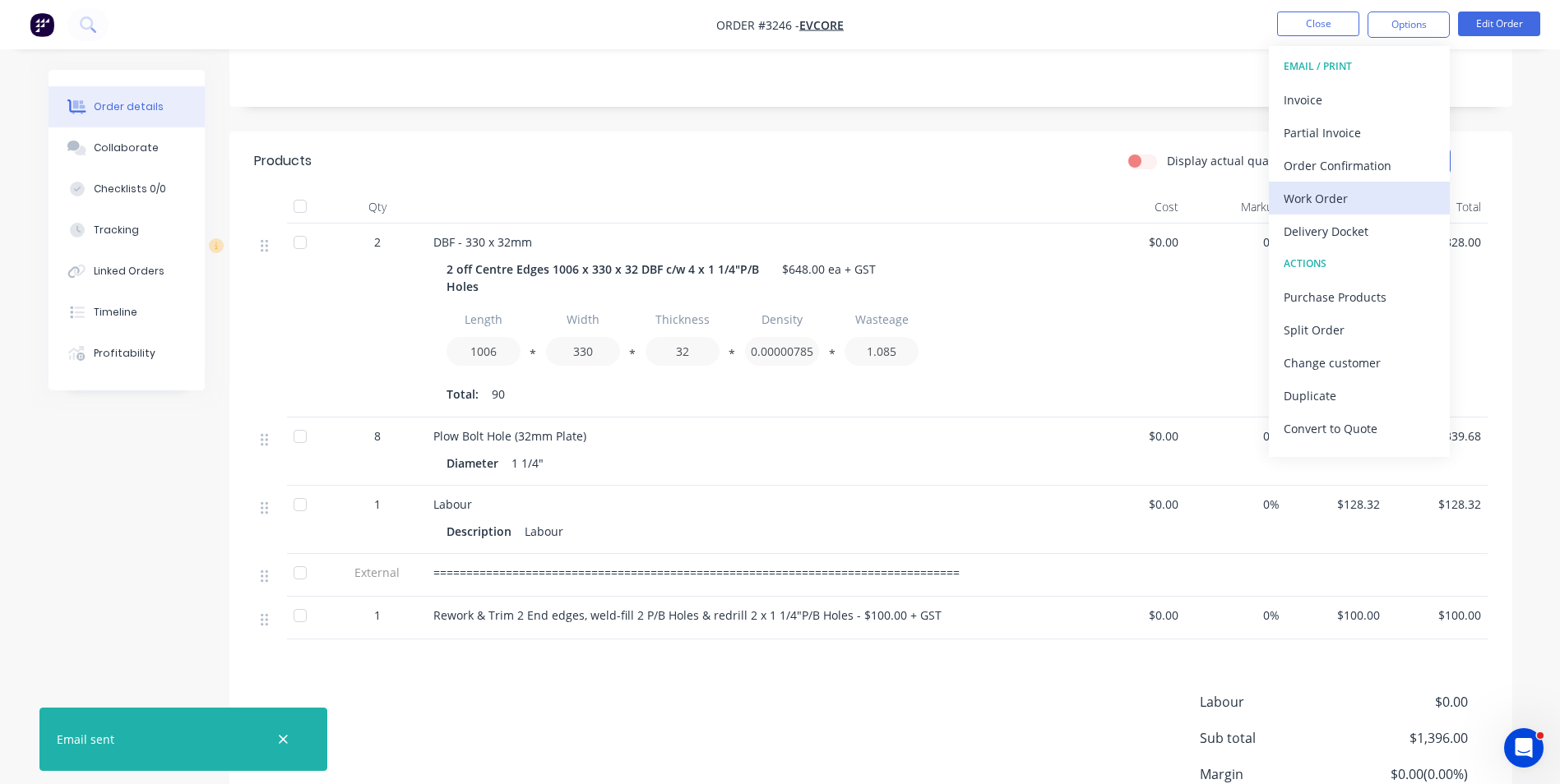
click at [1325, 197] on div "Work Order" at bounding box center [1359, 198] width 151 height 23
click at [1317, 202] on div "Custom" at bounding box center [1359, 198] width 151 height 23
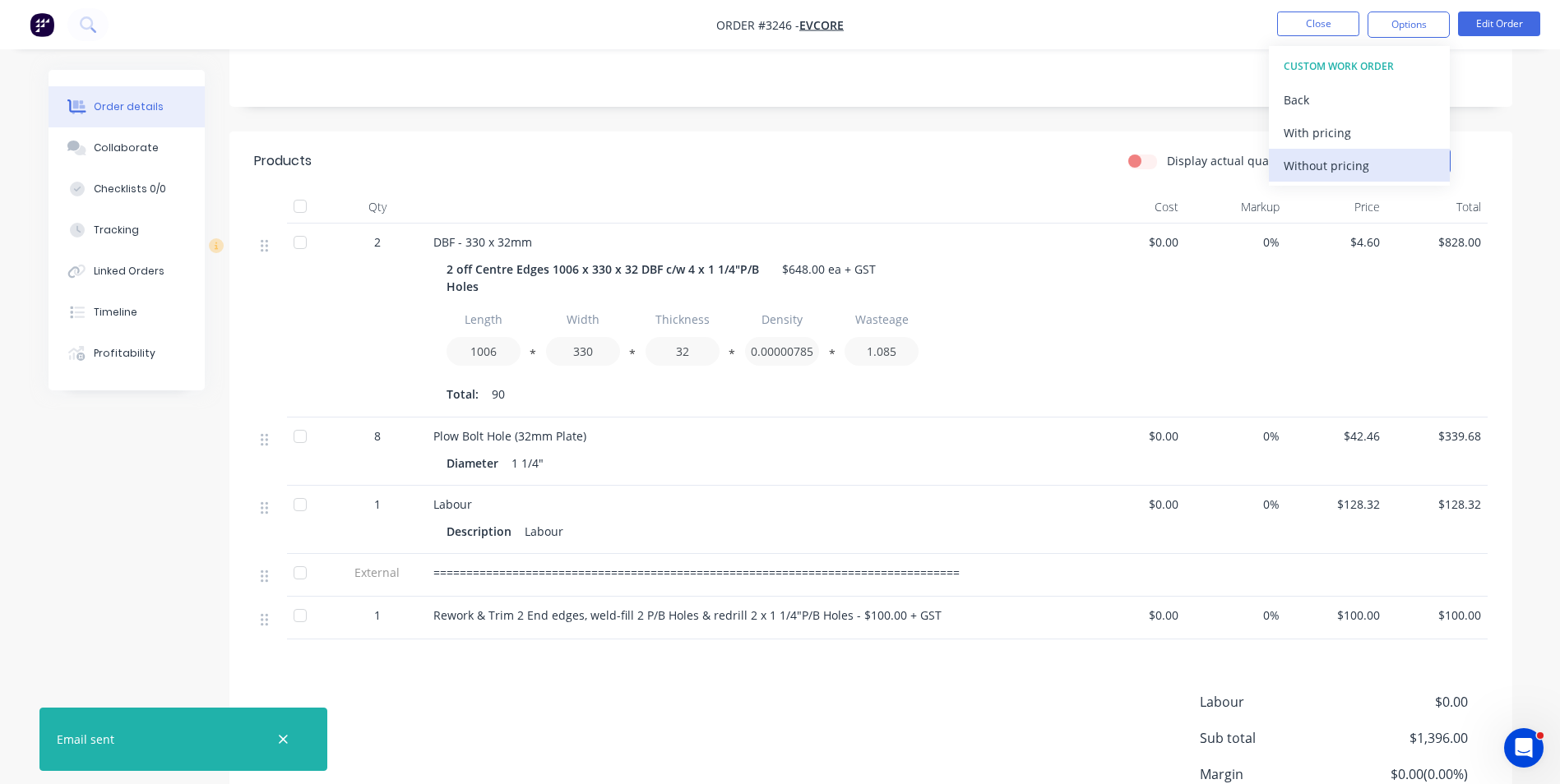
click at [1337, 165] on div "Without pricing" at bounding box center [1359, 165] width 151 height 23
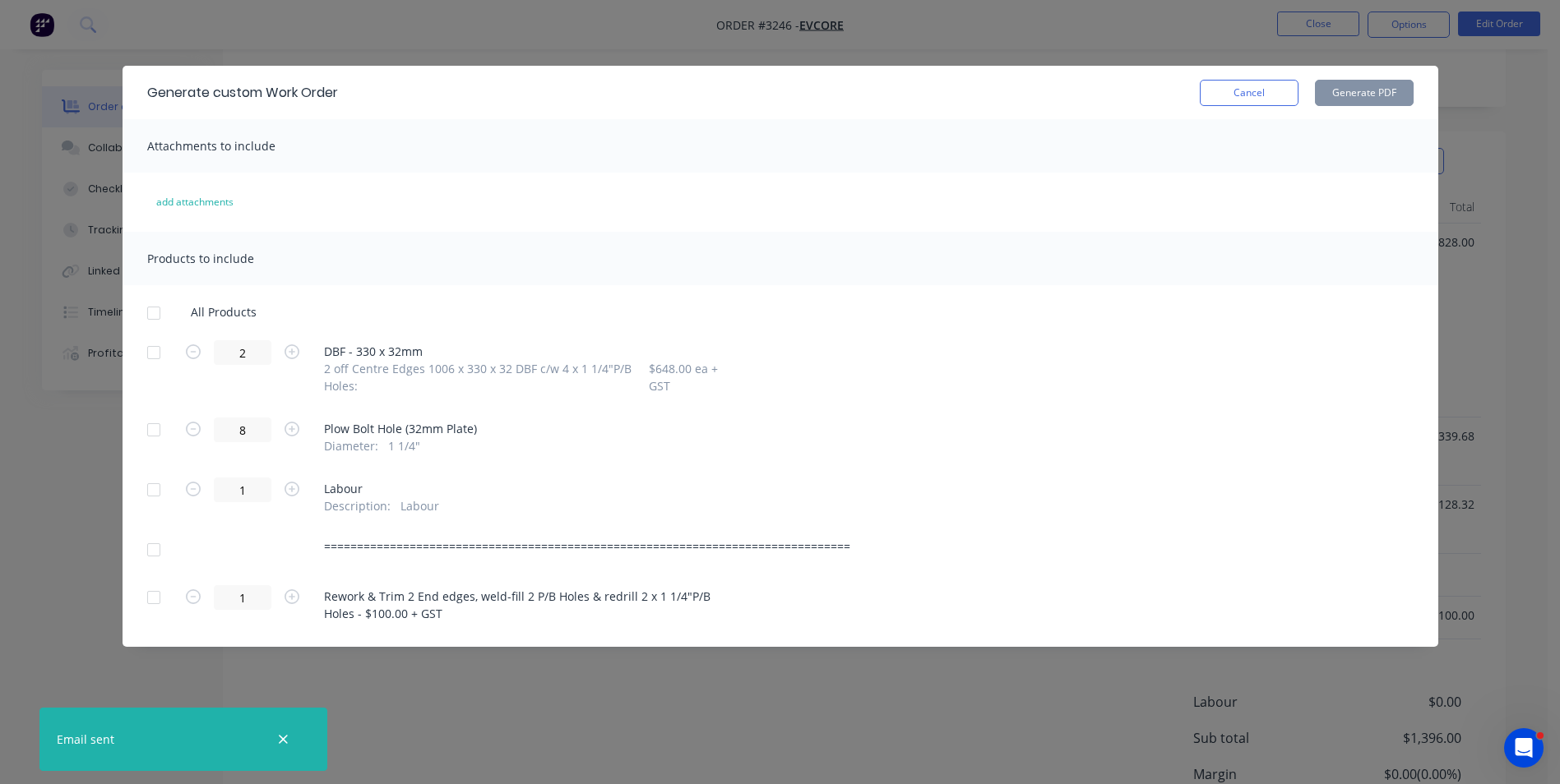
click at [155, 354] on div at bounding box center [153, 353] width 33 height 33
click at [152, 600] on div at bounding box center [153, 597] width 33 height 33
click at [1356, 90] on button "Generate PDF" at bounding box center [1364, 93] width 98 height 26
drag, startPoint x: 1287, startPoint y: 86, endPoint x: 1295, endPoint y: 81, distance: 9.4
click at [1287, 83] on button "Cancel" at bounding box center [1249, 93] width 98 height 26
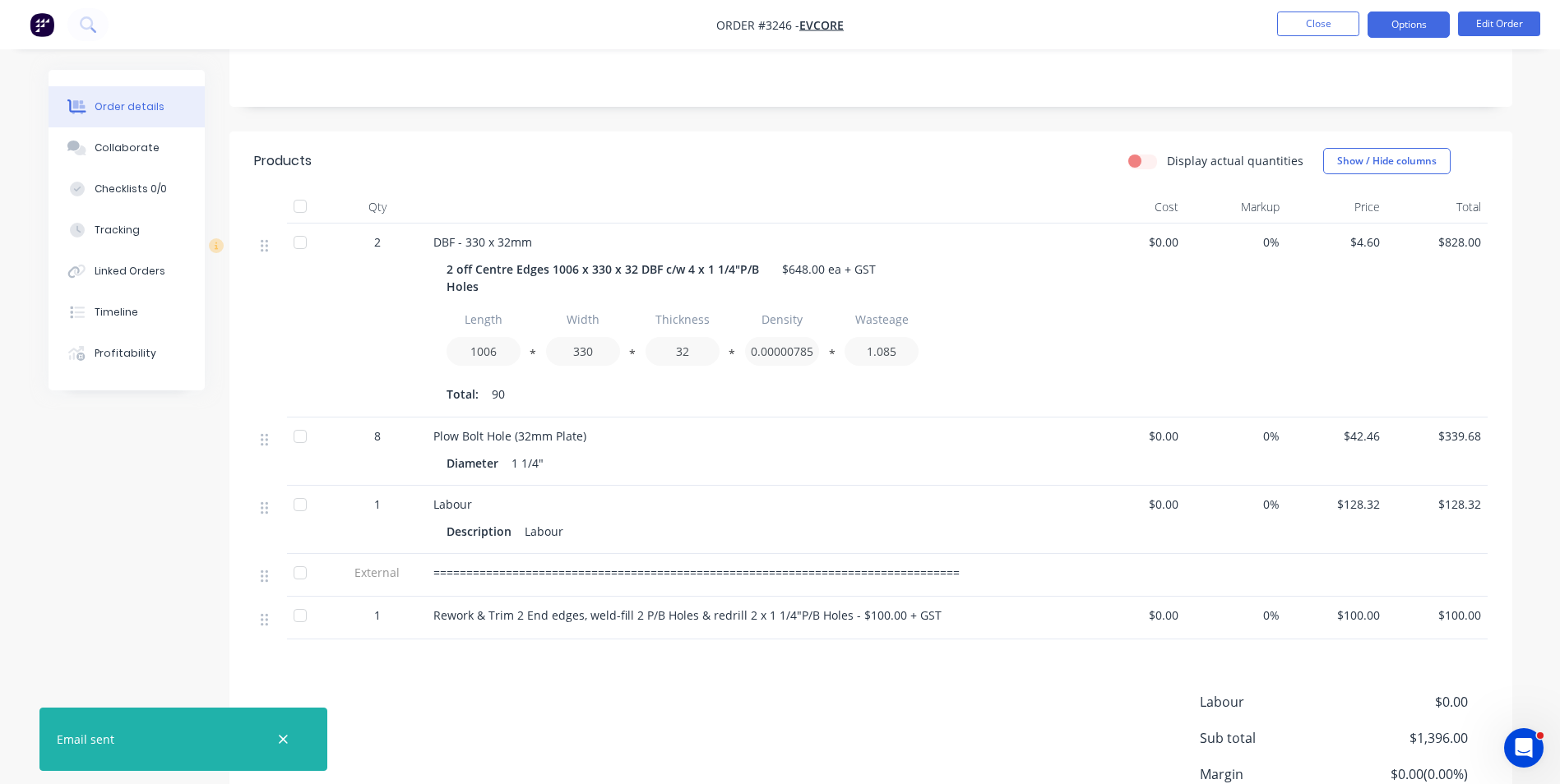
click at [1411, 26] on button "Options" at bounding box center [1409, 24] width 83 height 26
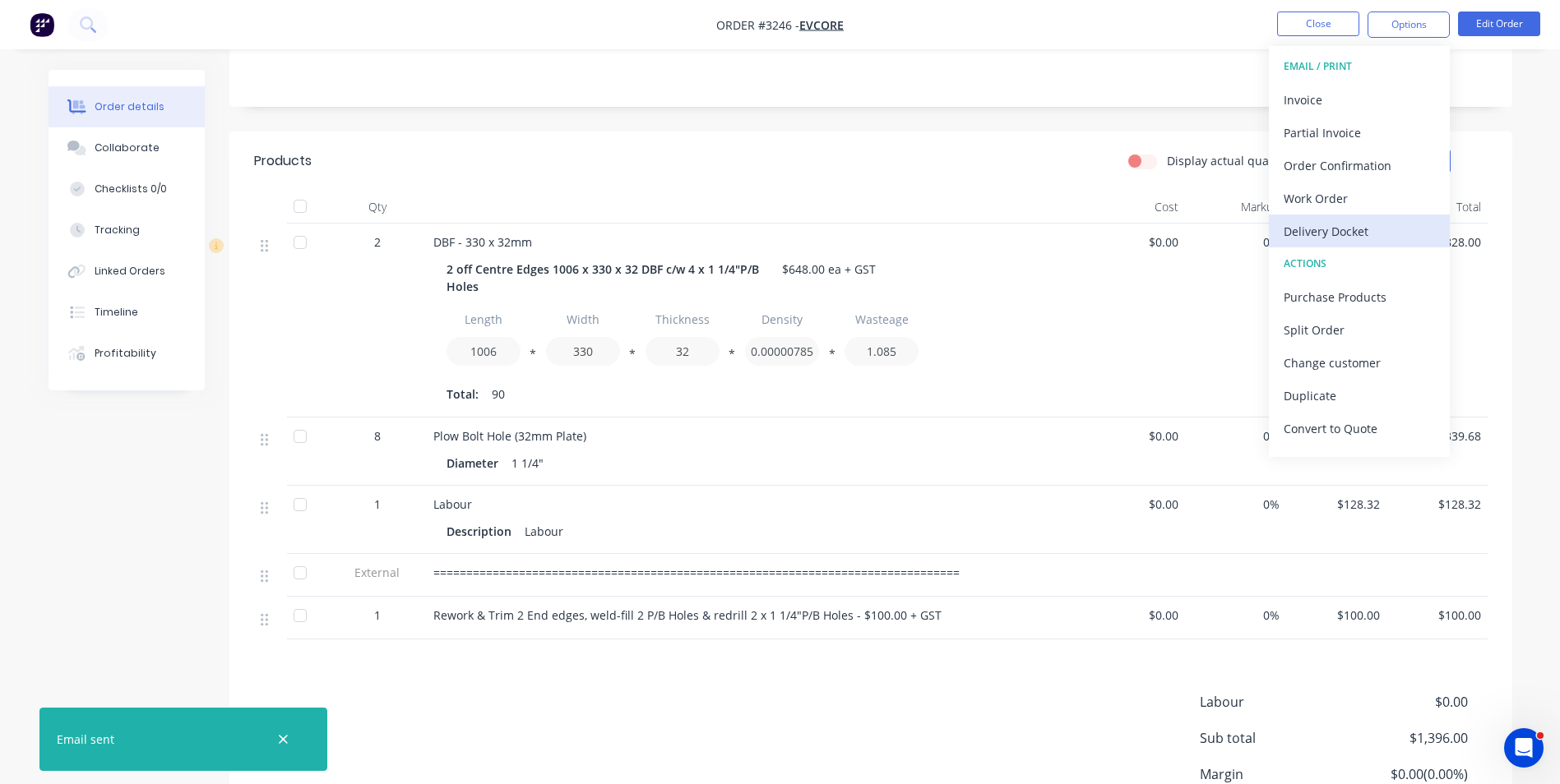
click at [1364, 235] on div "Delivery Docket" at bounding box center [1359, 231] width 151 height 23
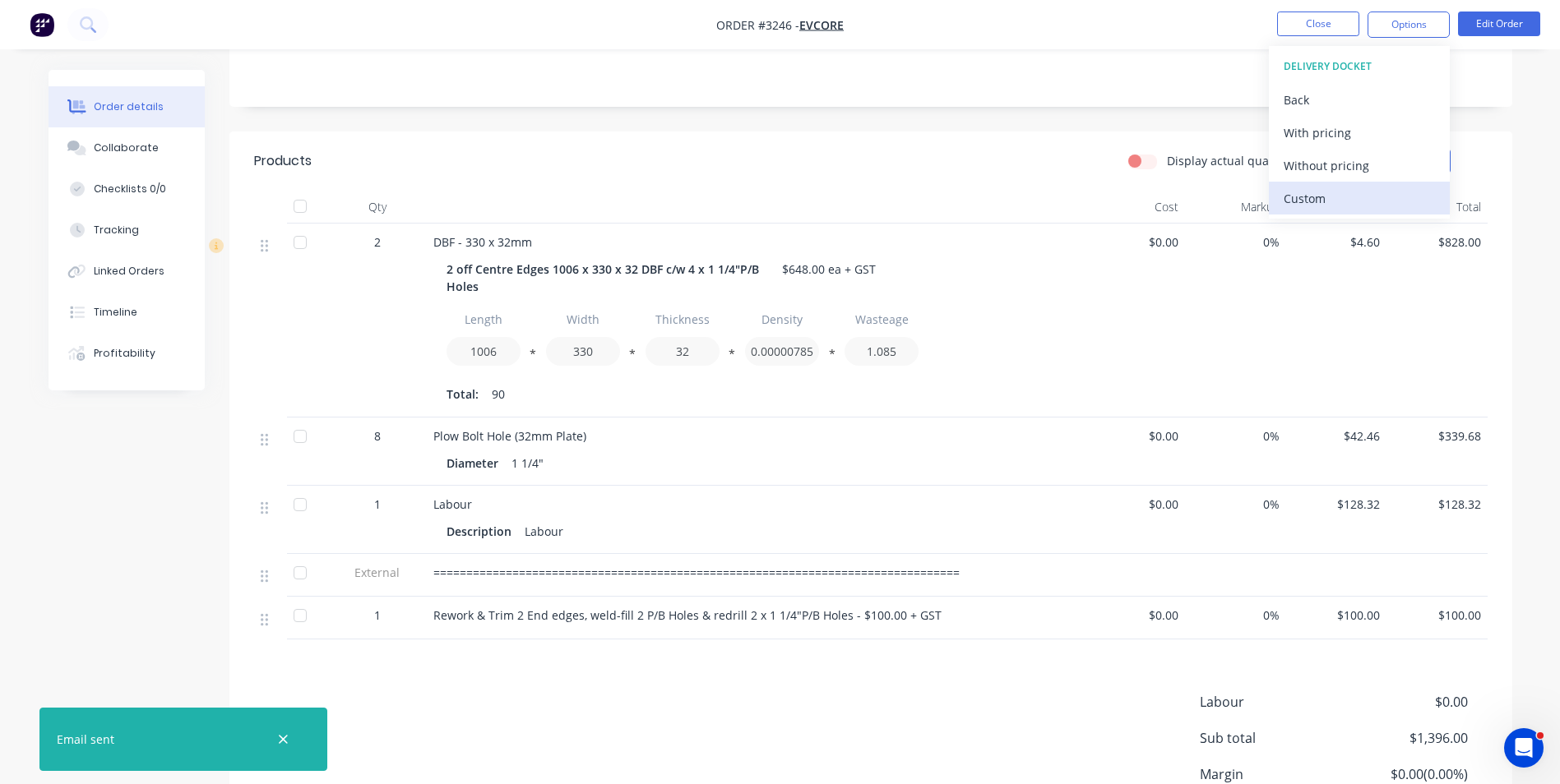
click at [1312, 192] on div "Custom" at bounding box center [1359, 198] width 151 height 23
click at [1326, 160] on div "Without pricing" at bounding box center [1359, 165] width 151 height 23
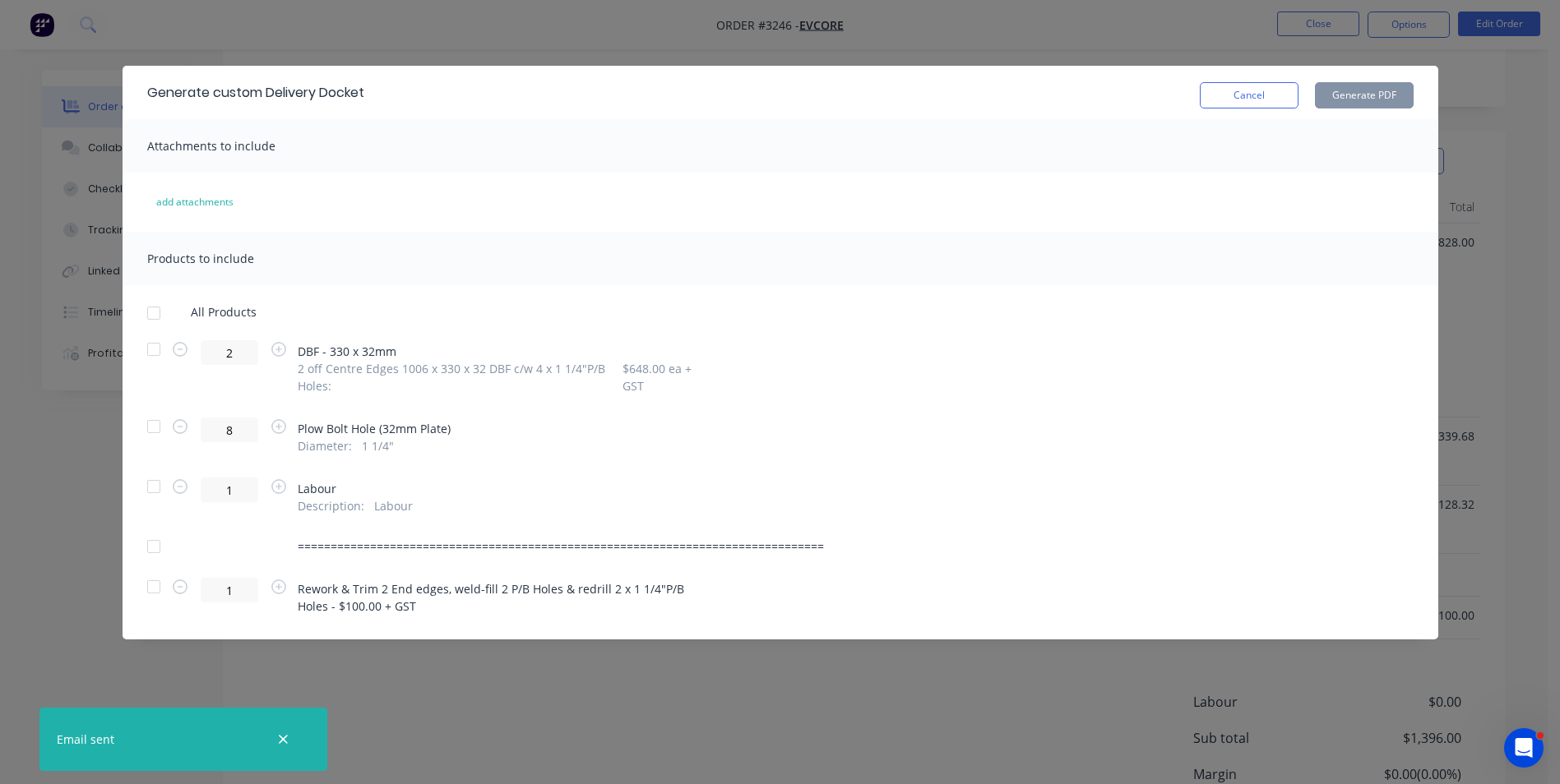
click at [151, 348] on div at bounding box center [153, 349] width 33 height 33
click at [150, 589] on div at bounding box center [153, 586] width 33 height 33
click at [155, 549] on div at bounding box center [153, 546] width 33 height 33
click at [1357, 92] on button "Generate PDF" at bounding box center [1364, 96] width 98 height 26
click at [1246, 93] on button "Cancel" at bounding box center [1249, 96] width 98 height 26
